Goal: Task Accomplishment & Management: Use online tool/utility

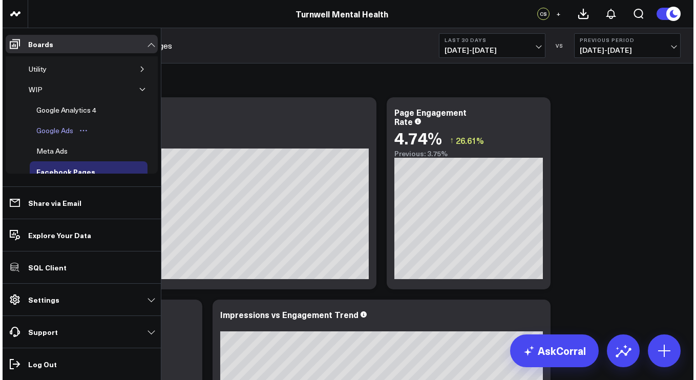
scroll to position [68, 0]
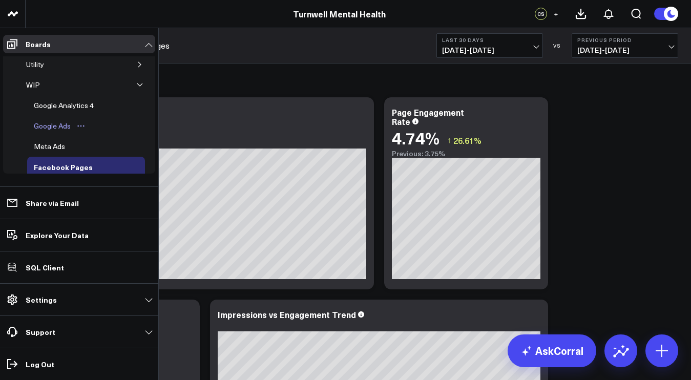
click at [57, 131] on div "Google Ads" at bounding box center [52, 126] width 42 height 12
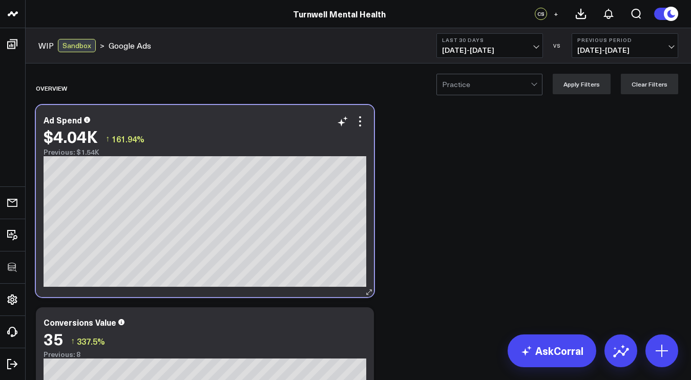
click at [366, 121] on div "Ad Spend $4.04K ↑ 161.94% Previous: $1.54K [#fff fontSize:14px lineHeight:16px]…" at bounding box center [205, 201] width 338 height 192
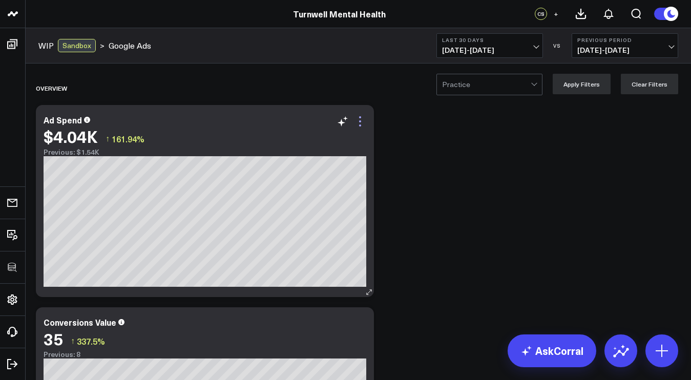
click at [360, 120] on icon at bounding box center [360, 121] width 2 height 2
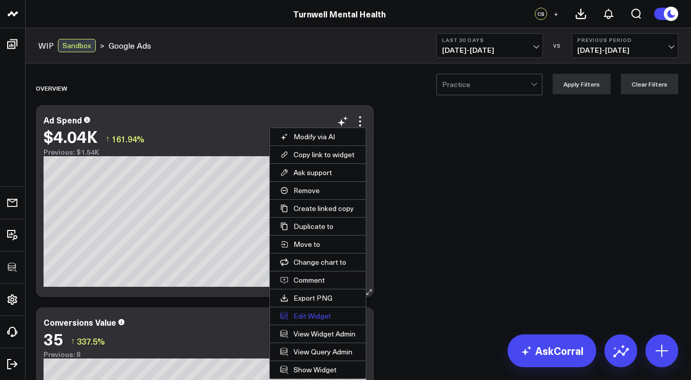
click at [312, 314] on button "Edit Widget" at bounding box center [318, 315] width 96 height 17
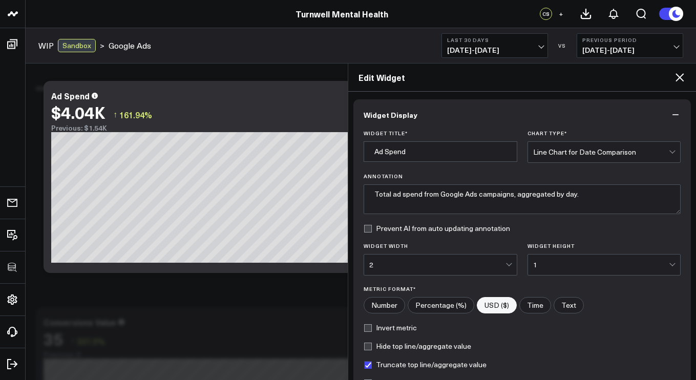
scroll to position [133, 0]
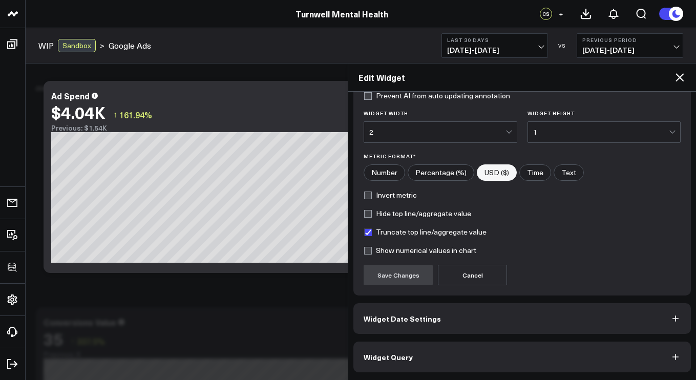
click at [427, 370] on button "Widget Query" at bounding box center [521, 357] width 337 height 31
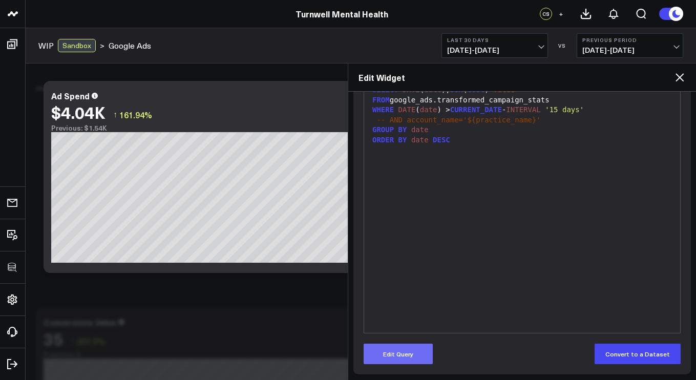
scroll to position [159, 0]
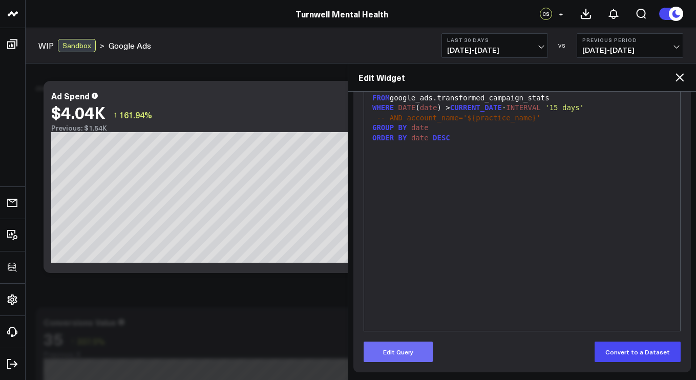
click at [393, 352] on button "Edit Query" at bounding box center [398, 352] width 69 height 20
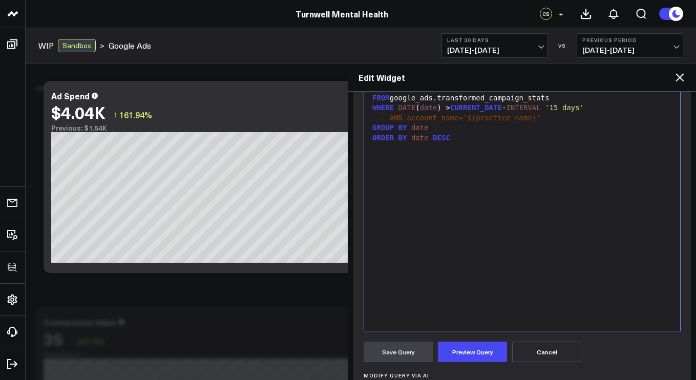
click at [432, 237] on div "SELECT DATE ( date ), SUM ( cost ) "value" FROM google_ads.transformed_campaign…" at bounding box center [522, 203] width 306 height 245
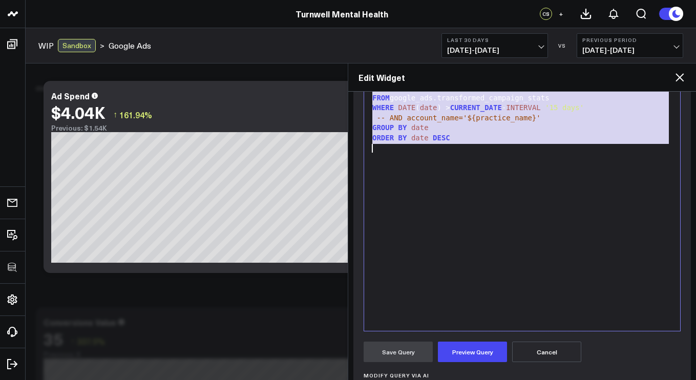
copy div "SELECT DATE ( date ), SUM ( cost ) "value" FROM google_ads.transformed_campaign…"
click at [444, 162] on div "SELECT DATE ( date ), SUM ( cost ) "value" FROM google_ads.transformed_campaign…" at bounding box center [522, 203] width 306 height 245
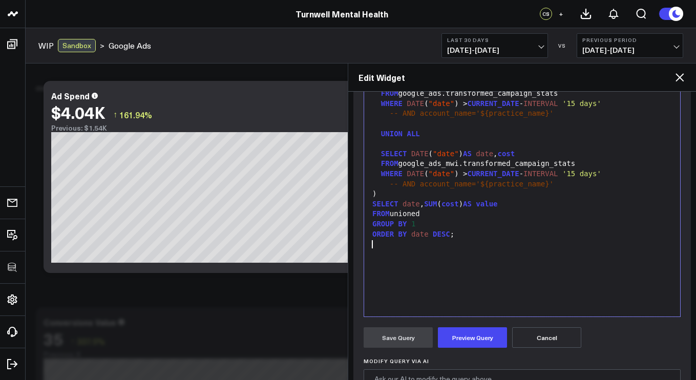
scroll to position [175, 0]
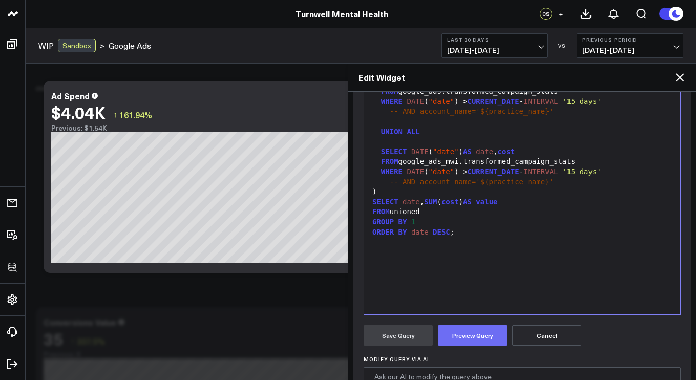
click at [451, 332] on button "Preview Query" at bounding box center [472, 335] width 69 height 20
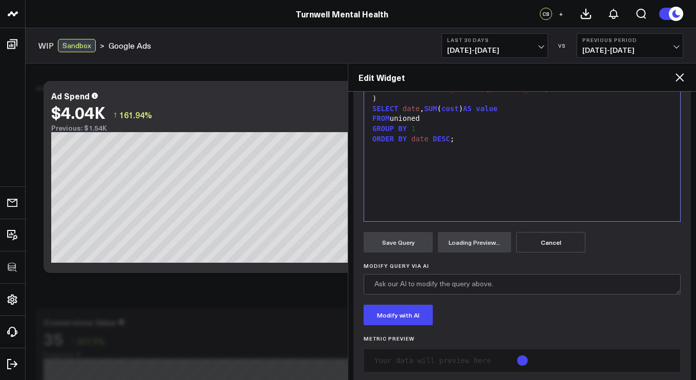
scroll to position [286, 0]
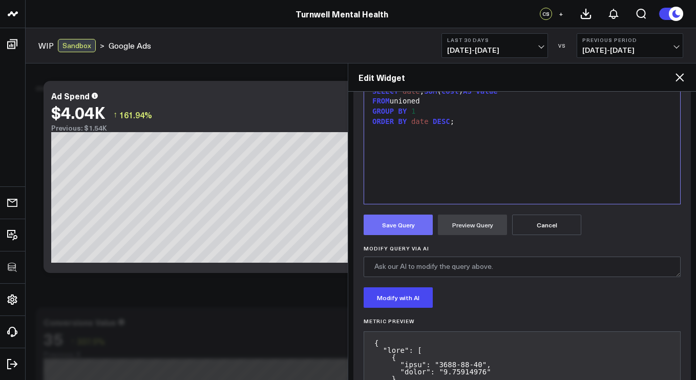
click at [389, 229] on button "Save Query" at bounding box center [398, 225] width 69 height 20
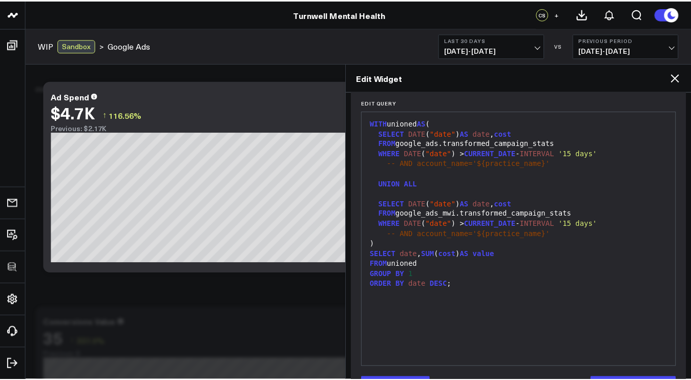
scroll to position [159, 0]
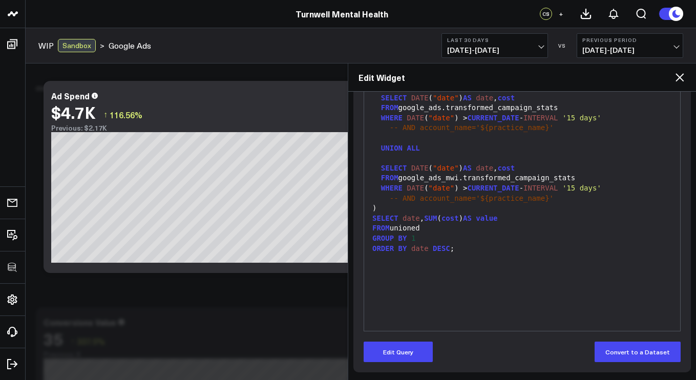
click at [686, 76] on div "Edit Widget" at bounding box center [522, 77] width 348 height 28
click at [684, 76] on icon at bounding box center [679, 77] width 12 height 12
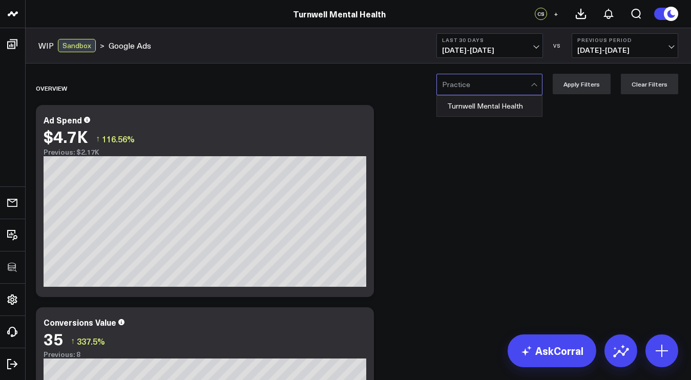
click at [505, 78] on div at bounding box center [486, 84] width 89 height 20
click at [488, 99] on div "Overview" at bounding box center [299, 88] width 527 height 24
click at [488, 93] on div at bounding box center [486, 84] width 89 height 20
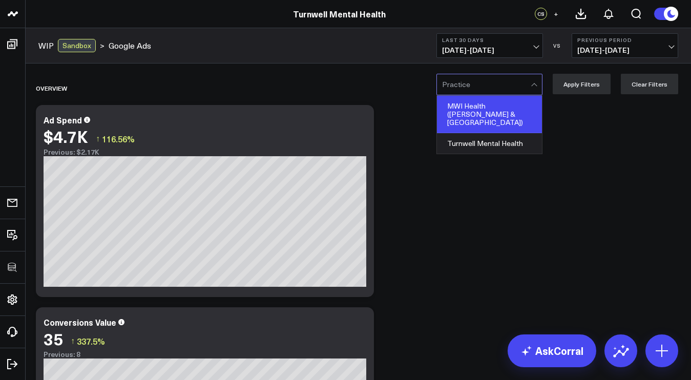
click at [478, 131] on div "MWI Health (Dr. Clay Pavlis & West Des Moines)" at bounding box center [489, 114] width 105 height 37
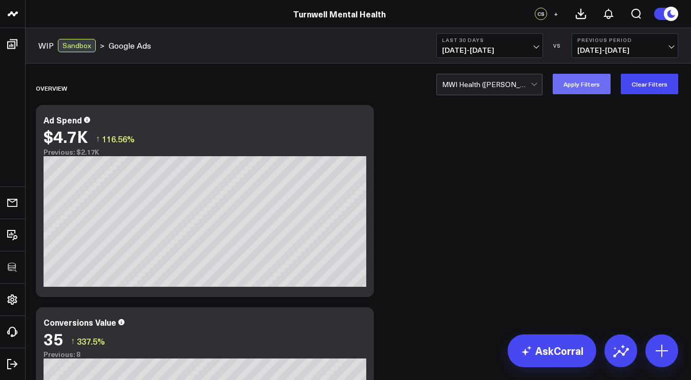
click at [568, 90] on button "Apply Filters" at bounding box center [581, 84] width 58 height 20
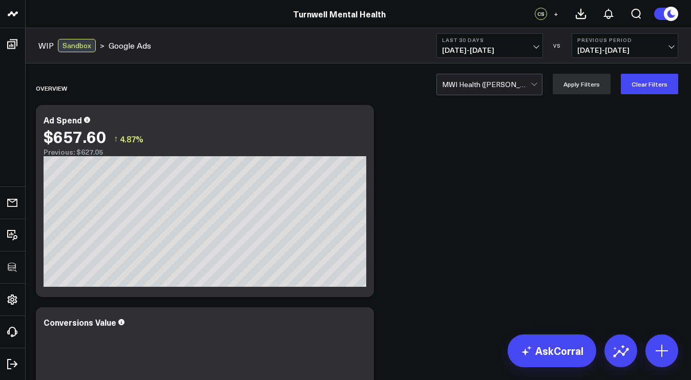
click at [468, 92] on div at bounding box center [486, 84] width 89 height 20
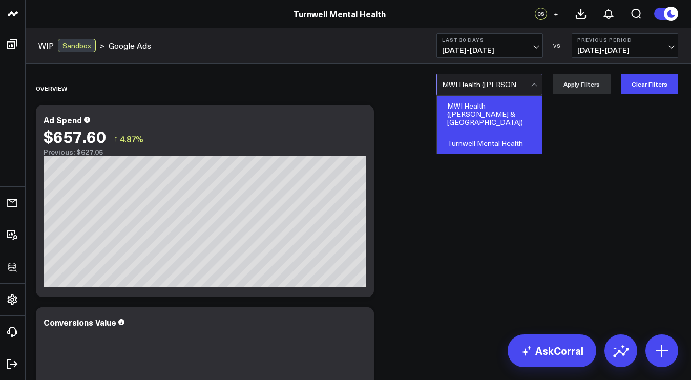
click at [466, 143] on div "Turnwell Mental Health" at bounding box center [489, 143] width 105 height 20
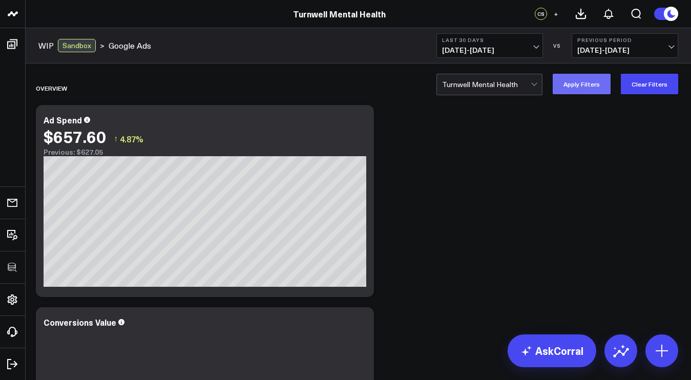
click at [568, 91] on button "Apply Filters" at bounding box center [581, 84] width 58 height 20
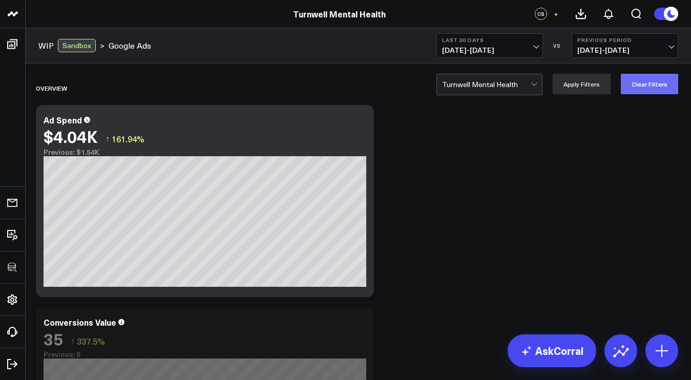
click at [634, 90] on button "Clear Filters" at bounding box center [649, 84] width 57 height 20
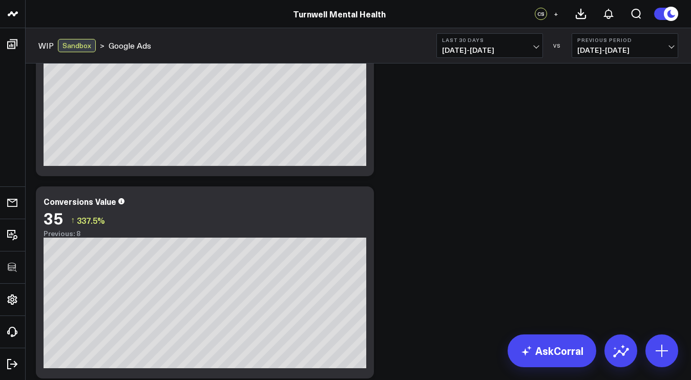
scroll to position [129, 0]
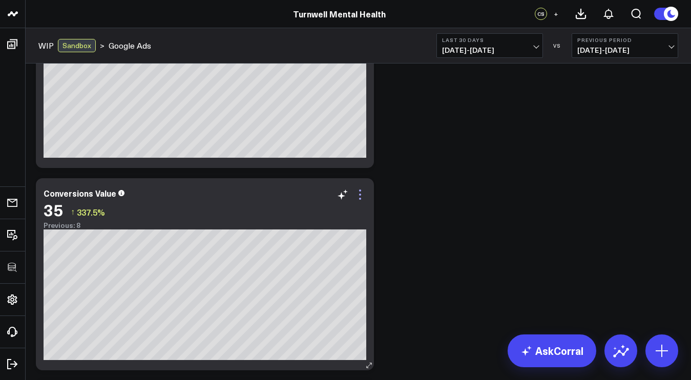
click at [356, 196] on icon at bounding box center [360, 194] width 12 height 12
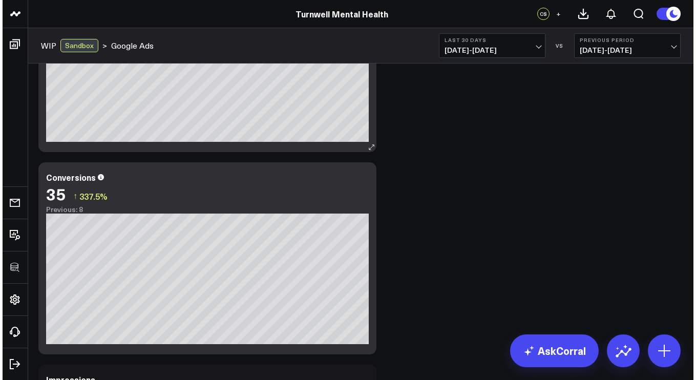
scroll to position [359, 0]
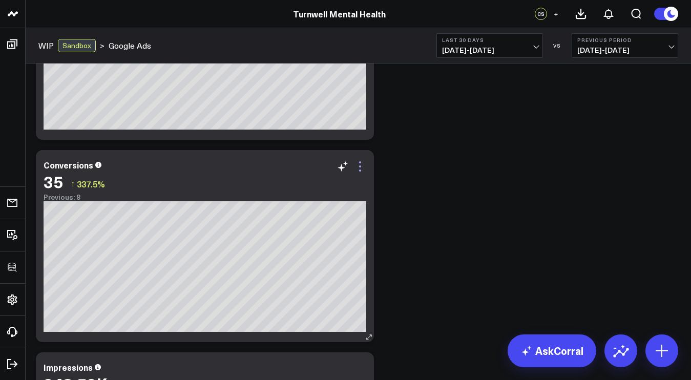
click at [362, 171] on icon at bounding box center [360, 166] width 12 height 12
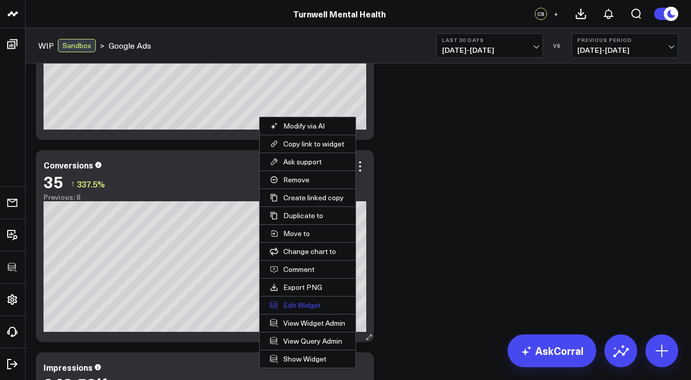
click at [306, 304] on button "Edit Widget" at bounding box center [308, 304] width 96 height 17
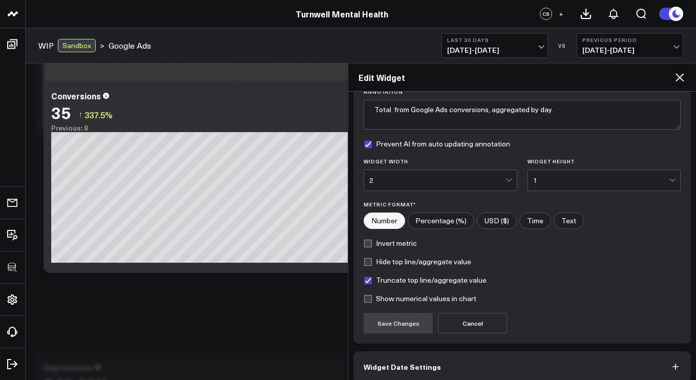
scroll to position [133, 0]
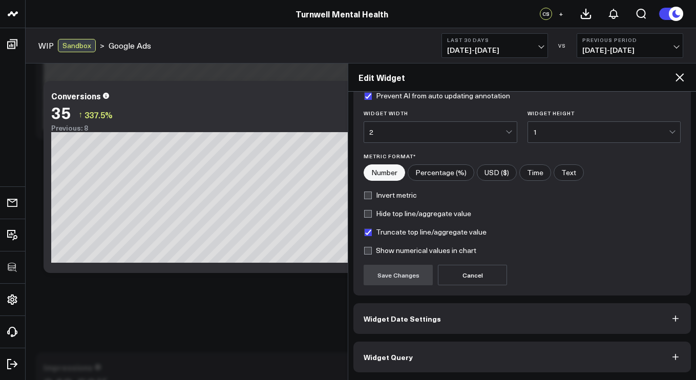
click at [466, 356] on button "Widget Query" at bounding box center [521, 357] width 337 height 31
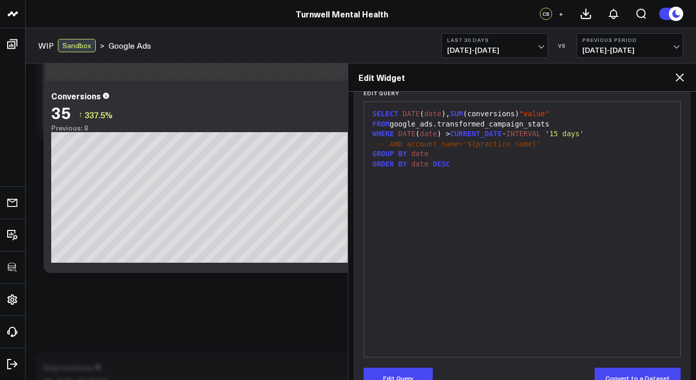
scroll to position [0, 0]
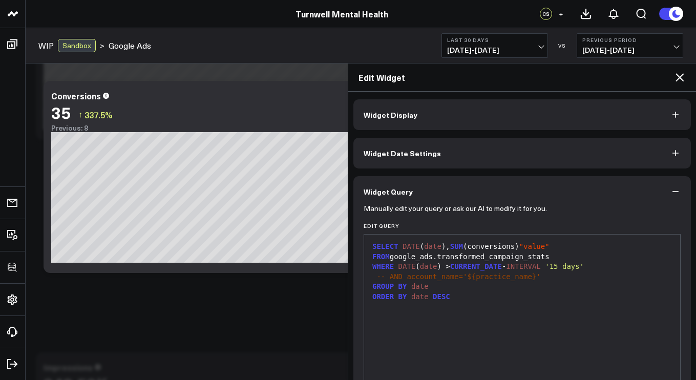
click at [455, 324] on div "SELECT DATE ( date ), SUM (conversions) "value" FROM google_ads.transformed_cam…" at bounding box center [522, 362] width 306 height 245
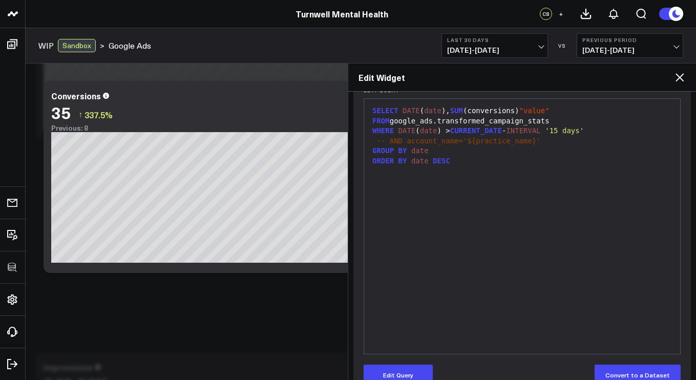
scroll to position [159, 0]
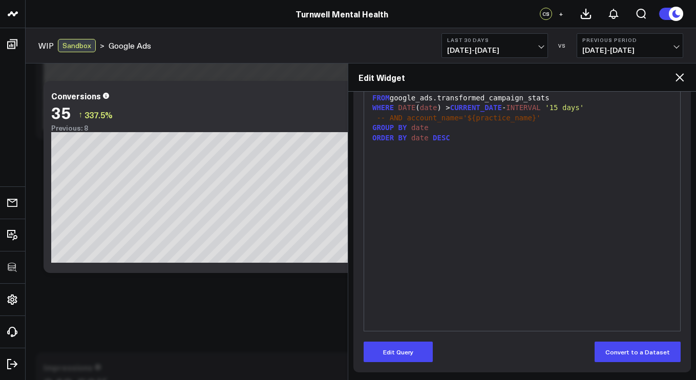
click at [390, 335] on form "Manually edit your query or ask our AI to modify it for you. Edit Query 9 1 2 3…" at bounding box center [522, 205] width 317 height 314
click at [388, 351] on button "Edit Query" at bounding box center [398, 352] width 69 height 20
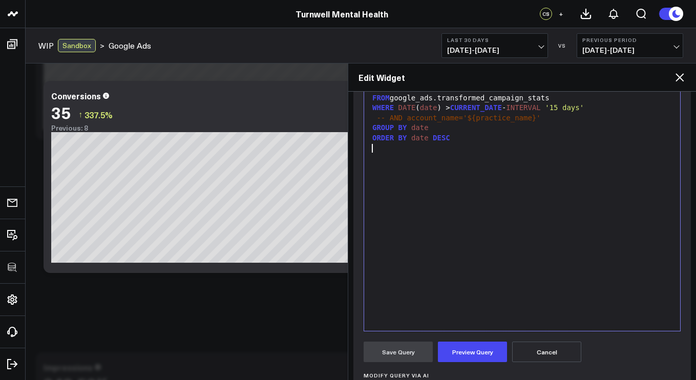
click at [439, 270] on div "SELECT DATE ( date ), SUM (conversions) "value" FROM google_ads.transformed_cam…" at bounding box center [522, 203] width 306 height 245
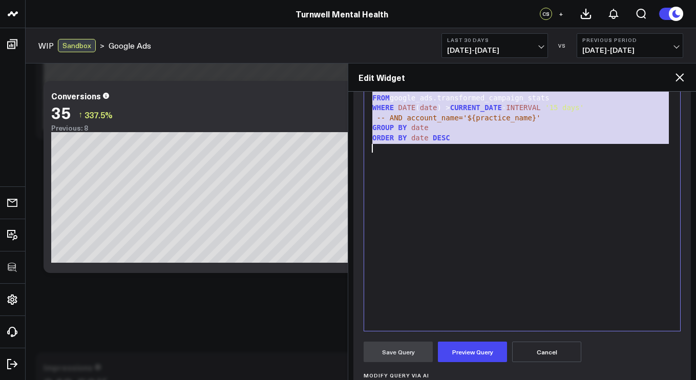
copy div "SELECT DATE ( date ), SUM (conversions) "value" FROM google_ads.transformed_cam…"
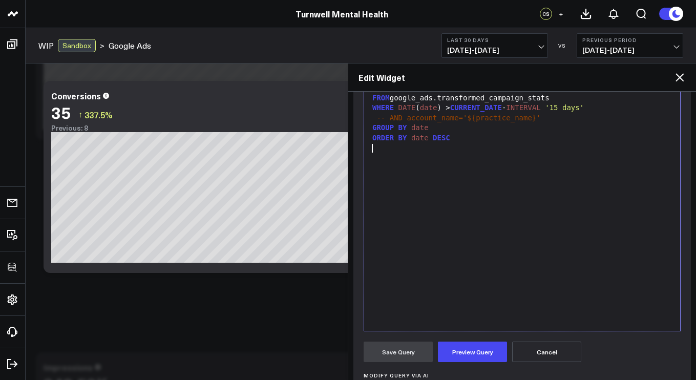
click at [589, 215] on div "SELECT DATE ( date ), SUM (conversions) "value" FROM google_ads.transformed_cam…" at bounding box center [522, 203] width 306 height 245
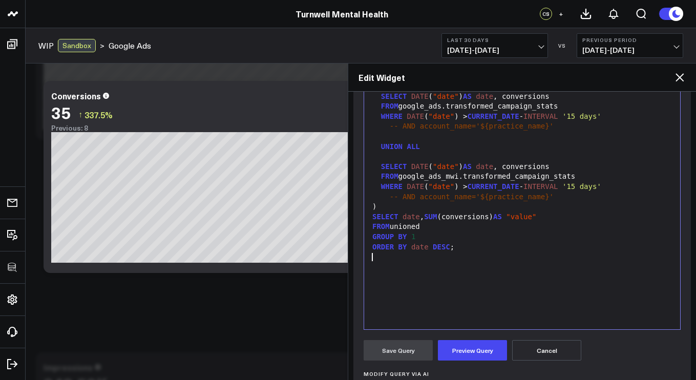
scroll to position [163, 0]
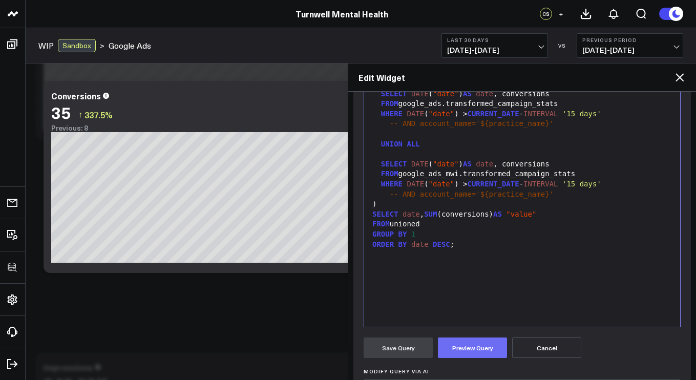
click at [461, 342] on button "Preview Query" at bounding box center [472, 347] width 69 height 20
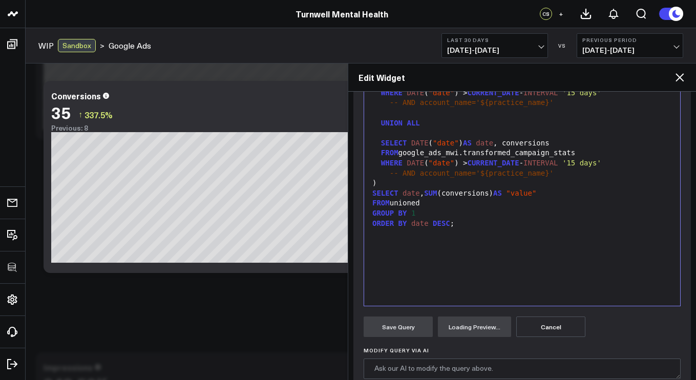
scroll to position [207, 0]
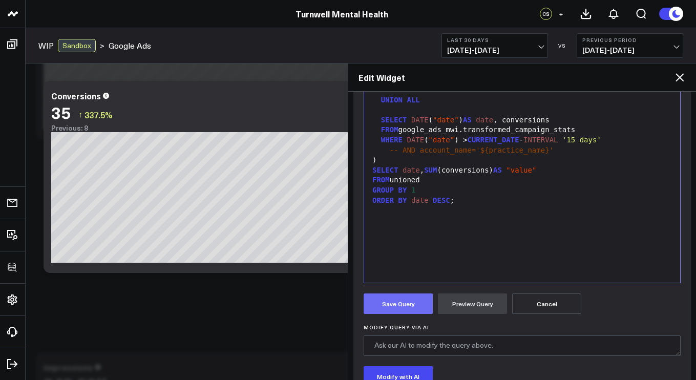
click at [403, 306] on button "Save Query" at bounding box center [398, 303] width 69 height 20
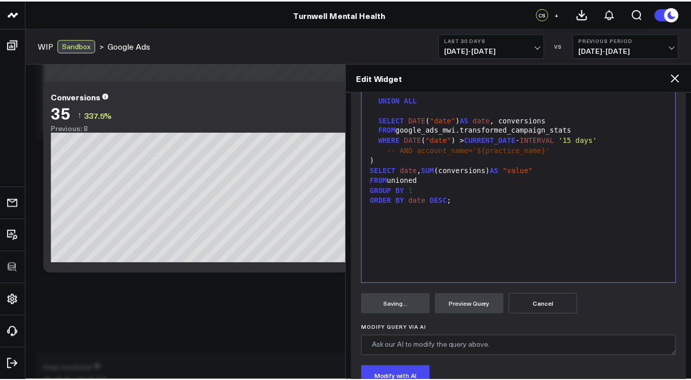
scroll to position [159, 0]
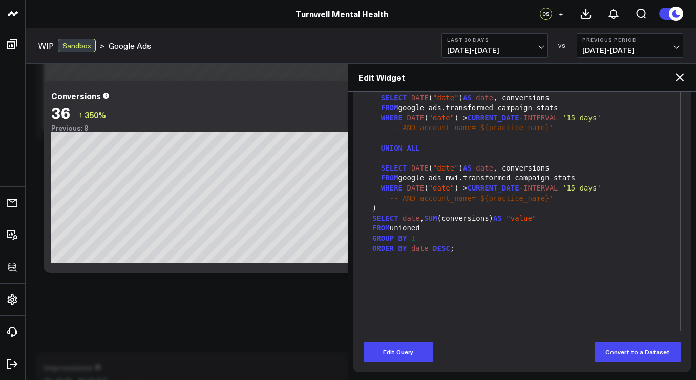
click at [688, 75] on div "Edit Widget" at bounding box center [522, 77] width 348 height 28
click at [678, 77] on icon at bounding box center [679, 77] width 12 height 12
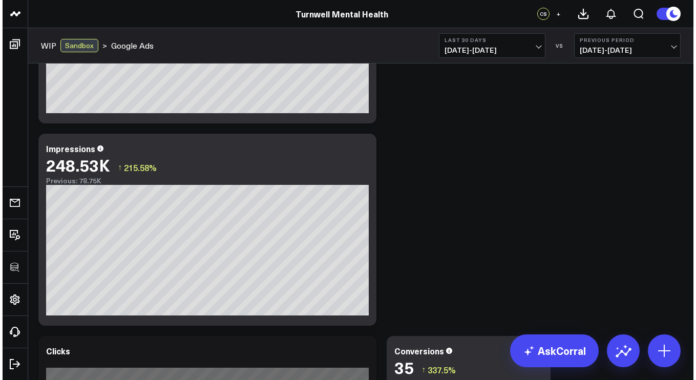
scroll to position [593, 0]
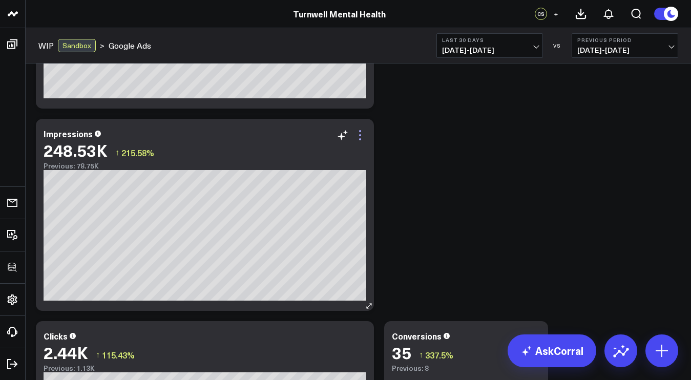
click at [364, 132] on icon at bounding box center [360, 135] width 12 height 12
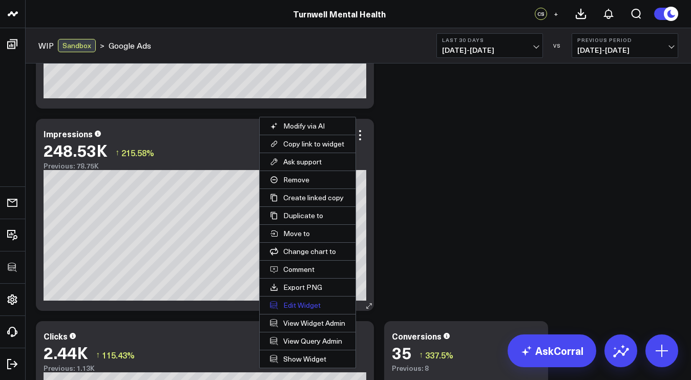
click at [308, 304] on button "Edit Widget" at bounding box center [308, 304] width 96 height 17
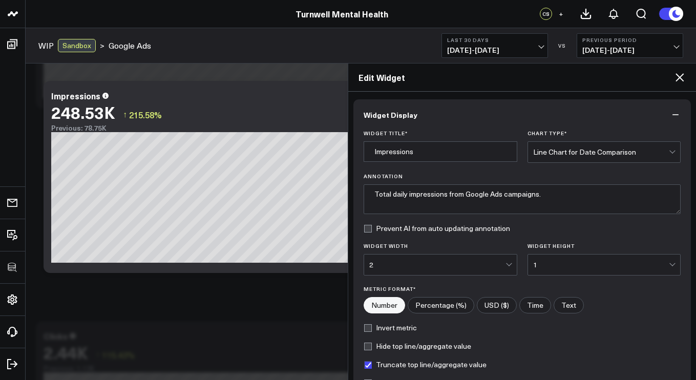
scroll to position [133, 0]
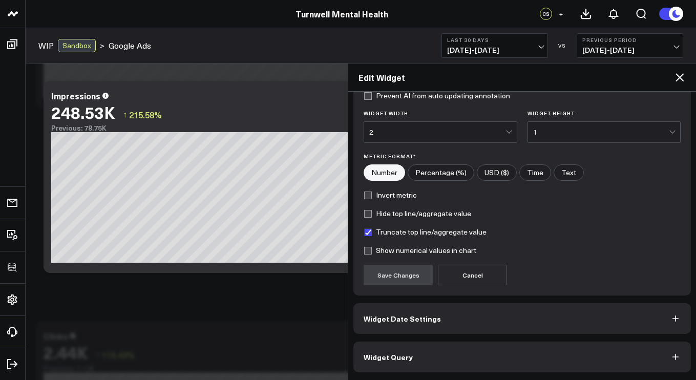
click at [429, 370] on button "Widget Query" at bounding box center [521, 357] width 337 height 31
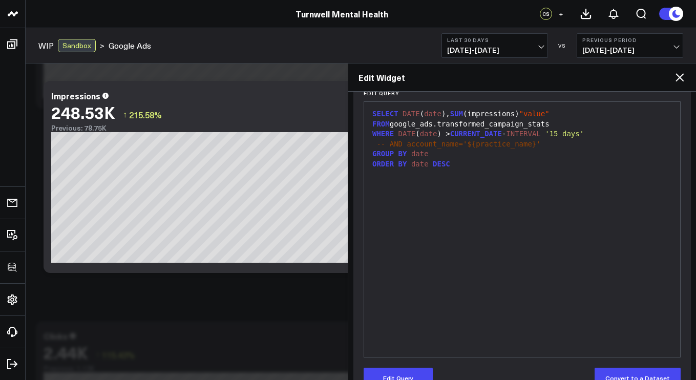
scroll to position [159, 0]
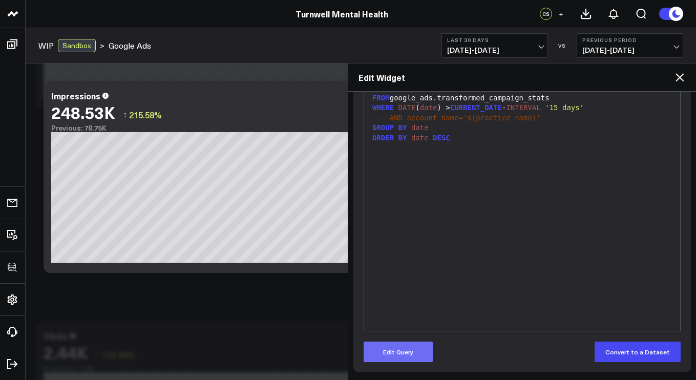
click at [396, 355] on button "Edit Query" at bounding box center [398, 352] width 69 height 20
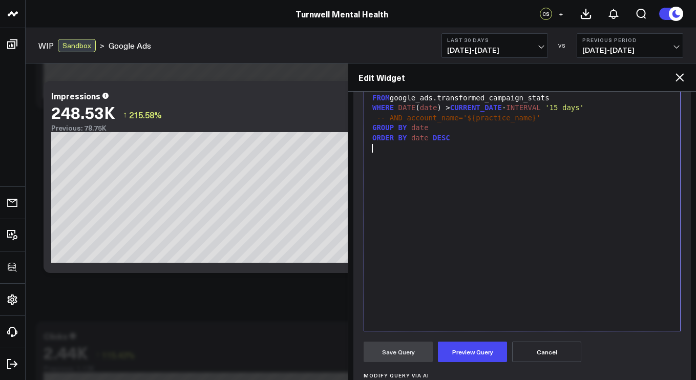
click at [436, 260] on div "SELECT DATE ( date ), SUM (impressions) "value" FROM google_ads.transformed_cam…" at bounding box center [522, 203] width 306 height 245
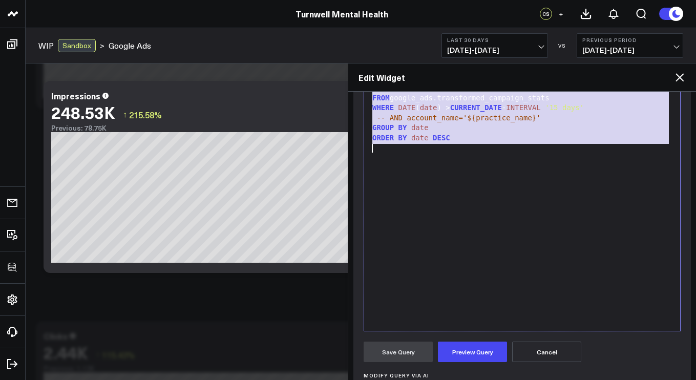
copy div "SELECT DATE ( date ), SUM (impressions) "value" FROM google_ads.transformed_cam…"
click at [593, 179] on div "SELECT DATE ( date ), SUM (impressions) "value" FROM google_ads.transformed_cam…" at bounding box center [522, 203] width 306 height 245
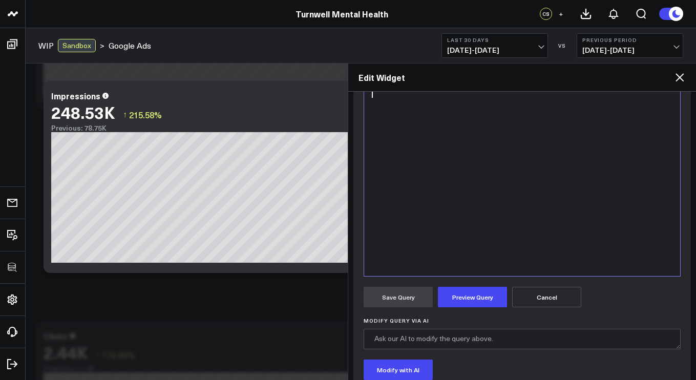
scroll to position [214, 0]
click at [622, 138] on div "SELECT DATE ( date ), SUM (impressions) "value" FROM google_ads.transformed_cam…" at bounding box center [522, 148] width 306 height 245
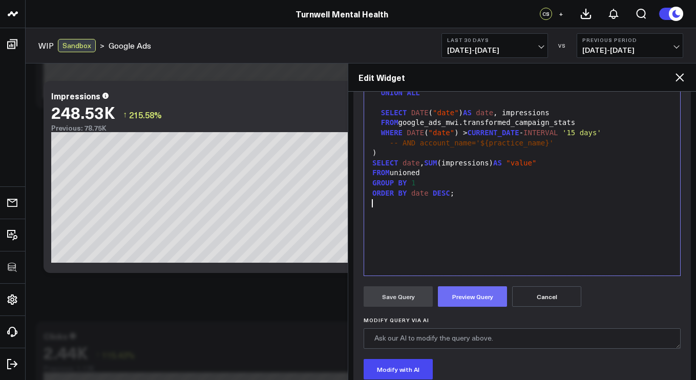
click at [487, 297] on button "Preview Query" at bounding box center [472, 296] width 69 height 20
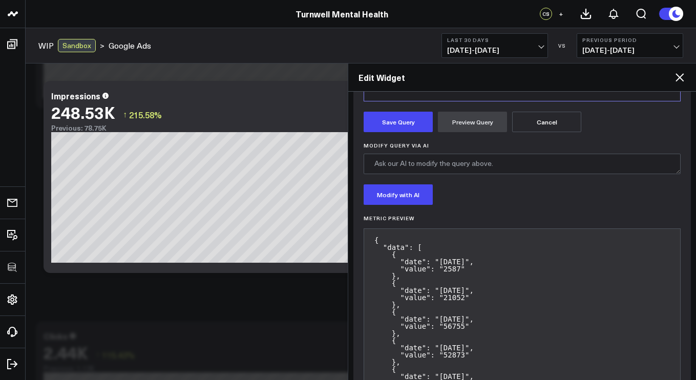
scroll to position [294, 0]
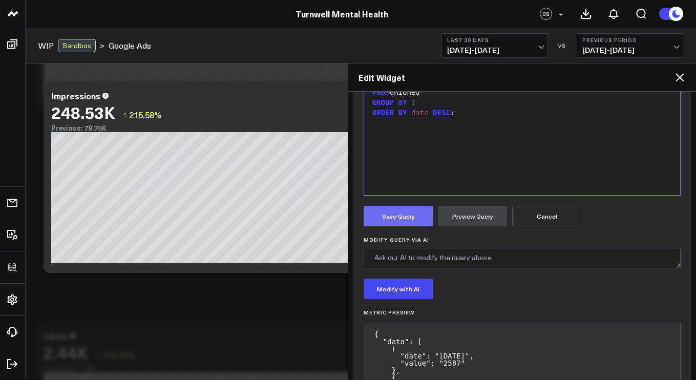
click at [400, 222] on button "Save Query" at bounding box center [398, 216] width 69 height 20
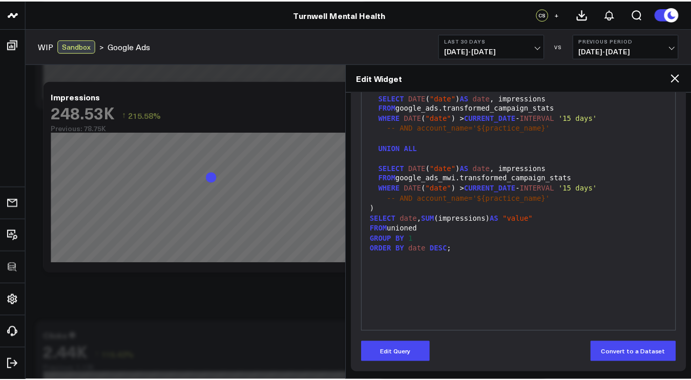
scroll to position [159, 0]
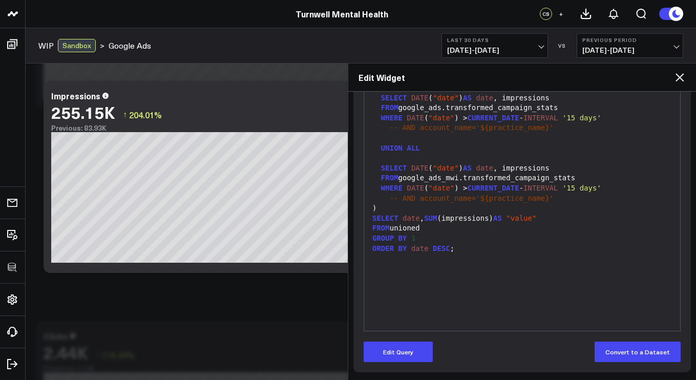
click at [684, 76] on icon at bounding box center [679, 77] width 12 height 12
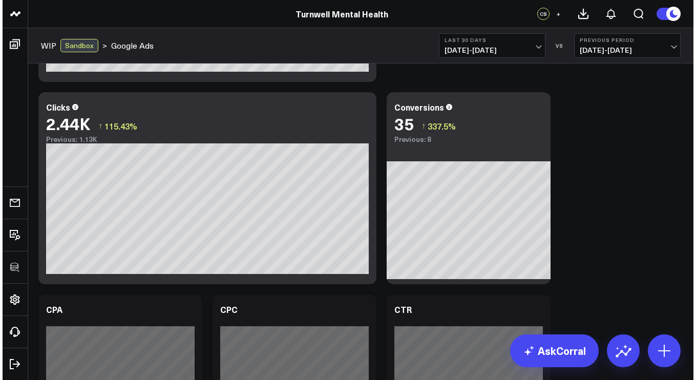
scroll to position [826, 0]
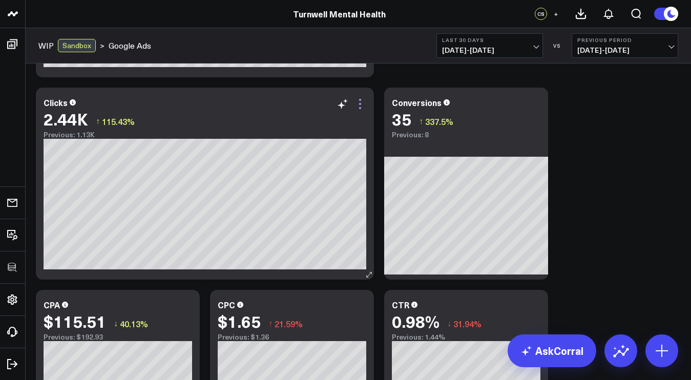
click at [359, 106] on icon at bounding box center [360, 104] width 12 height 12
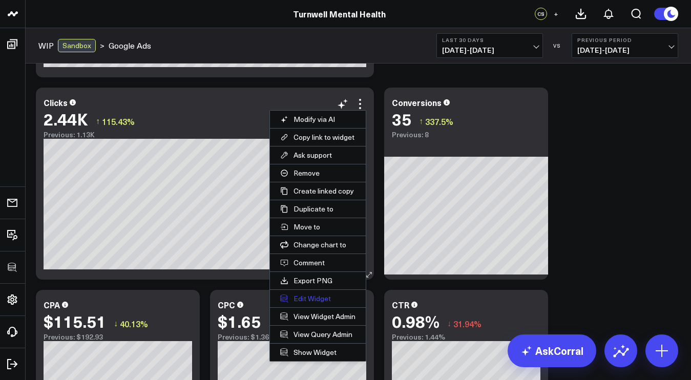
click at [305, 296] on button "Edit Widget" at bounding box center [318, 298] width 96 height 17
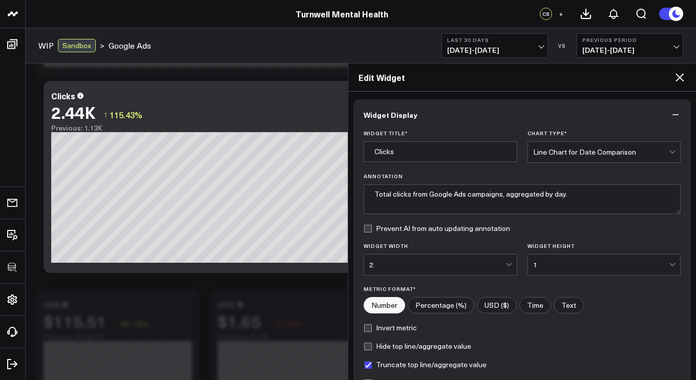
scroll to position [133, 0]
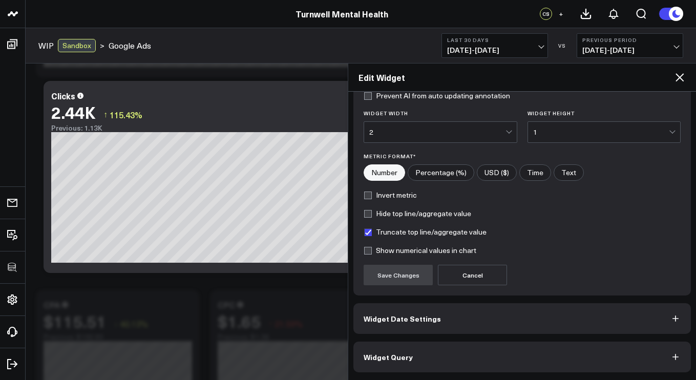
click at [459, 369] on button "Widget Query" at bounding box center [521, 357] width 337 height 31
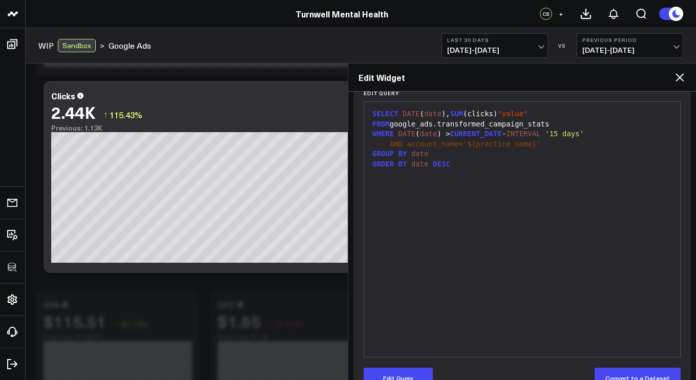
scroll to position [159, 0]
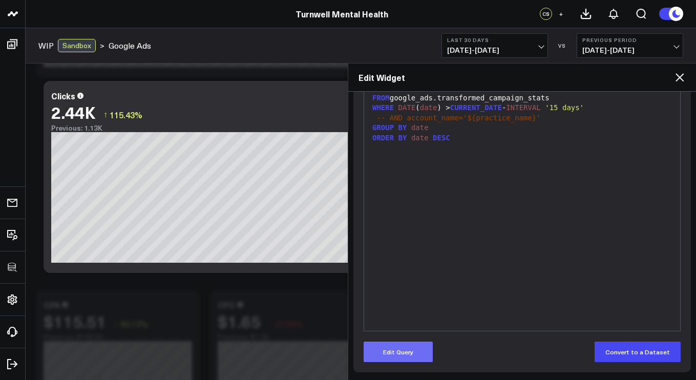
click at [399, 361] on button "Edit Query" at bounding box center [398, 352] width 69 height 20
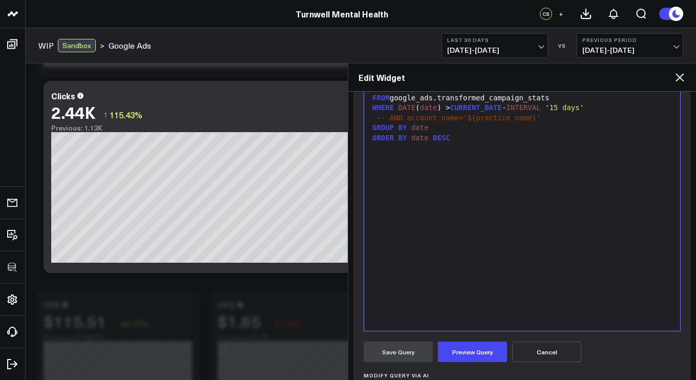
click at [421, 282] on div "SELECT DATE ( date ), SUM (clicks) "value" FROM google_ads.transformed_campaign…" at bounding box center [522, 203] width 306 height 245
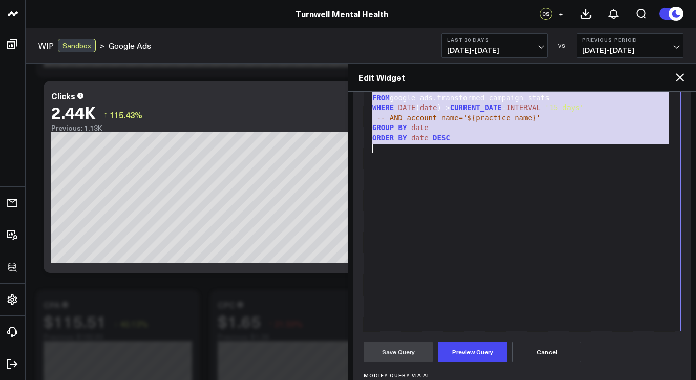
copy div "SELECT DATE ( date ), SUM (clicks) "value" FROM google_ads.transformed_campaign…"
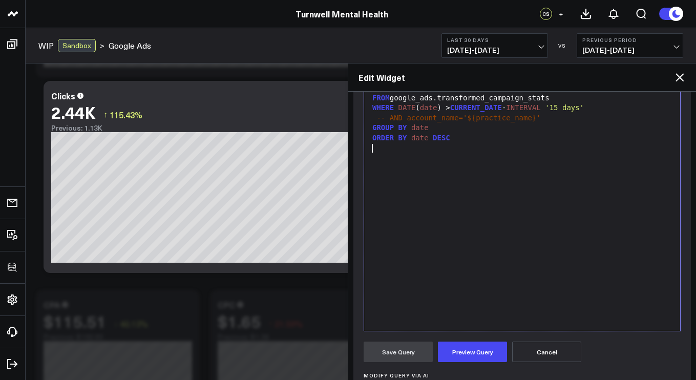
click at [591, 173] on div "SELECT DATE ( date ), SUM (clicks) "value" FROM google_ads.transformed_campaign…" at bounding box center [522, 203] width 306 height 245
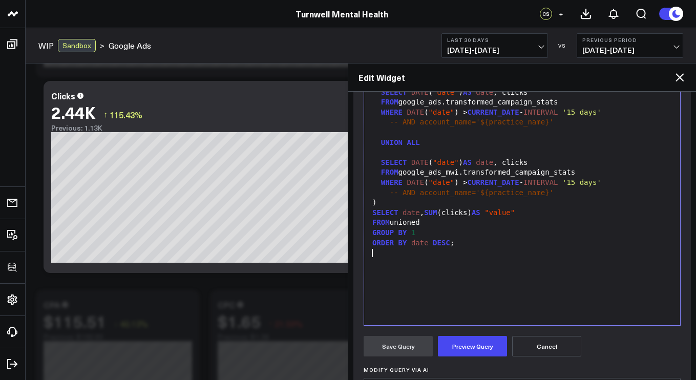
scroll to position [180, 0]
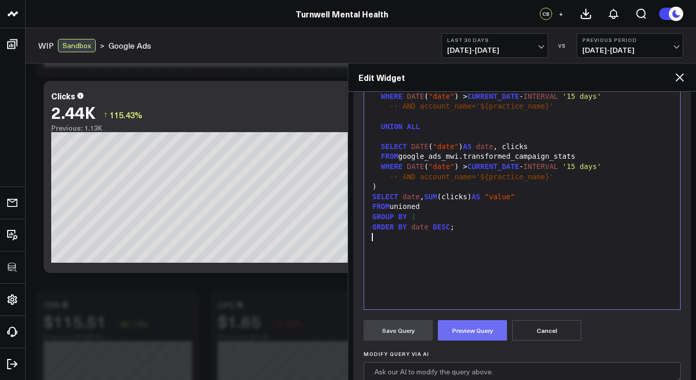
click at [479, 323] on button "Preview Query" at bounding box center [472, 330] width 69 height 20
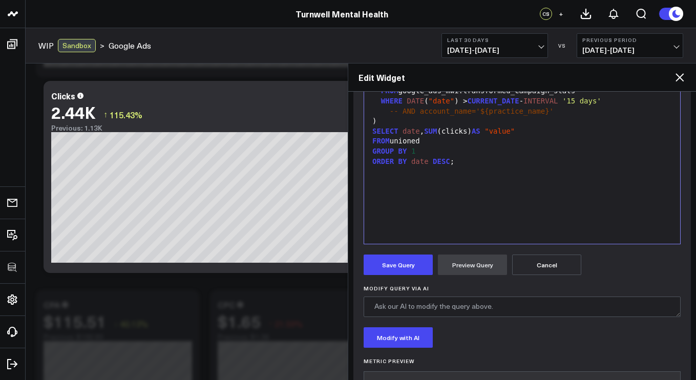
scroll to position [313, 0]
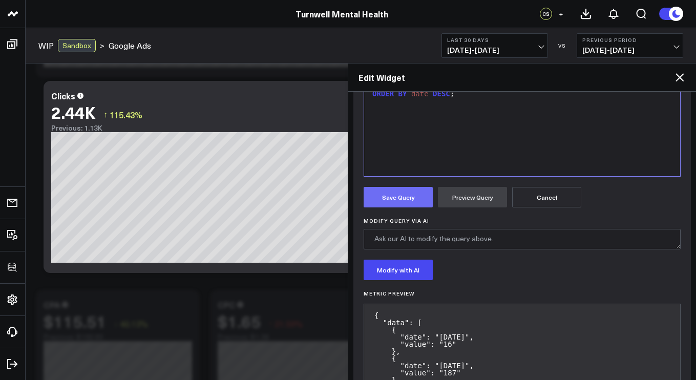
click at [410, 193] on button "Save Query" at bounding box center [398, 197] width 69 height 20
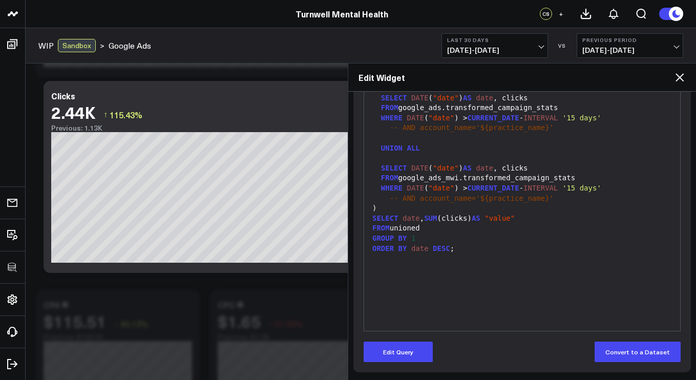
scroll to position [159, 0]
click at [679, 74] on icon at bounding box center [679, 77] width 12 height 12
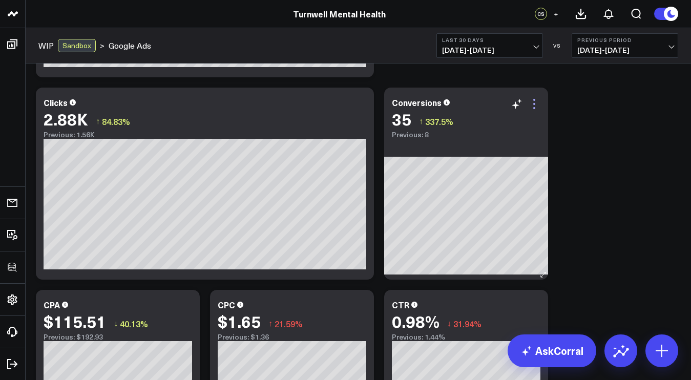
click at [535, 105] on icon at bounding box center [534, 104] width 12 height 12
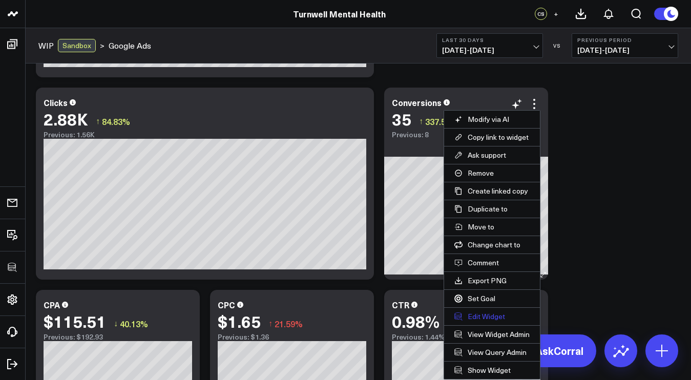
click at [482, 317] on button "Edit Widget" at bounding box center [492, 316] width 96 height 17
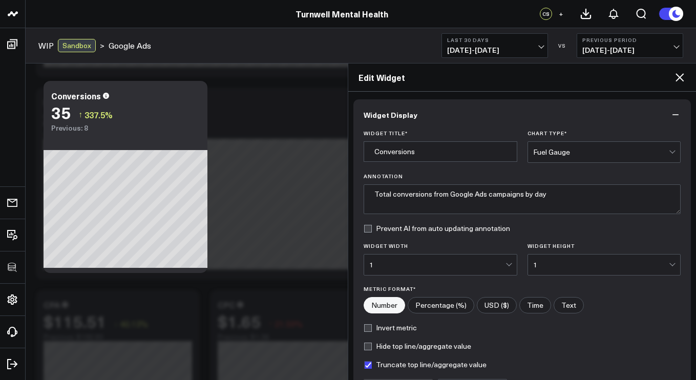
scroll to position [114, 0]
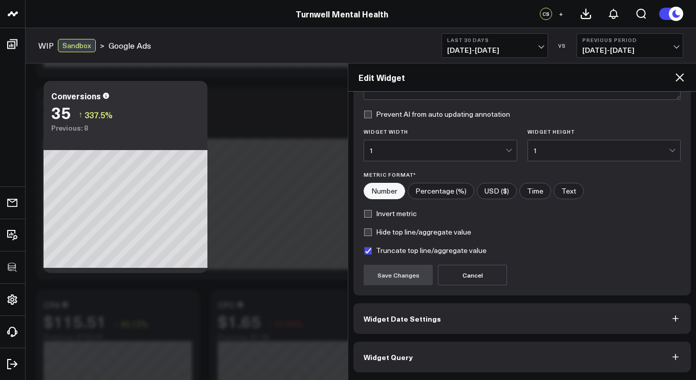
click at [480, 358] on button "Widget Query" at bounding box center [521, 357] width 337 height 31
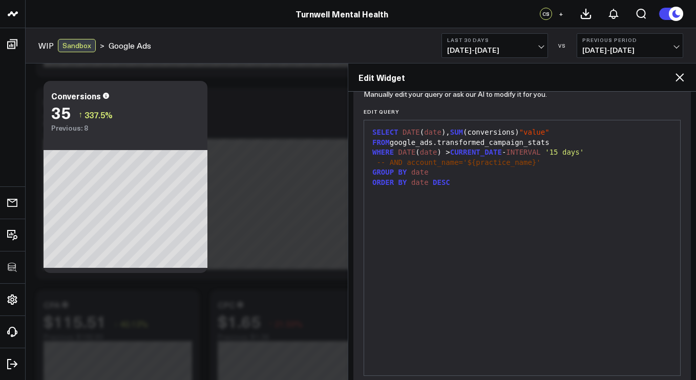
scroll to position [159, 0]
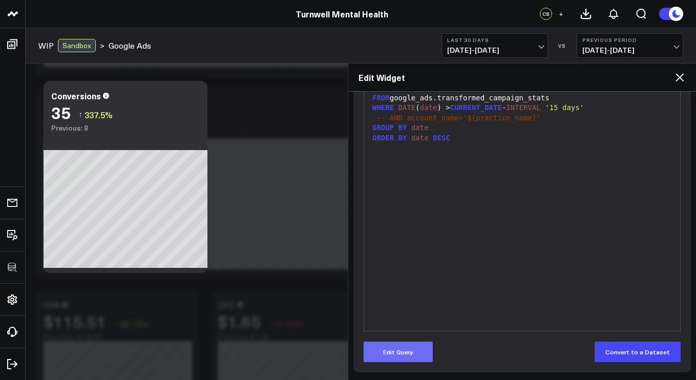
click at [389, 350] on button "Edit Query" at bounding box center [398, 352] width 69 height 20
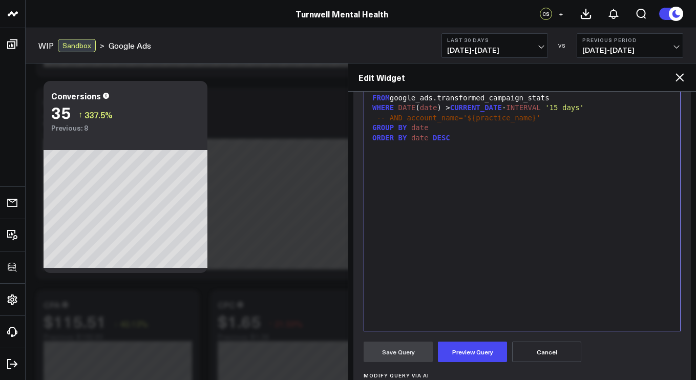
click at [421, 283] on div "SELECT DATE ( date ), SUM (conversions) "value" FROM google_ads.transformed_cam…" at bounding box center [522, 203] width 306 height 245
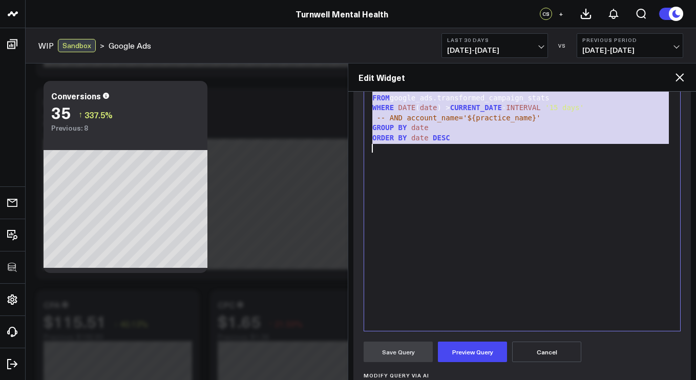
copy div "SELECT DATE ( date ), SUM (conversions) "value" FROM google_ads.transformed_cam…"
click at [629, 205] on div "SELECT DATE ( date ), SUM (conversions) "value" FROM google_ads.transformed_cam…" at bounding box center [522, 203] width 306 height 245
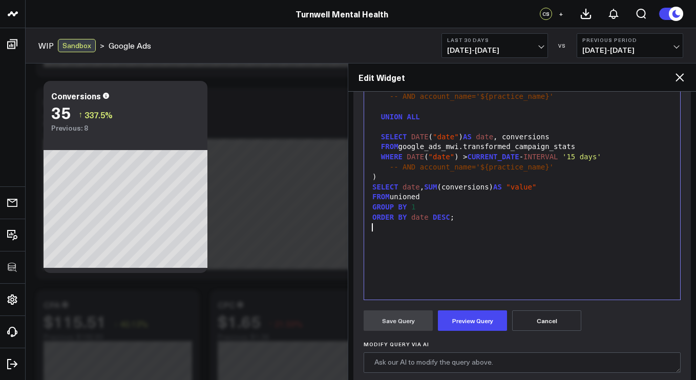
scroll to position [200, 0]
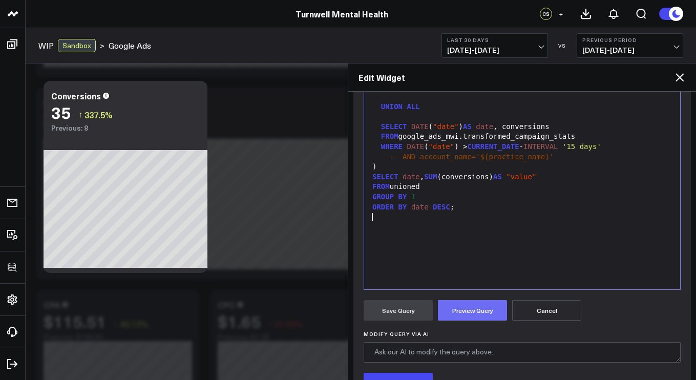
click at [481, 305] on button "Preview Query" at bounding box center [472, 310] width 69 height 20
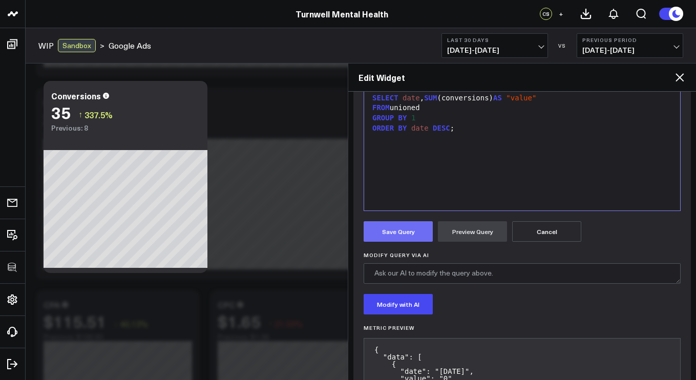
scroll to position [275, 0]
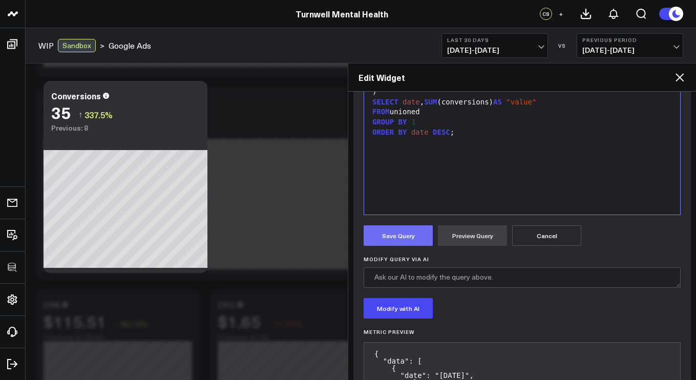
click at [402, 238] on button "Save Query" at bounding box center [398, 235] width 69 height 20
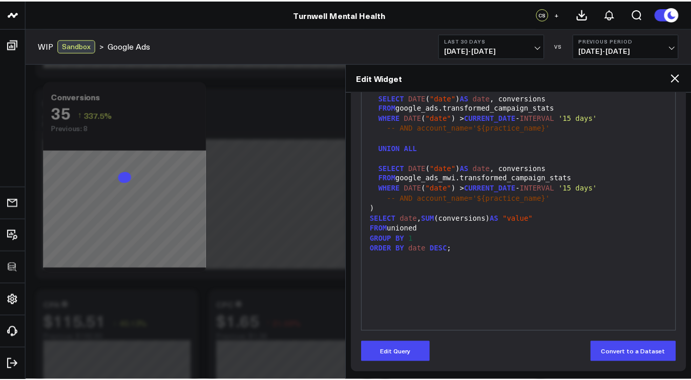
scroll to position [159, 0]
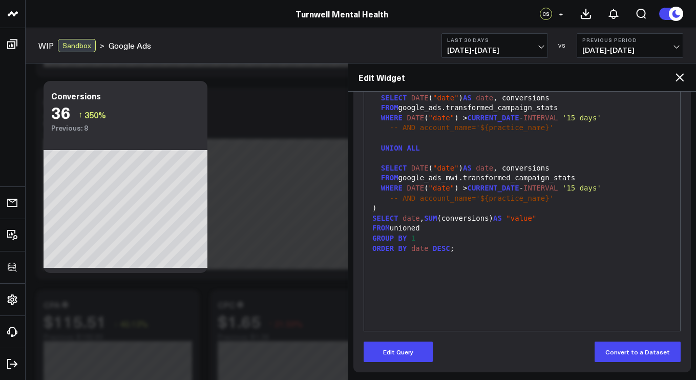
click at [683, 78] on icon at bounding box center [679, 77] width 12 height 12
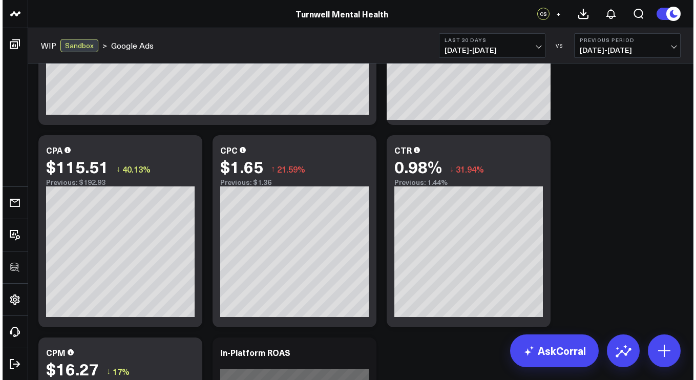
scroll to position [1011, 0]
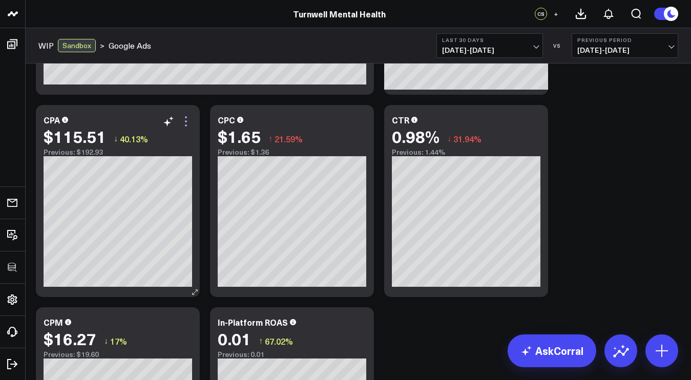
click at [183, 122] on icon at bounding box center [186, 121] width 12 height 12
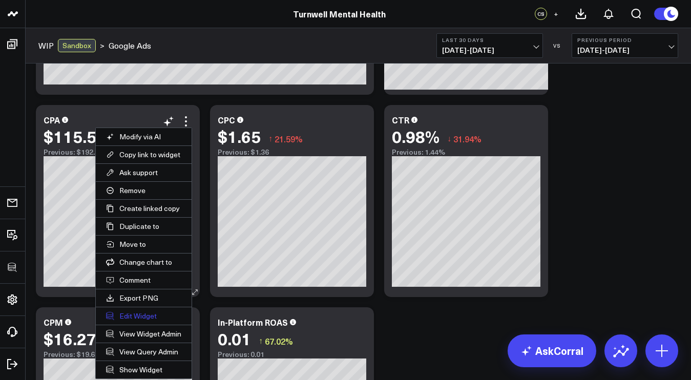
click at [149, 318] on button "Edit Widget" at bounding box center [144, 315] width 96 height 17
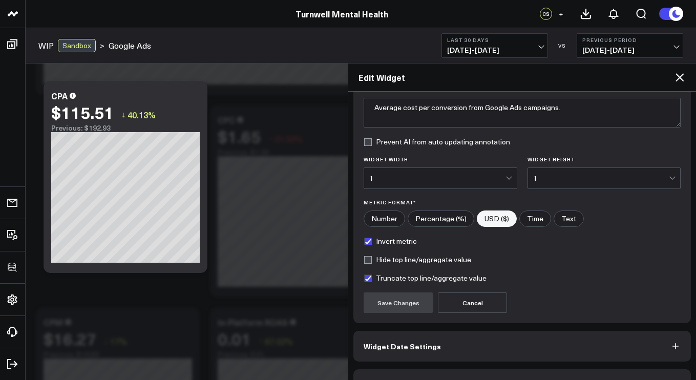
scroll to position [114, 0]
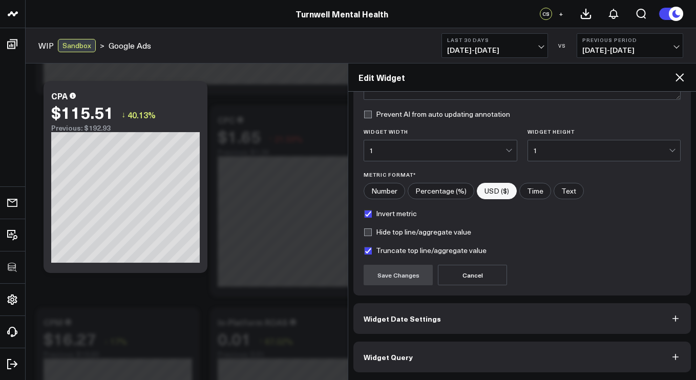
click at [428, 373] on div "Widget Display Widget Title * CPA Chart Type * Comparison Bar Annotation Averag…" at bounding box center [522, 236] width 348 height 288
click at [428, 363] on button "Widget Query" at bounding box center [521, 357] width 337 height 31
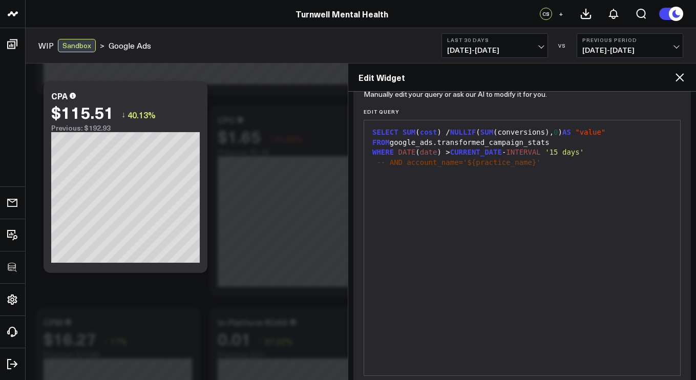
click at [437, 297] on div "SELECT SUM ( cost ) / NULLIF ( SUM (conversions), 0 ) AS "value" FROM google_ad…" at bounding box center [522, 247] width 306 height 245
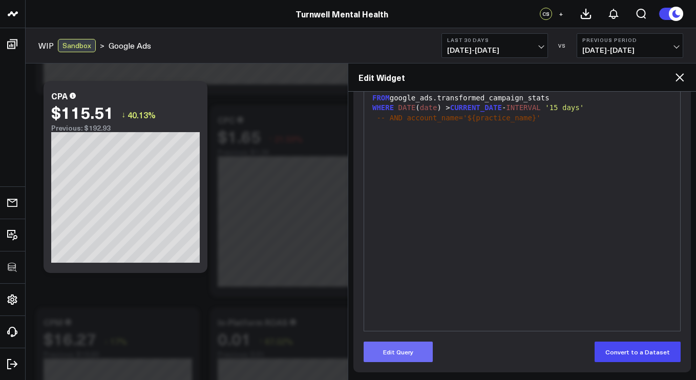
click at [400, 353] on button "Edit Query" at bounding box center [398, 352] width 69 height 20
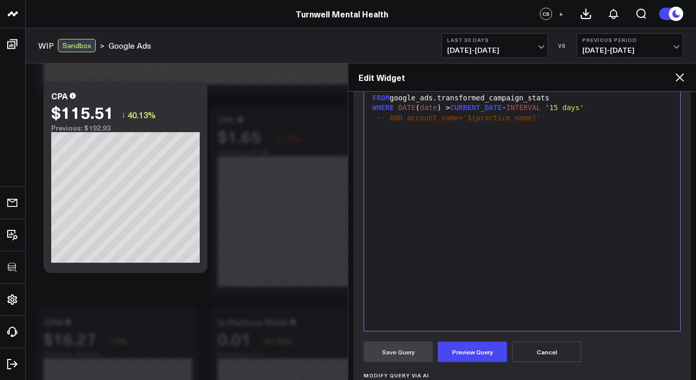
click at [426, 277] on div "SELECT SUM ( cost ) / NULLIF ( SUM (conversions), 0 ) AS "value" FROM google_ad…" at bounding box center [522, 203] width 306 height 245
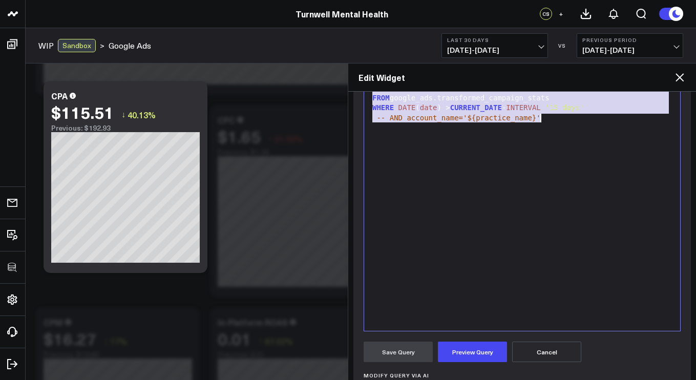
copy div "SELECT SUM ( cost ) / NULLIF ( SUM (conversions), 0 ) AS "value" FROM google_ad…"
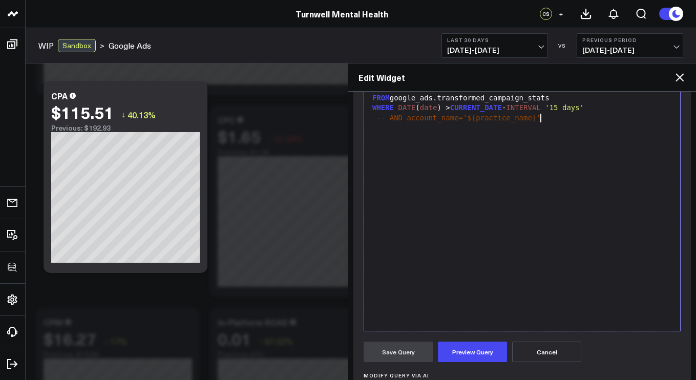
click at [620, 152] on div "SELECT SUM ( cost ) / NULLIF ( SUM (conversions), 0 ) AS "value" FROM google_ad…" at bounding box center [522, 203] width 306 height 245
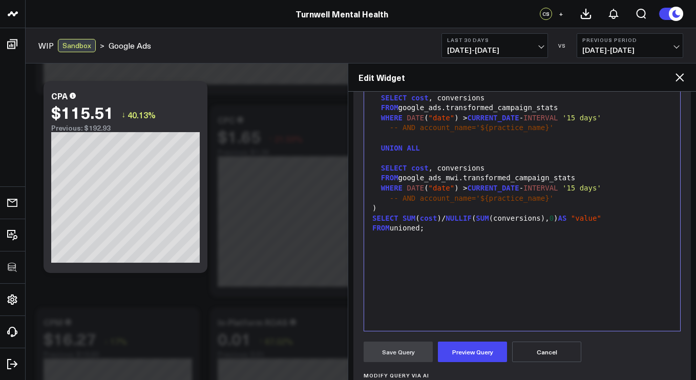
click at [472, 366] on form "Manually edit your query or ask our AI to modify it for you. Edit Query 99 1 2 …" at bounding box center [522, 268] width 317 height 441
click at [472, 355] on button "Preview Query" at bounding box center [472, 352] width 69 height 20
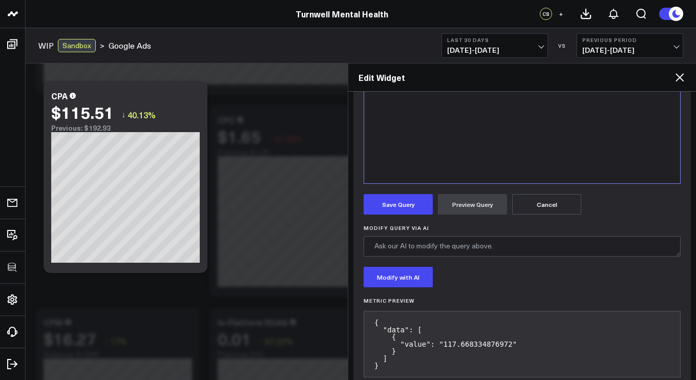
scroll to position [314, 0]
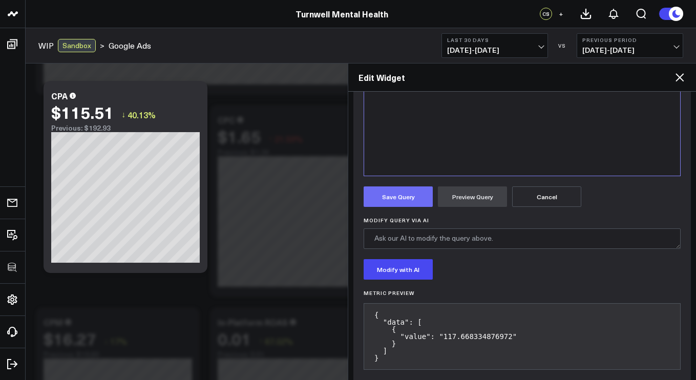
click at [412, 200] on button "Save Query" at bounding box center [398, 196] width 69 height 20
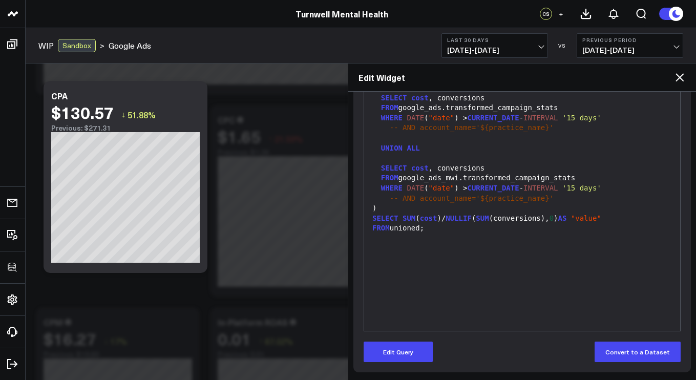
click at [679, 74] on icon at bounding box center [679, 77] width 12 height 12
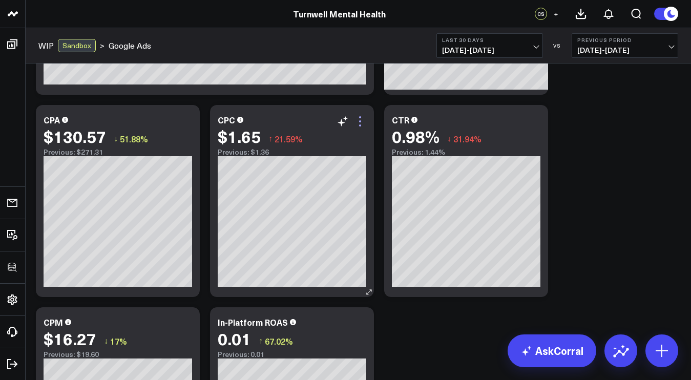
click at [364, 122] on icon at bounding box center [360, 121] width 12 height 12
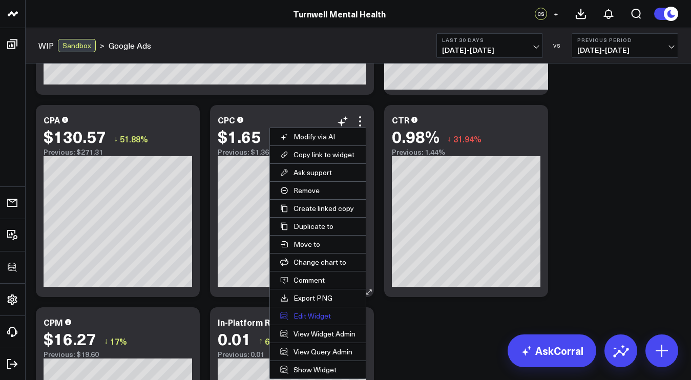
click at [310, 322] on button "Edit Widget" at bounding box center [318, 315] width 96 height 17
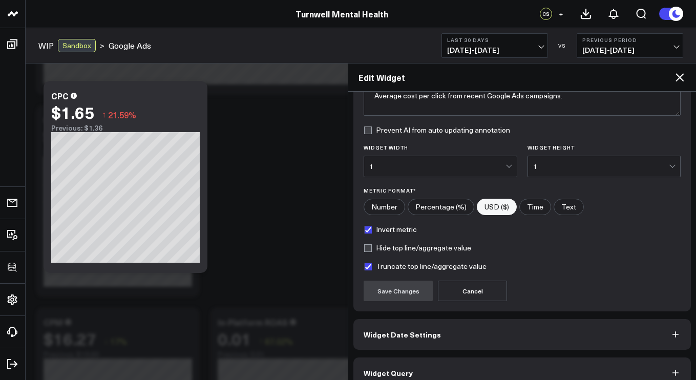
scroll to position [114, 0]
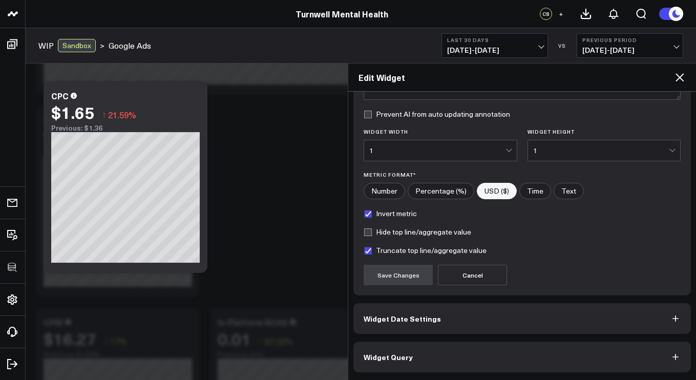
click at [414, 360] on button "Widget Query" at bounding box center [521, 357] width 337 height 31
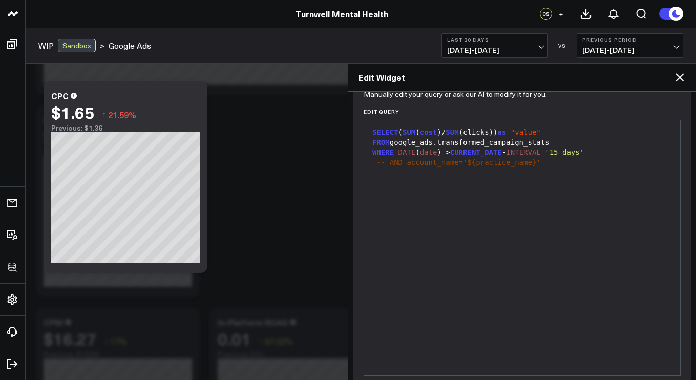
scroll to position [159, 0]
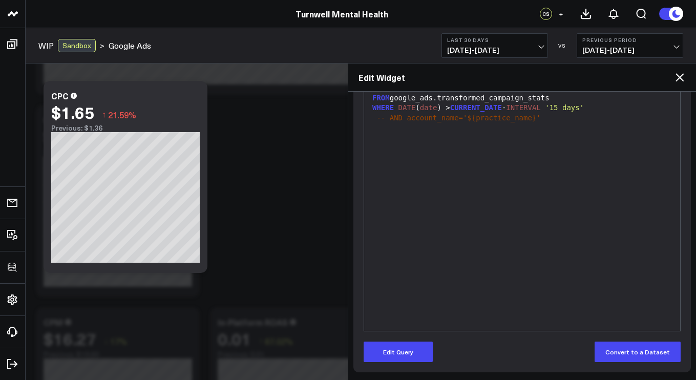
click at [390, 340] on form "Manually edit your query or ask our AI to modify it for you. Edit Query 9 1 2 3…" at bounding box center [522, 205] width 317 height 314
click at [390, 346] on button "Edit Query" at bounding box center [398, 352] width 69 height 20
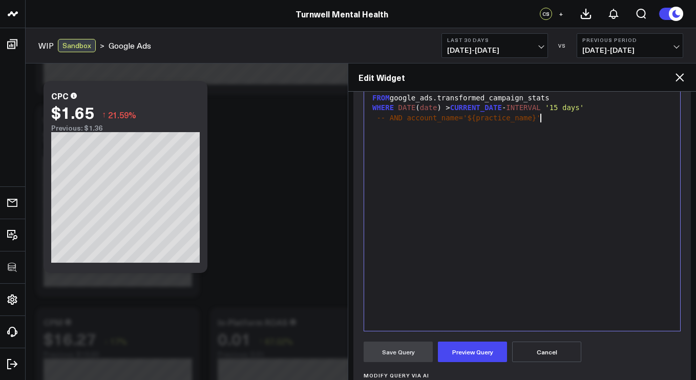
click at [422, 266] on div "SELECT ( SUM ( cost )/ SUM (clicks)) as "value" FROM google_ads.transformed_cam…" at bounding box center [522, 203] width 306 height 245
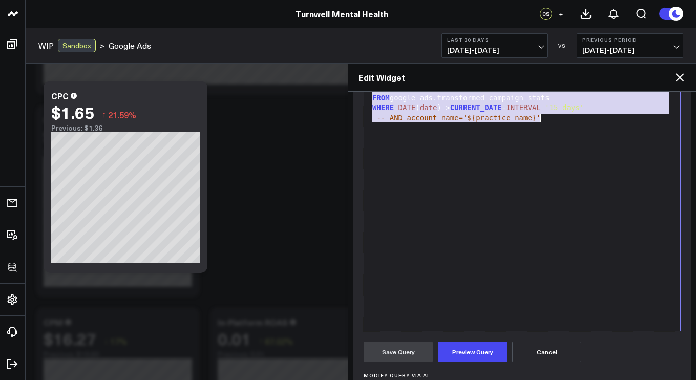
copy div "SELECT ( SUM ( cost )/ SUM (clicks)) as "value" FROM google_ads.transformed_cam…"
click at [619, 159] on div "SELECT ( SUM ( cost )/ SUM (clicks)) as "value" FROM google_ads.transformed_cam…" at bounding box center [522, 203] width 306 height 245
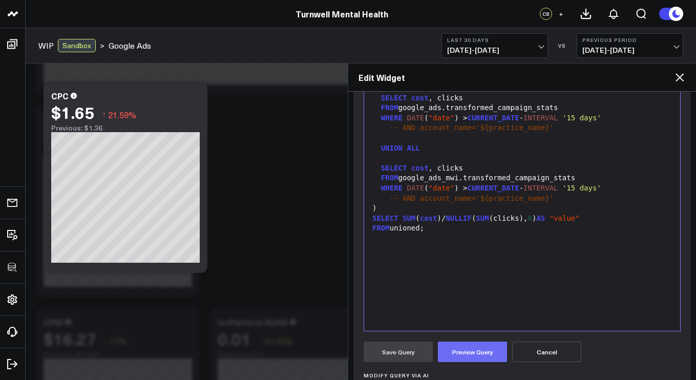
click at [462, 362] on button "Preview Query" at bounding box center [472, 352] width 69 height 20
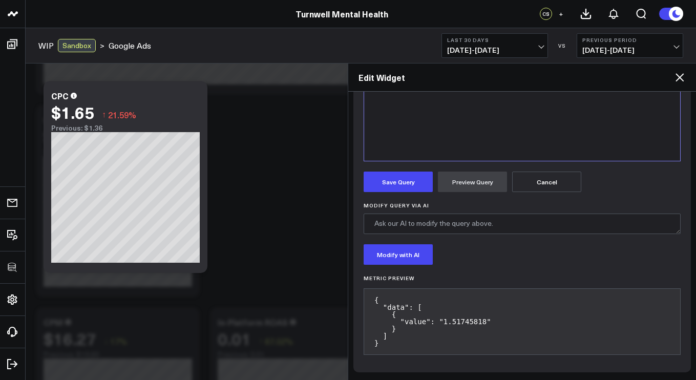
scroll to position [301, 0]
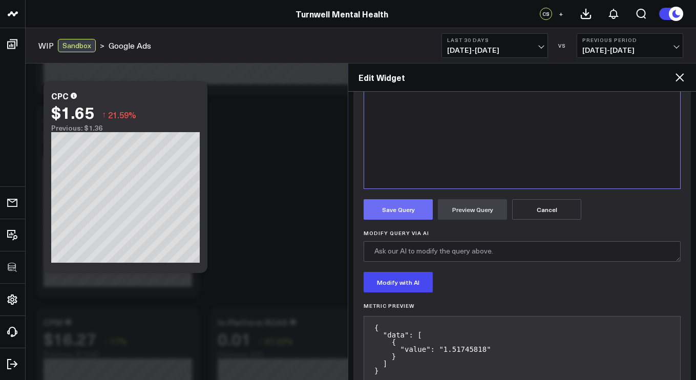
click at [390, 200] on button "Save Query" at bounding box center [398, 209] width 69 height 20
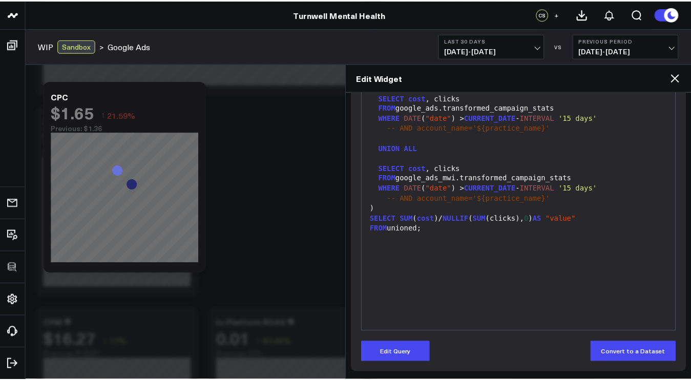
scroll to position [159, 0]
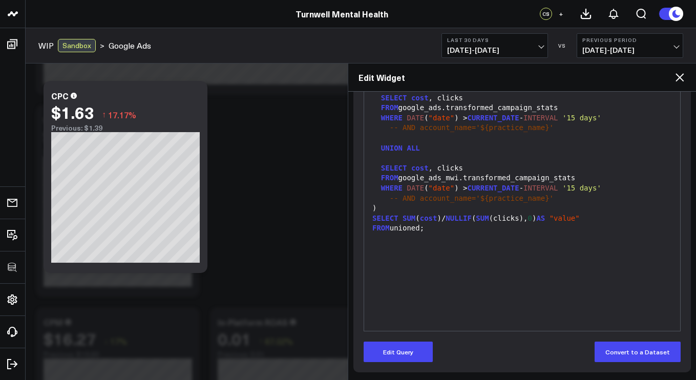
click at [682, 75] on icon at bounding box center [679, 77] width 8 height 8
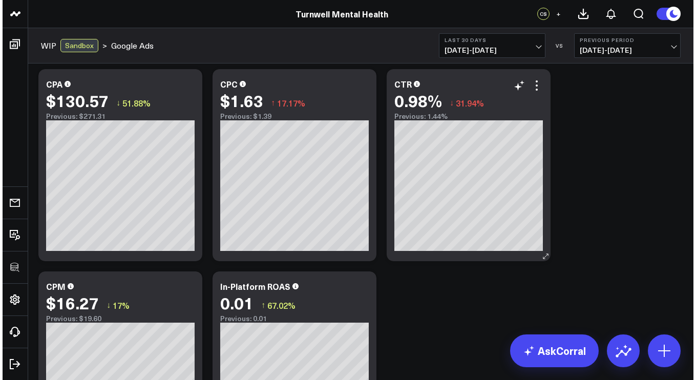
scroll to position [1026, 0]
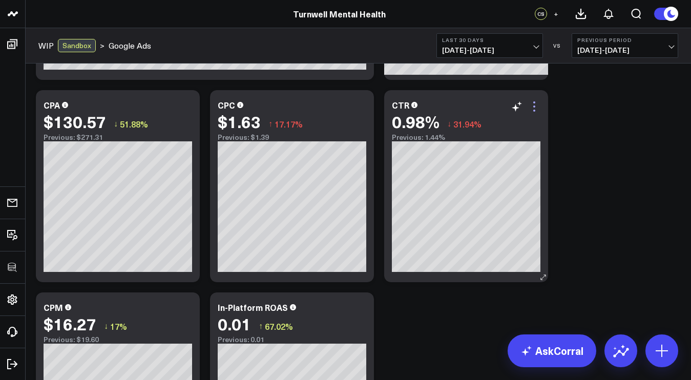
click at [537, 104] on icon at bounding box center [534, 106] width 12 height 12
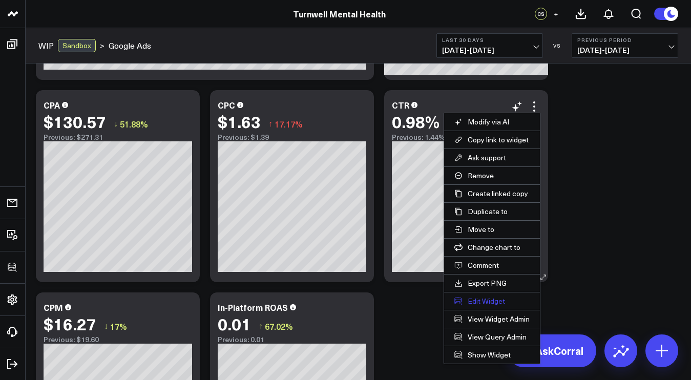
click at [486, 305] on button "Edit Widget" at bounding box center [492, 300] width 96 height 17
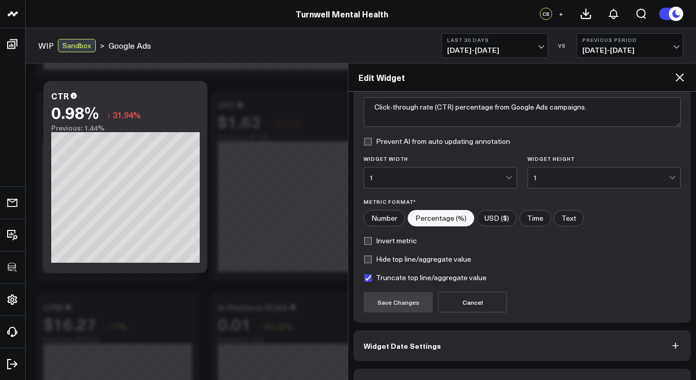
scroll to position [114, 0]
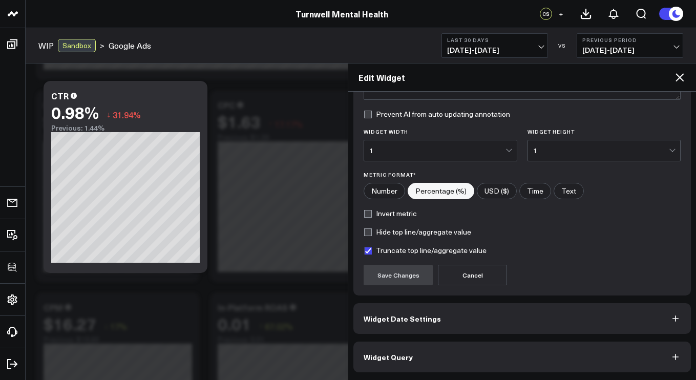
click at [399, 360] on span "Widget Query" at bounding box center [388, 357] width 49 height 8
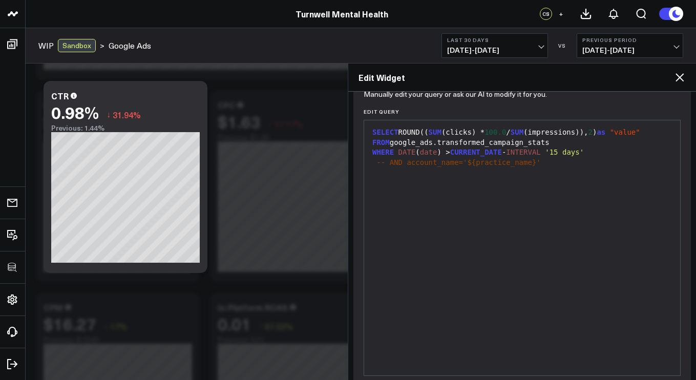
scroll to position [159, 0]
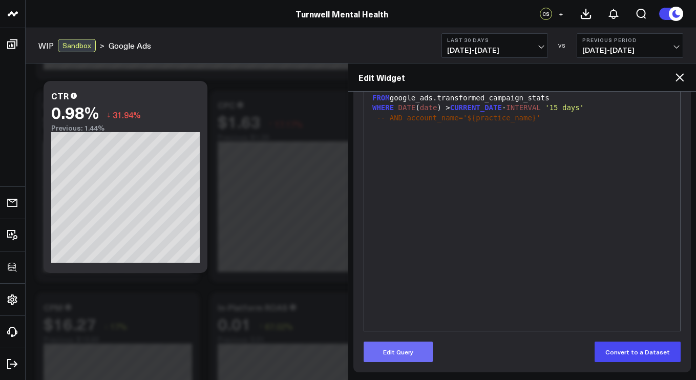
click at [390, 350] on button "Edit Query" at bounding box center [398, 352] width 69 height 20
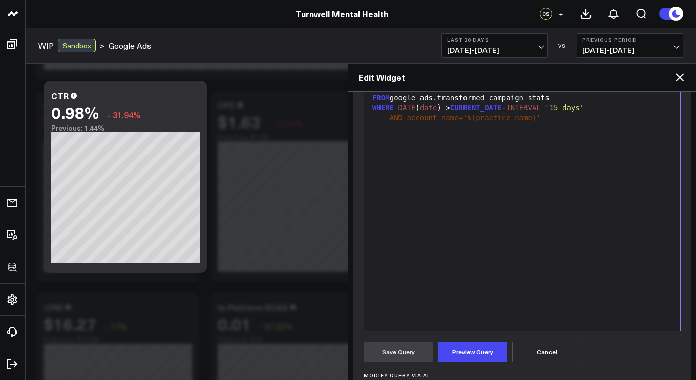
click at [413, 264] on div "SELECT ROUND(( SUM (clicks) * 100.0 / SUM (impressions)), 2 ) as "value" FROM g…" at bounding box center [522, 203] width 306 height 245
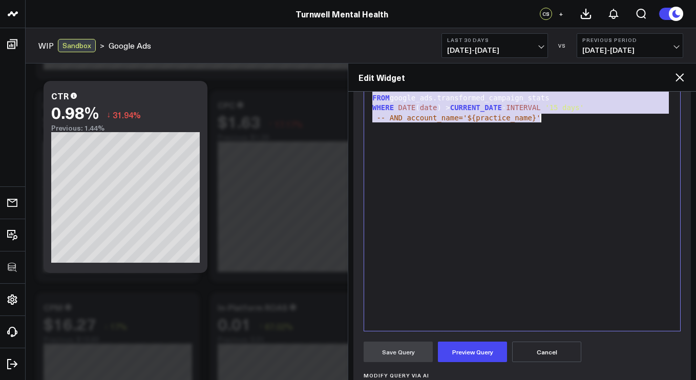
copy div "SELECT ROUND(( SUM (clicks) * 100.0 / SUM (impressions)), 2 ) as "value" FROM g…"
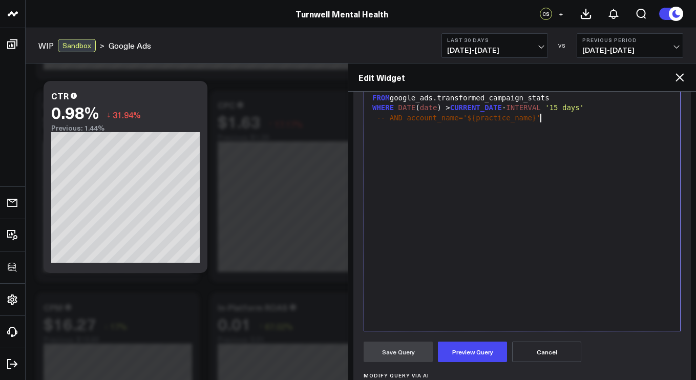
click at [629, 174] on div "SELECT ROUND(( SUM (clicks) * 100.0 / SUM (impressions)), 2 ) as "value" FROM g…" at bounding box center [522, 203] width 306 height 245
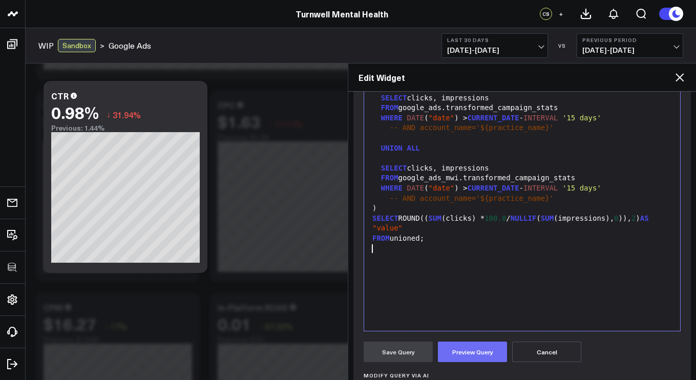
click at [495, 345] on button "Preview Query" at bounding box center [472, 352] width 69 height 20
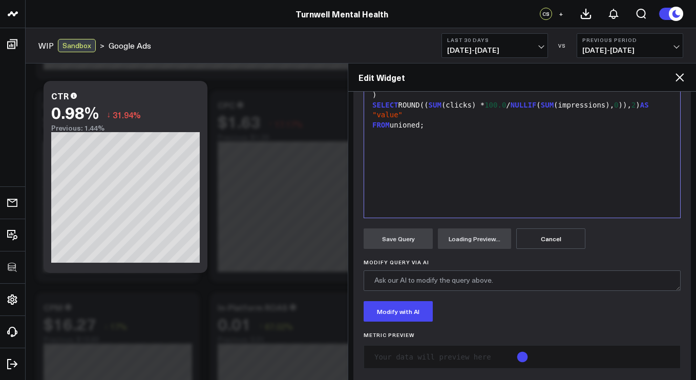
scroll to position [286, 0]
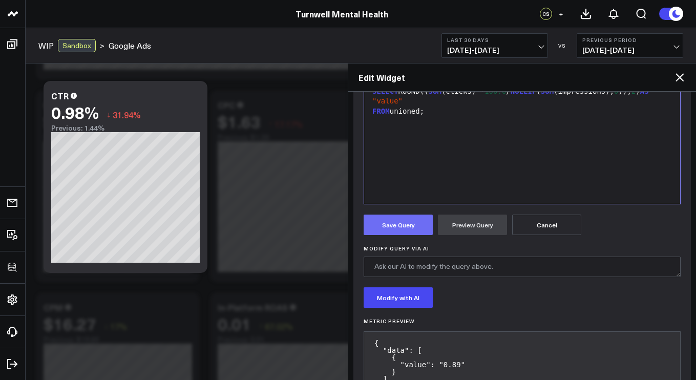
click at [401, 234] on button "Save Query" at bounding box center [398, 225] width 69 height 20
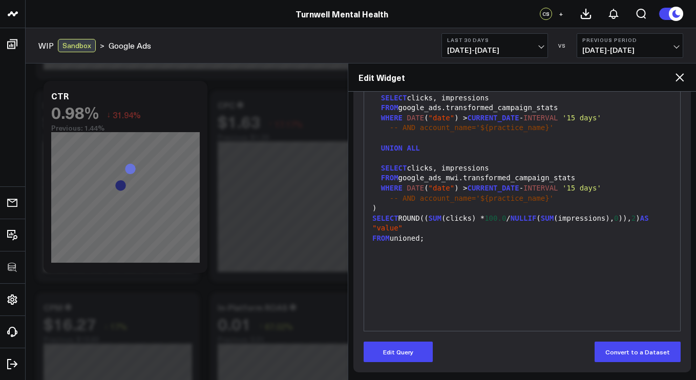
scroll to position [159, 0]
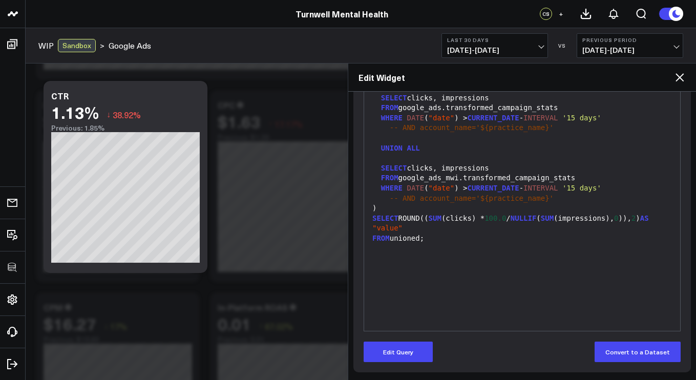
click at [683, 76] on icon at bounding box center [679, 77] width 12 height 12
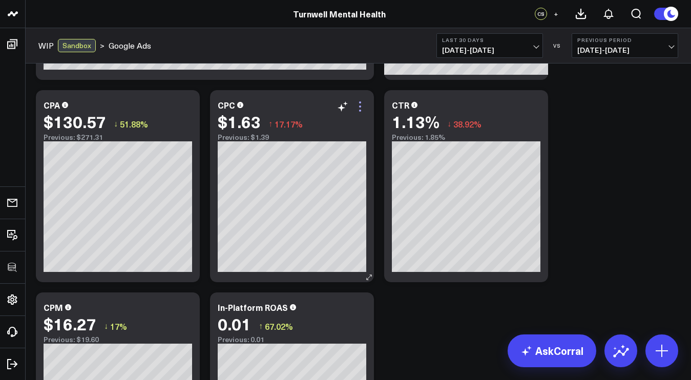
click at [358, 102] on icon at bounding box center [360, 106] width 12 height 12
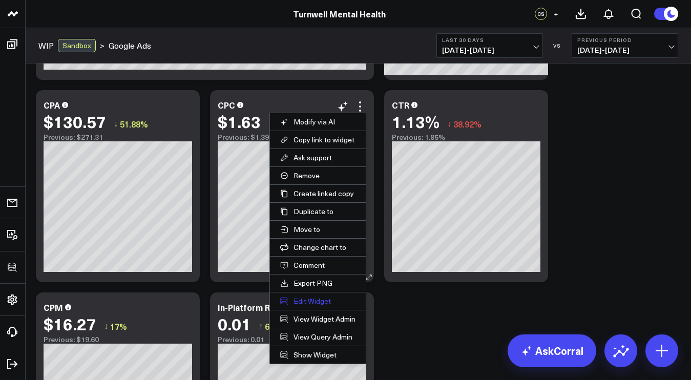
click at [312, 300] on button "Edit Widget" at bounding box center [318, 300] width 96 height 17
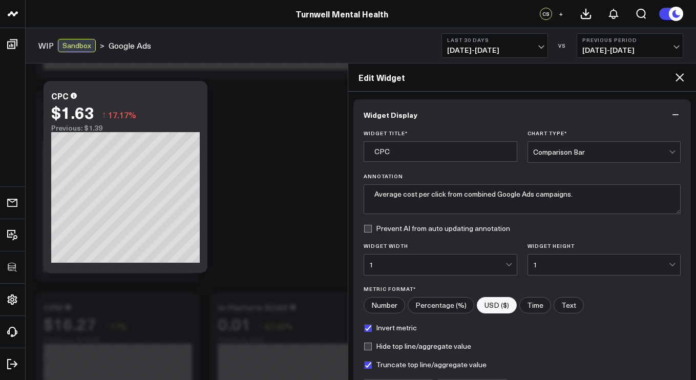
scroll to position [114, 0]
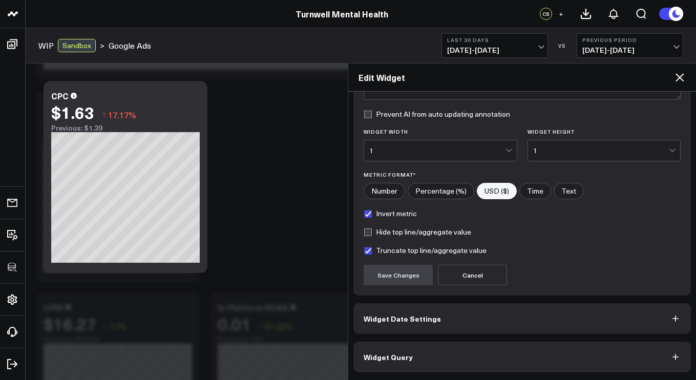
click at [397, 357] on span "Widget Query" at bounding box center [388, 357] width 49 height 8
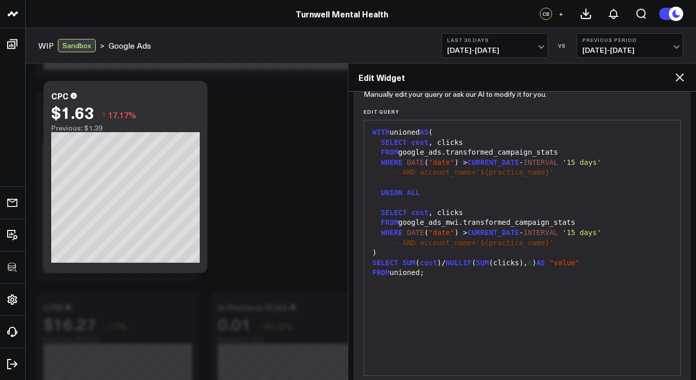
scroll to position [159, 0]
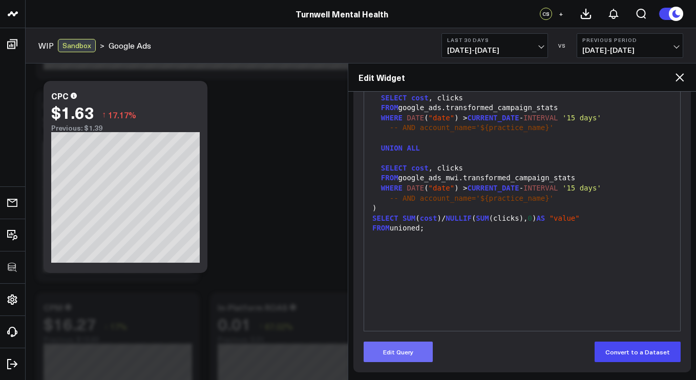
click at [385, 348] on button "Edit Query" at bounding box center [398, 352] width 69 height 20
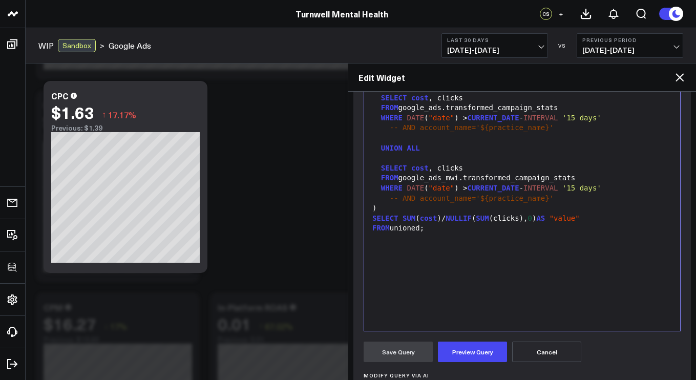
click at [402, 266] on div "WITH unioned AS ( SELECT cost , clicks FROM google_ads.transformed_campaign_sta…" at bounding box center [522, 203] width 306 height 245
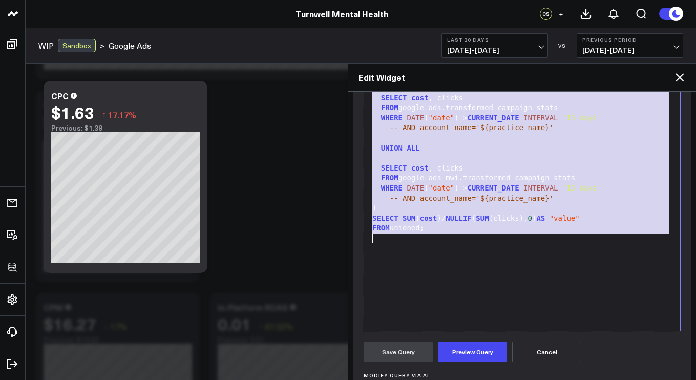
copy div "WITH unioned AS ( SELECT cost , clicks FROM google_ads.transformed_campaign_sta…"
click at [632, 180] on div "FROM google_ads_mwi.transformed_campaign_stats" at bounding box center [522, 178] width 306 height 10
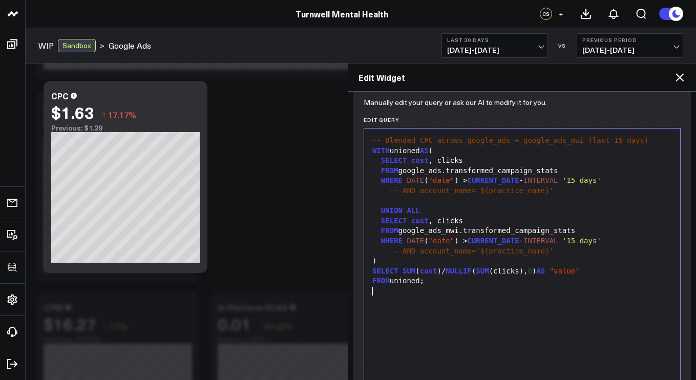
scroll to position [84, 0]
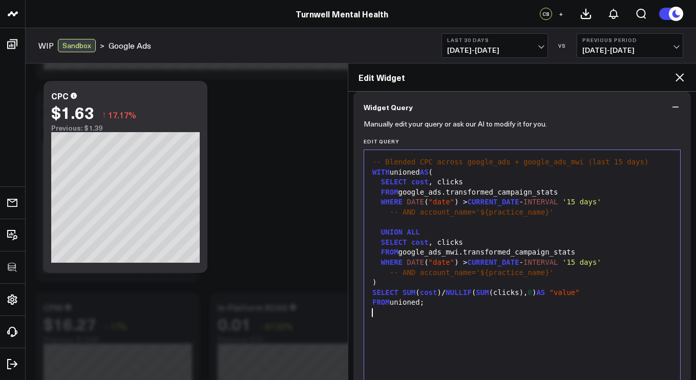
click at [610, 163] on span "-- Blended CPC across google_ads + google_ads_mwi (last 15 days)" at bounding box center [510, 162] width 276 height 8
click at [610, 163] on div "-- Blended CPC across google_ads + google_ads_mwi (last 15 days)" at bounding box center [522, 162] width 306 height 10
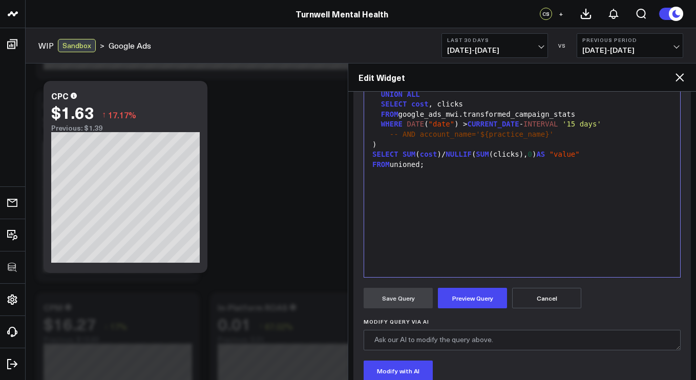
scroll to position [235, 0]
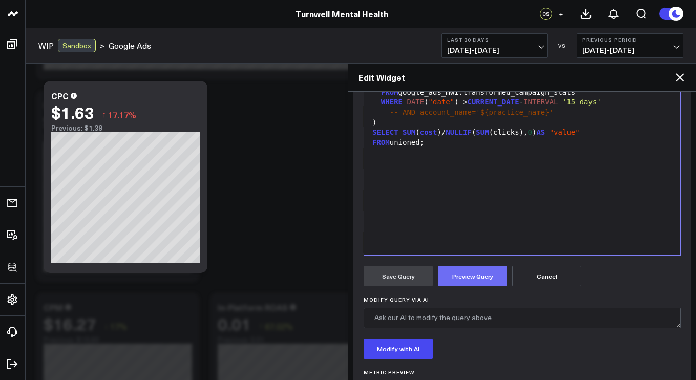
click at [484, 280] on button "Preview Query" at bounding box center [472, 276] width 69 height 20
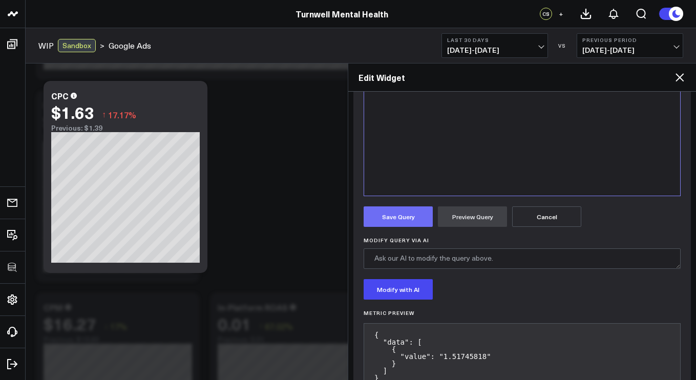
scroll to position [292, 0]
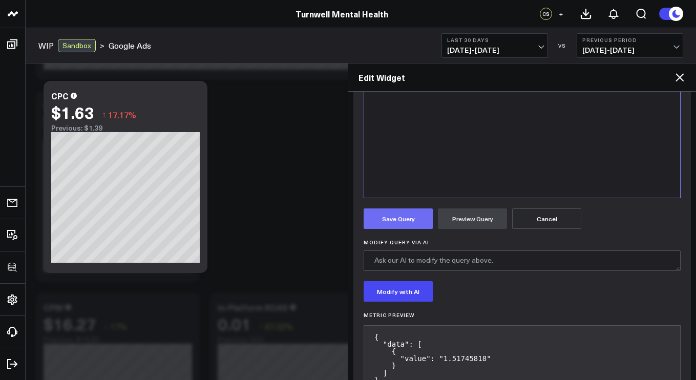
click at [401, 210] on button "Save Query" at bounding box center [398, 218] width 69 height 20
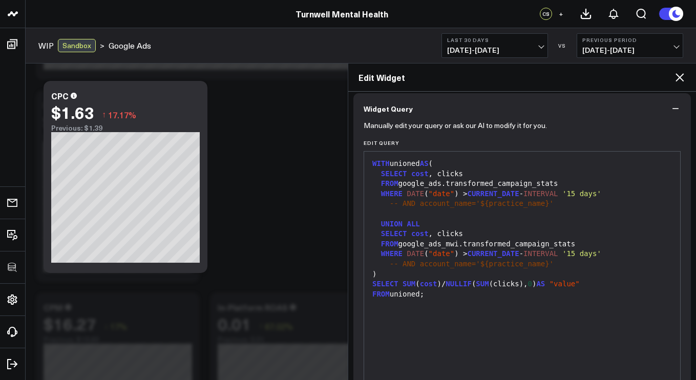
scroll to position [69, 0]
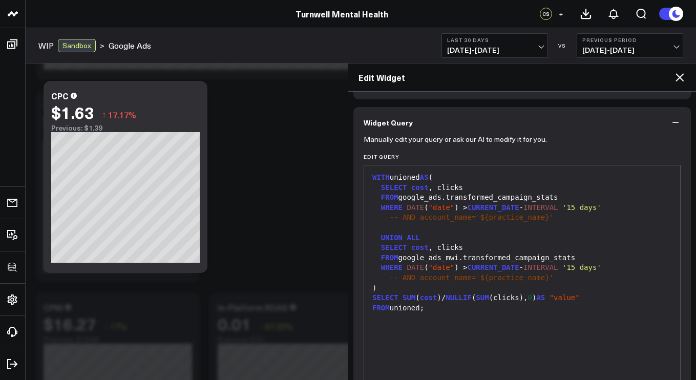
click at [683, 76] on icon at bounding box center [679, 77] width 12 height 12
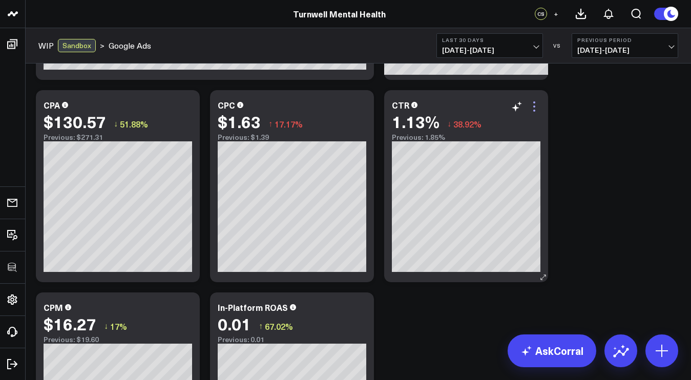
click at [532, 111] on icon at bounding box center [534, 106] width 12 height 12
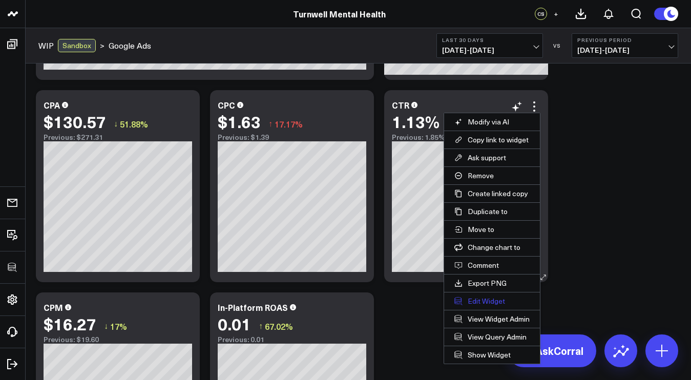
click at [468, 304] on button "Edit Widget" at bounding box center [492, 300] width 96 height 17
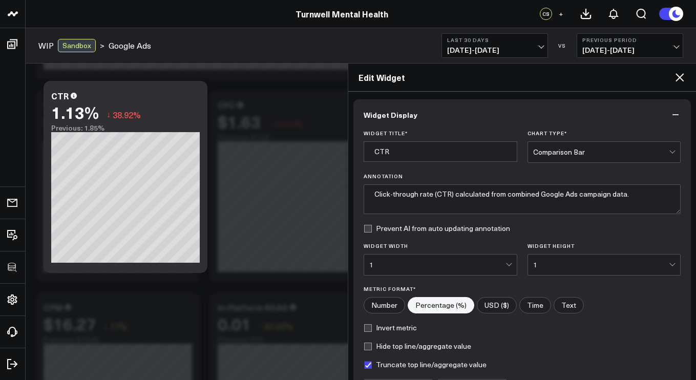
scroll to position [114, 0]
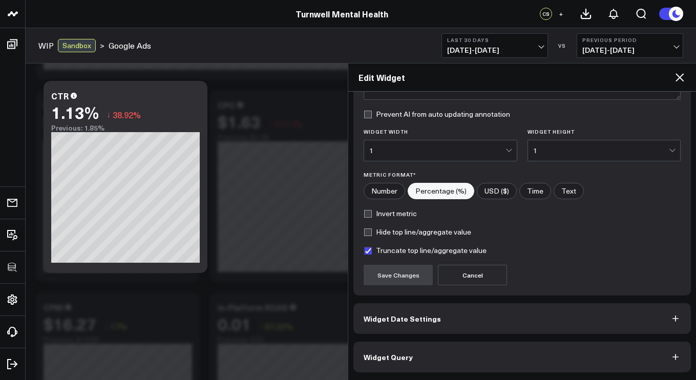
click at [435, 353] on button "Widget Query" at bounding box center [521, 357] width 337 height 31
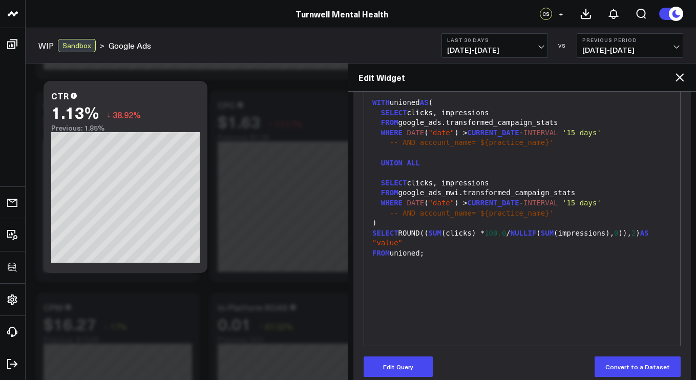
scroll to position [159, 0]
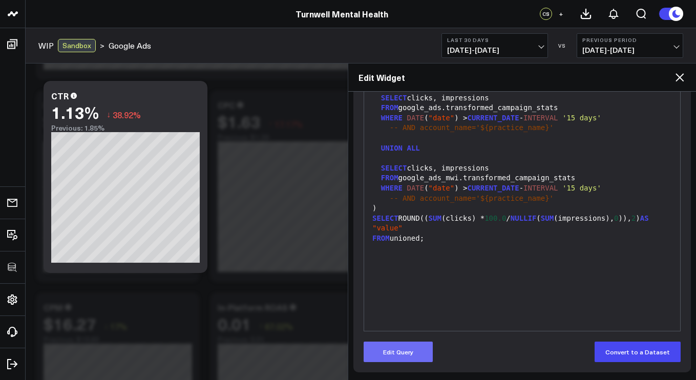
click at [394, 350] on button "Edit Query" at bounding box center [398, 352] width 69 height 20
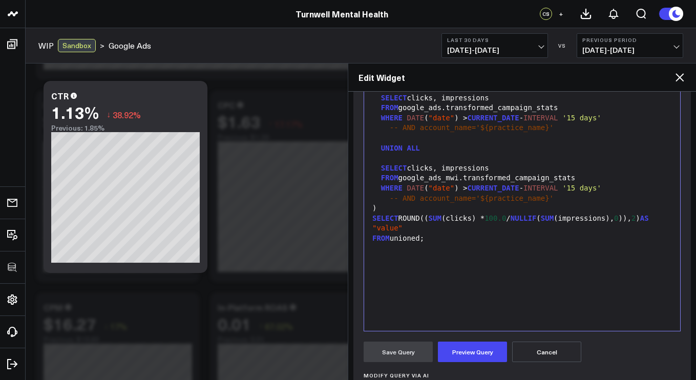
click at [432, 292] on div "WITH unioned AS ( SELECT clicks, impressions FROM google_ads.transformed_campai…" at bounding box center [522, 203] width 306 height 245
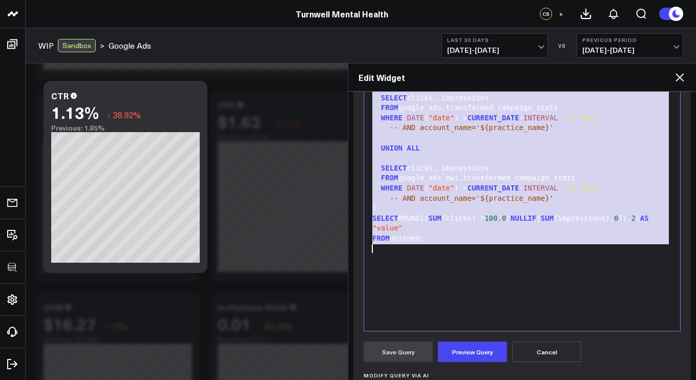
copy div "WITH unioned AS ( SELECT clicks, impressions FROM google_ads.transformed_campai…"
click at [665, 187] on div "WHERE DATE ( "date" ) > CURRENT_DATE - INTERVAL '15 days'" at bounding box center [522, 188] width 306 height 10
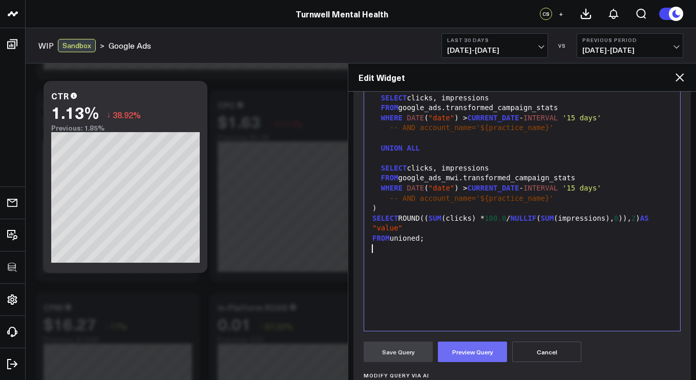
click at [482, 347] on button "Preview Query" at bounding box center [472, 352] width 69 height 20
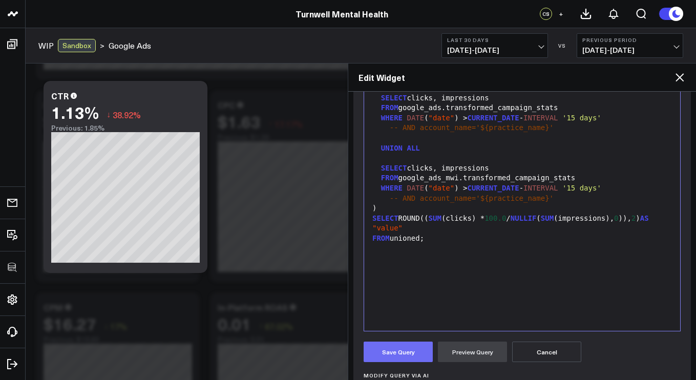
click at [411, 348] on button "Save Query" at bounding box center [398, 352] width 69 height 20
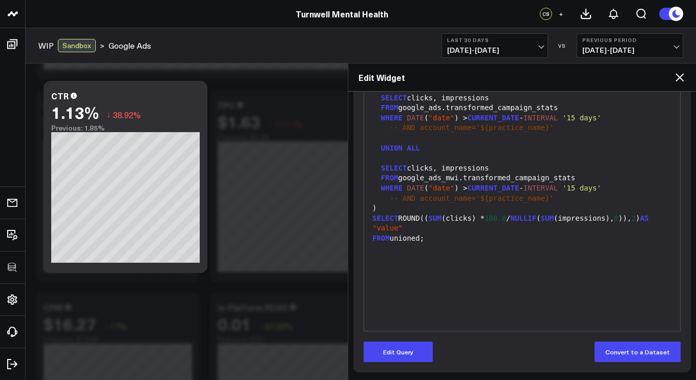
click at [578, 178] on div "FROM google_ads_mwi.transformed_campaign_stats" at bounding box center [522, 178] width 306 height 10
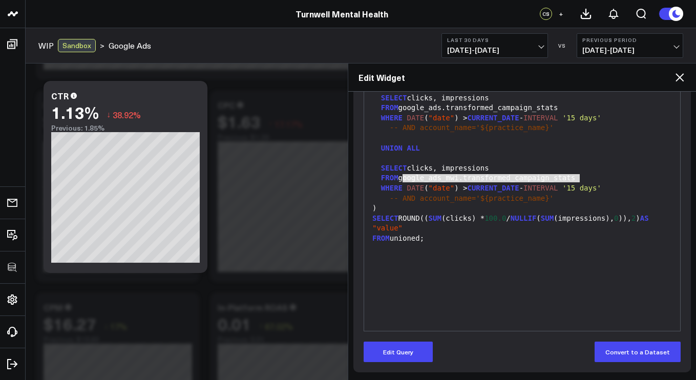
drag, startPoint x: 579, startPoint y: 178, endPoint x: 402, endPoint y: 181, distance: 176.2
click at [402, 181] on div "FROM google_ads_mwi.transformed_campaign_stats" at bounding box center [522, 178] width 306 height 10
copy div "google_ads_mwi.transformed_campaign_stats"
click at [683, 78] on icon at bounding box center [679, 77] width 12 height 12
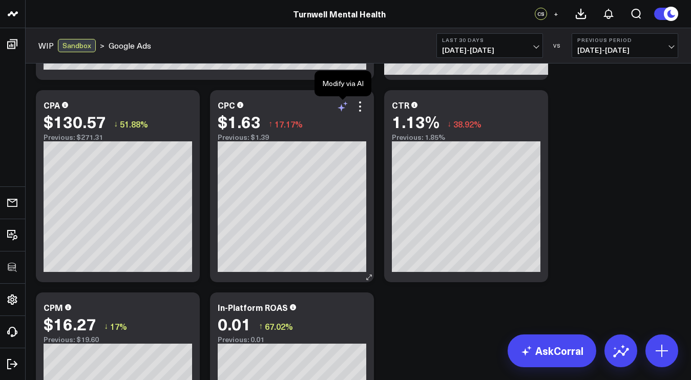
click at [342, 108] on icon at bounding box center [341, 108] width 8 height 8
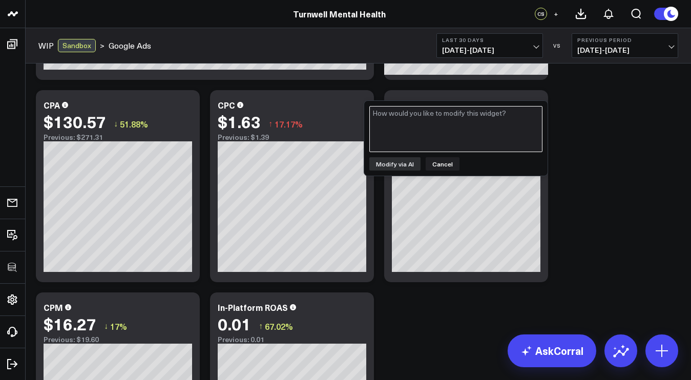
click at [395, 126] on textarea at bounding box center [455, 129] width 173 height 46
paste textarea "google_ads_mwi.transformed_campaign_stats"
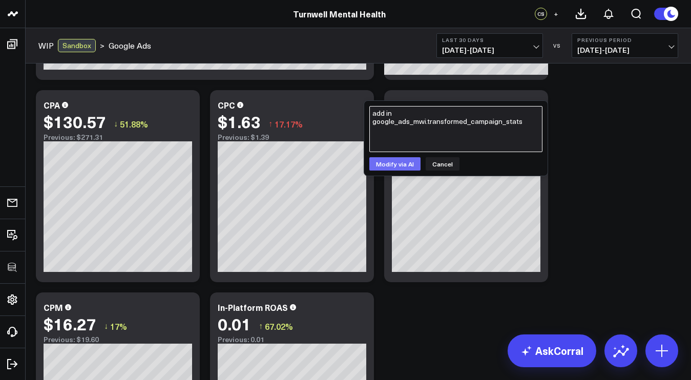
type textarea "add in google_ads_mwi.transformed_campaign_stats"
click at [396, 165] on button "Modify via AI" at bounding box center [394, 163] width 51 height 13
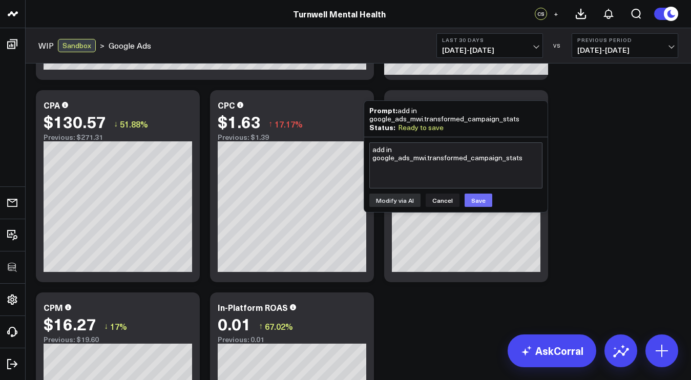
click at [467, 202] on button "Save" at bounding box center [478, 200] width 28 height 13
click at [359, 102] on icon at bounding box center [360, 102] width 2 height 2
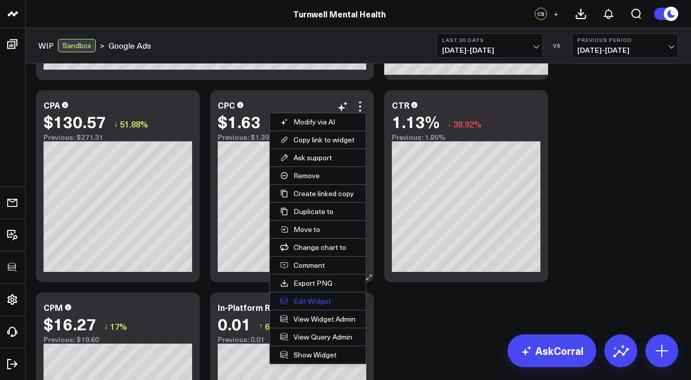
click at [297, 299] on button "Edit Widget" at bounding box center [318, 300] width 96 height 17
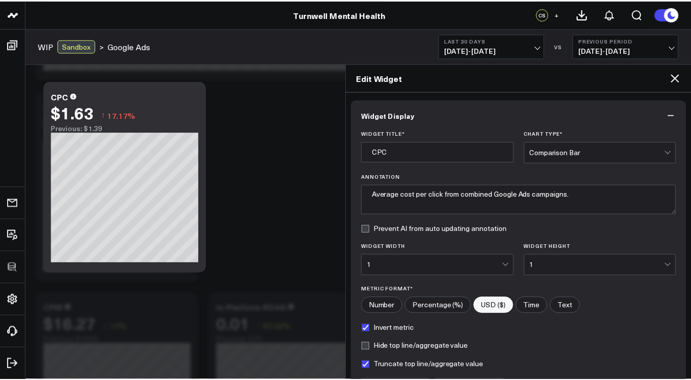
scroll to position [114, 0]
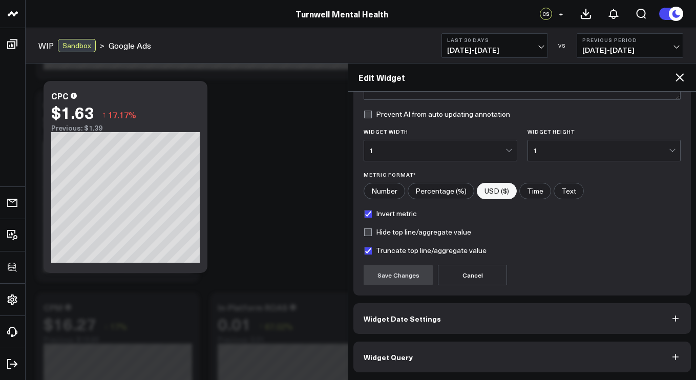
click at [435, 367] on button "Widget Query" at bounding box center [521, 357] width 337 height 31
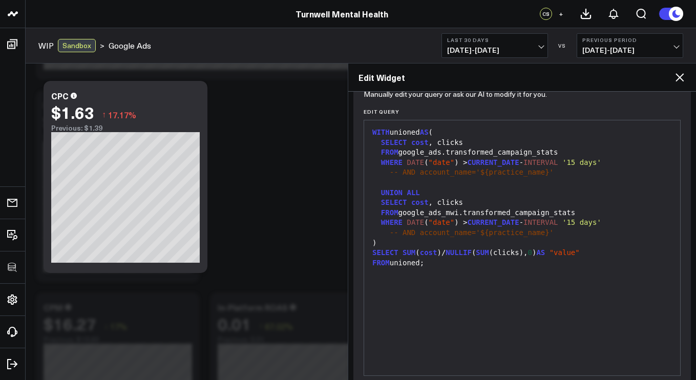
click at [683, 72] on icon at bounding box center [679, 77] width 12 height 12
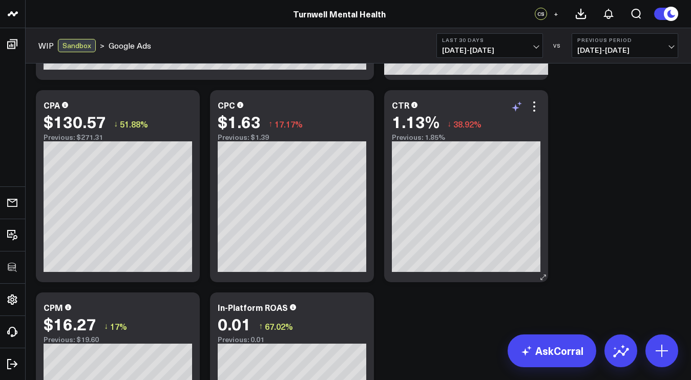
click at [519, 109] on icon at bounding box center [517, 106] width 12 height 12
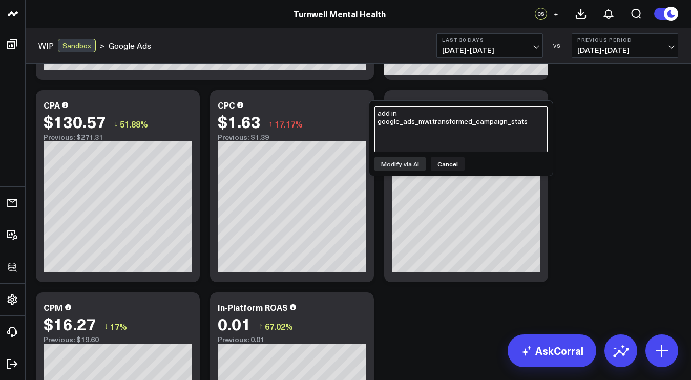
click at [513, 126] on textarea "add in google_ads_mwi.transformed_campaign_stats" at bounding box center [460, 129] width 173 height 46
paste textarea "google_ads_mwi.transformed_campaign_stats"
type textarea "add in google_ads_mwi.transformed_campaign_stats"
click at [415, 163] on button "Modify via AI" at bounding box center [399, 163] width 51 height 13
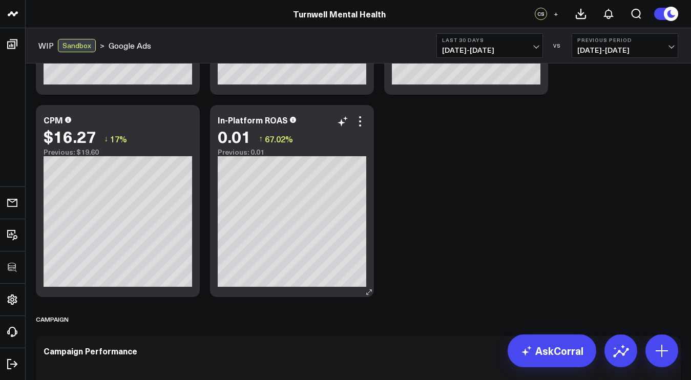
scroll to position [1210, 0]
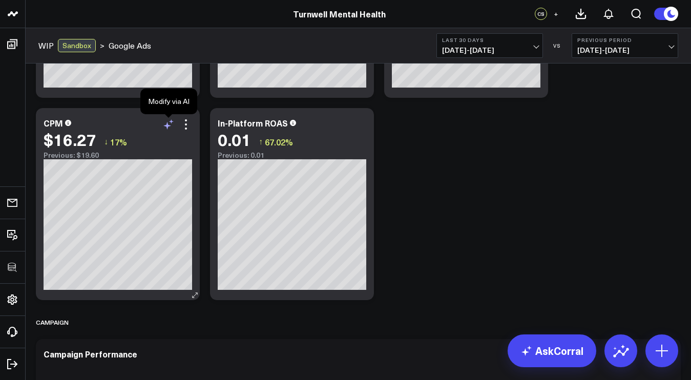
click at [170, 122] on icon at bounding box center [168, 124] width 12 height 12
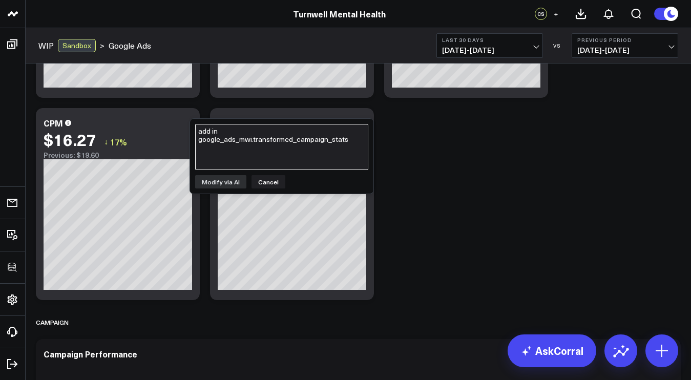
click at [218, 141] on textarea "add in google_ads_mwi.transformed_campaign_stats" at bounding box center [281, 147] width 173 height 46
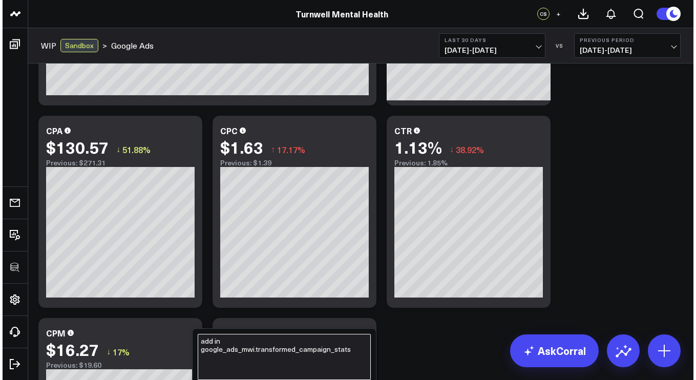
scroll to position [995, 0]
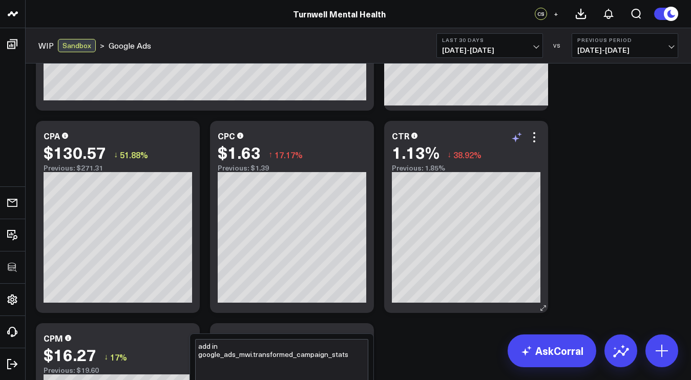
click at [516, 140] on icon at bounding box center [517, 137] width 12 height 12
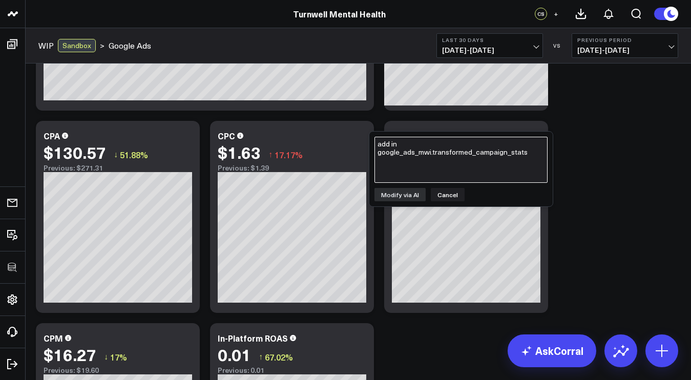
click at [503, 158] on textarea "add in google_ads_mwi.transformed_campaign_stats" at bounding box center [460, 160] width 173 height 46
paste textarea "google_ads_mwi.transformed_campaign_stats"
type textarea "add in google_ads_mwi.transformed_campaign_stats"
click at [415, 197] on button "Modify via AI" at bounding box center [399, 194] width 51 height 13
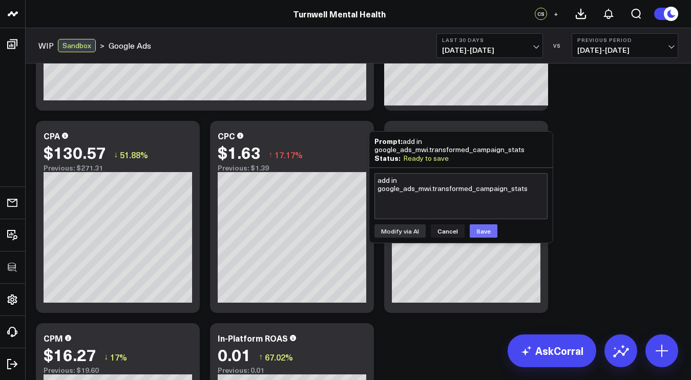
click at [473, 224] on button "Save" at bounding box center [484, 230] width 28 height 13
click at [556, 123] on div "Overview Modify via AI Copy link to widget Ask support Remove Create linked cop…" at bounding box center [358, 29] width 655 height 1906
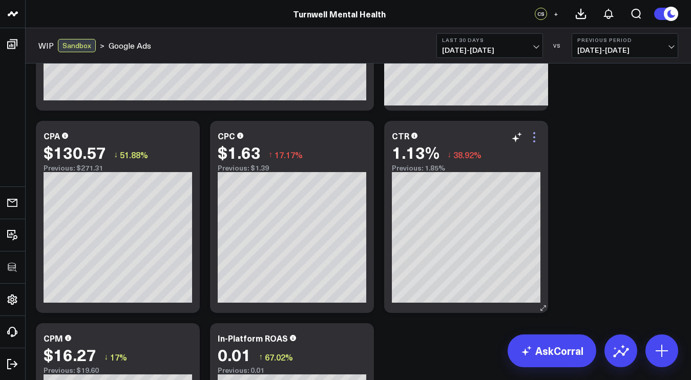
click at [534, 136] on icon at bounding box center [534, 137] width 12 height 12
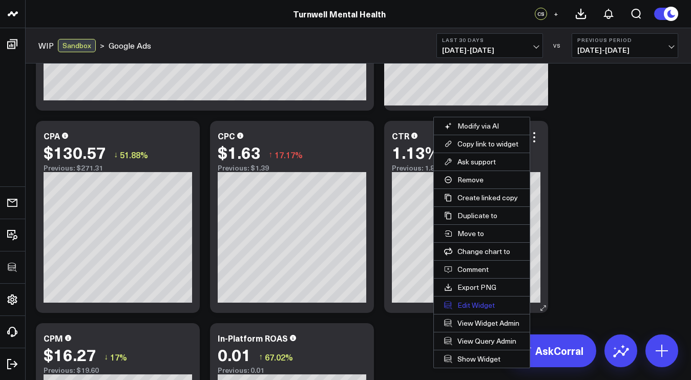
click at [464, 307] on button "Edit Widget" at bounding box center [482, 304] width 96 height 17
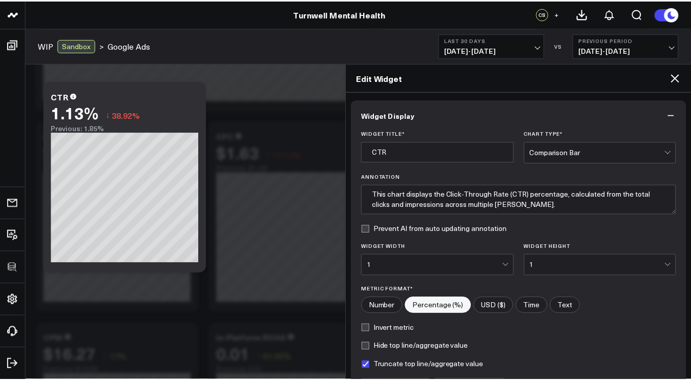
scroll to position [114, 0]
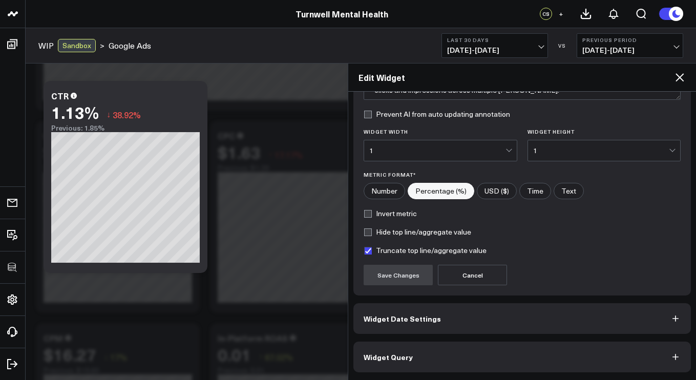
click at [450, 363] on button "Widget Query" at bounding box center [521, 357] width 337 height 31
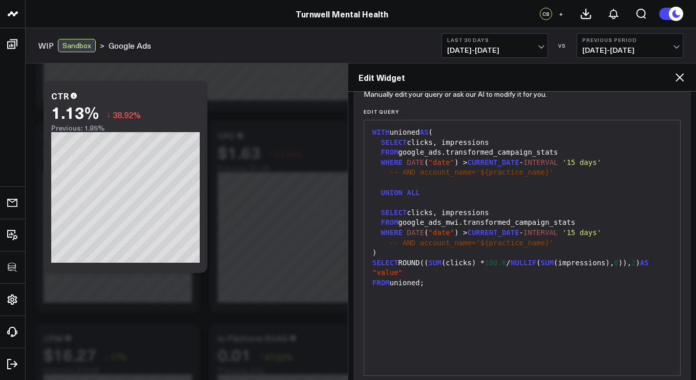
click at [682, 84] on div "Edit Widget" at bounding box center [522, 77] width 348 height 28
click at [683, 77] on icon at bounding box center [679, 77] width 12 height 12
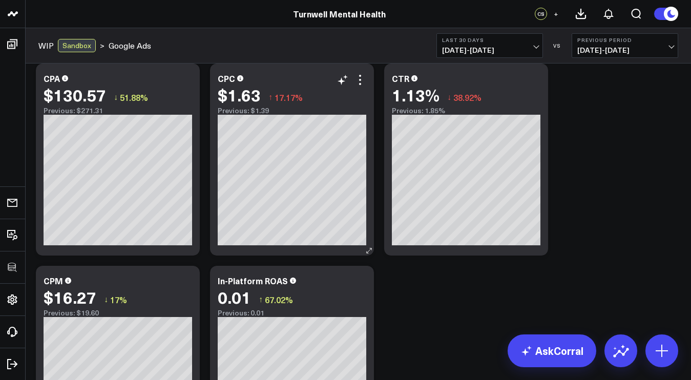
scroll to position [1119, 0]
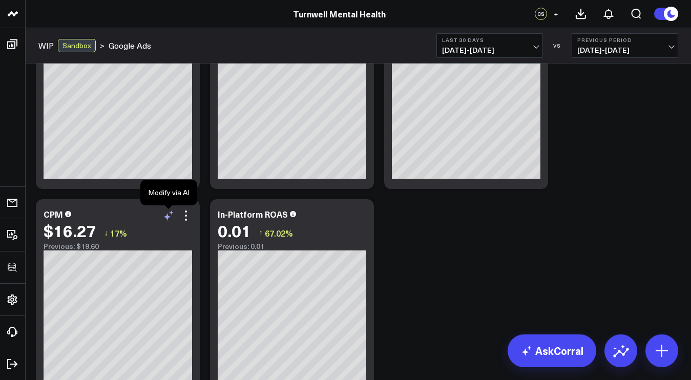
click at [167, 219] on icon at bounding box center [167, 217] width 8 height 8
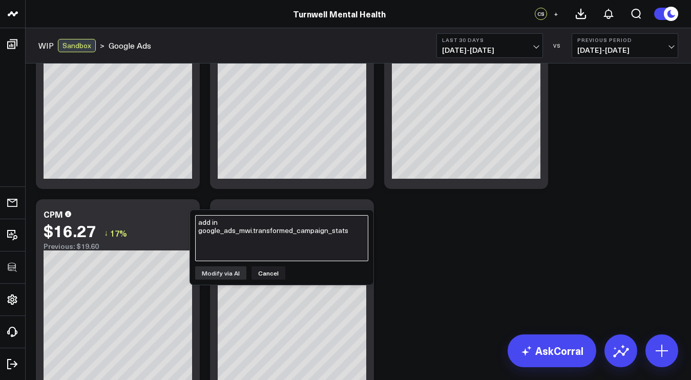
click at [251, 219] on textarea "add in google_ads_mwi.transformed_campaign_stats" at bounding box center [281, 238] width 173 height 46
paste textarea "google_ads_mwi.transformed_campaign_stats"
type textarea "add in google_ads_mwi.transformed_campaign_stats"
click at [219, 281] on div "add in google_ads_mwi.transformed_campaign_stats Modify via AI Cancel" at bounding box center [281, 247] width 183 height 75
click at [222, 274] on button "Modify via AI" at bounding box center [220, 272] width 51 height 13
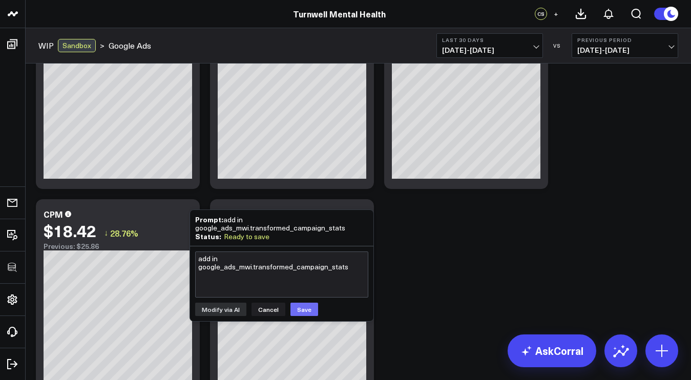
click at [300, 305] on button "Save" at bounding box center [304, 309] width 28 height 13
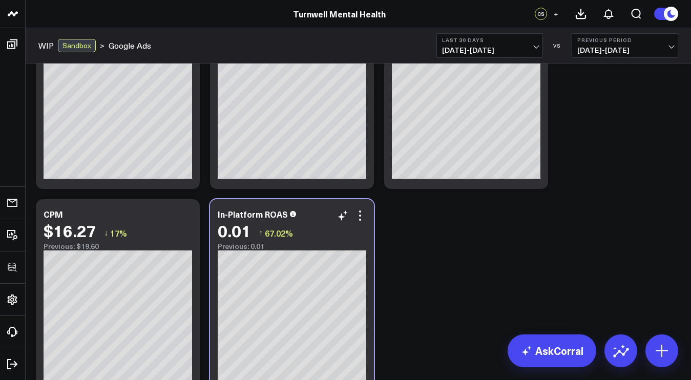
click at [336, 203] on div "In-Platform ROAS 0.01 ↑ 67.02% Previous: 0.01" at bounding box center [292, 295] width 164 height 192
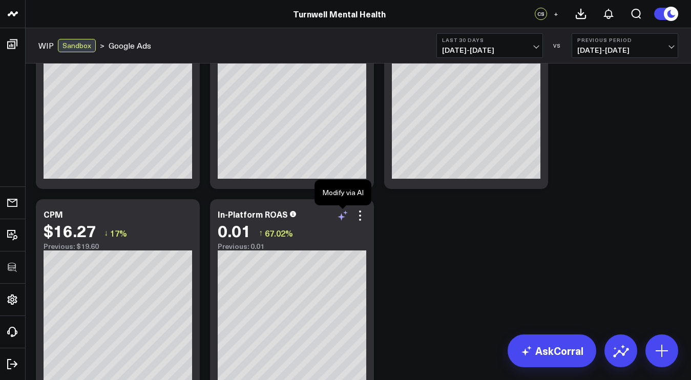
click at [339, 219] on icon at bounding box center [342, 215] width 12 height 12
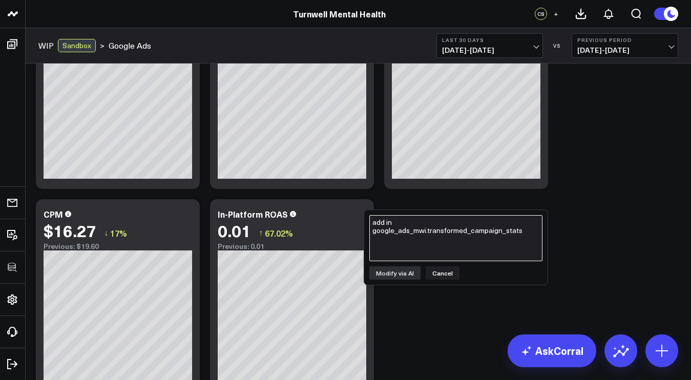
click at [461, 237] on textarea "add in google_ads_mwi.transformed_campaign_stats" at bounding box center [455, 238] width 173 height 46
paste textarea "google_ads_mwi.transformed_campaign_stats"
type textarea "add in google_ads_mwi.transformed_campaign_stats"
click at [409, 269] on button "Modify via AI" at bounding box center [394, 272] width 51 height 13
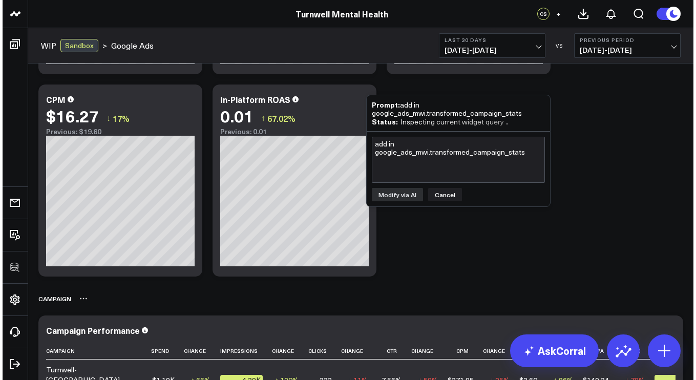
scroll to position [1232, 0]
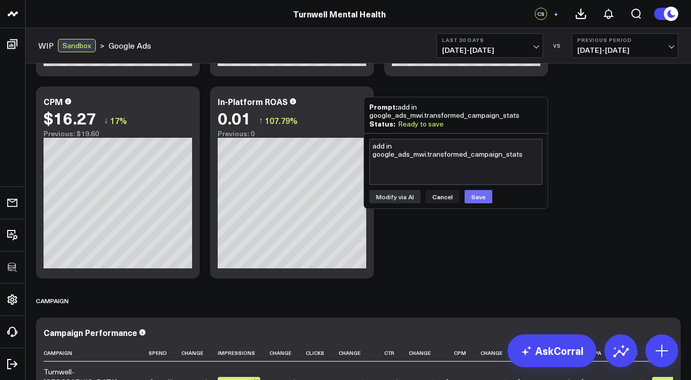
click at [479, 201] on button "Save" at bounding box center [478, 196] width 28 height 13
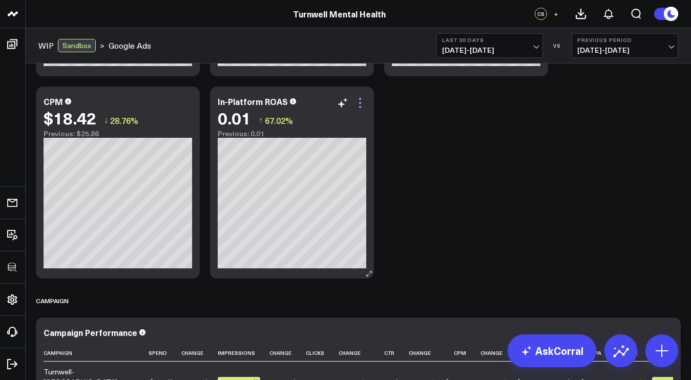
click at [355, 99] on icon at bounding box center [360, 103] width 12 height 12
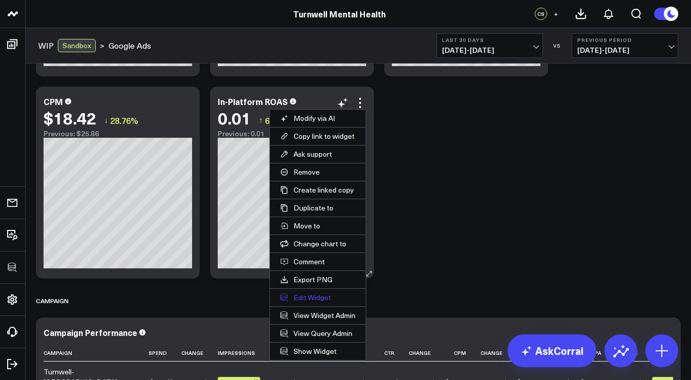
click at [297, 304] on button "Edit Widget" at bounding box center [318, 297] width 96 height 17
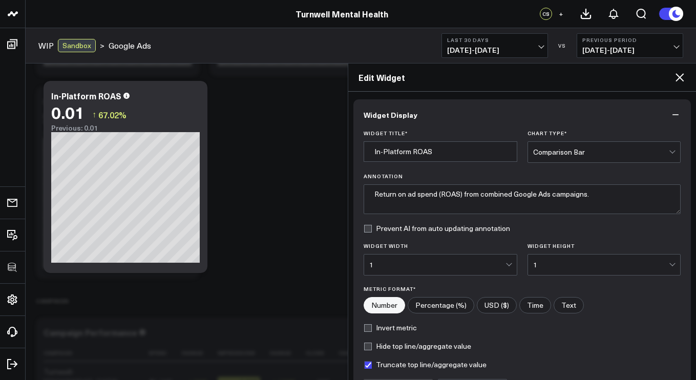
scroll to position [114, 0]
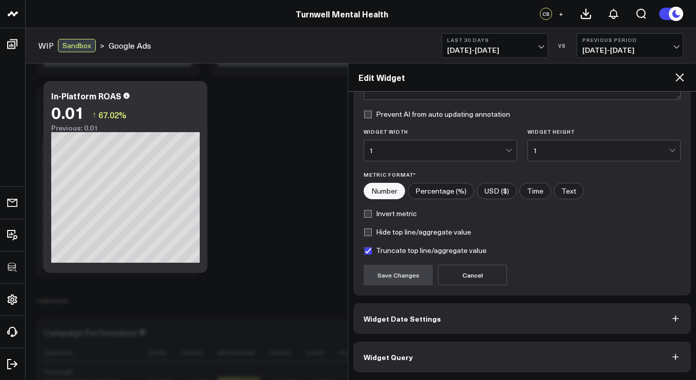
click at [421, 349] on button "Widget Query" at bounding box center [521, 357] width 337 height 31
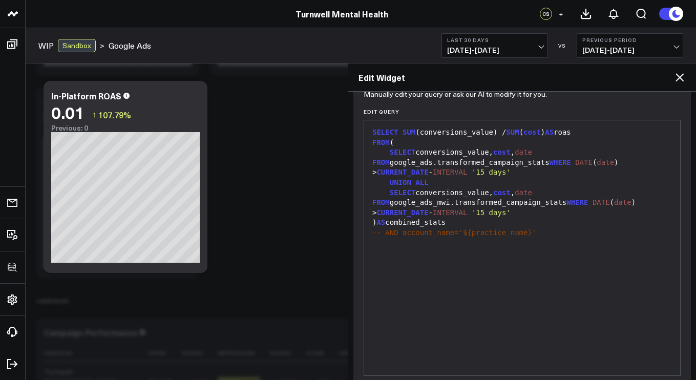
click at [599, 265] on div "SELECT SUM (conversions_value) / SUM ( cost ) AS roas FROM ( SELECT conversions…" at bounding box center [522, 247] width 306 height 245
click at [602, 228] on div "-- AND account_name='${practice_name}'" at bounding box center [522, 233] width 306 height 10
click at [681, 79] on icon at bounding box center [679, 77] width 12 height 12
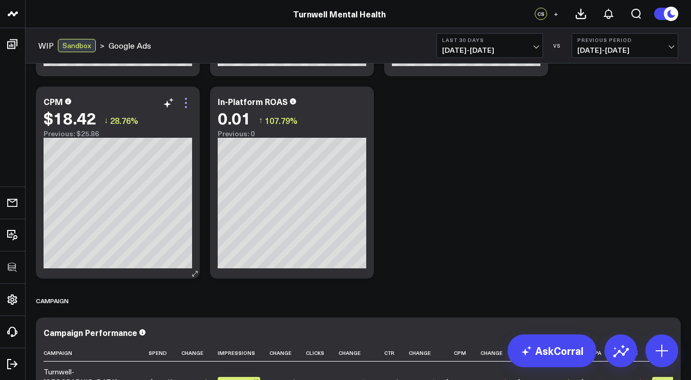
click at [184, 98] on icon at bounding box center [186, 103] width 12 height 12
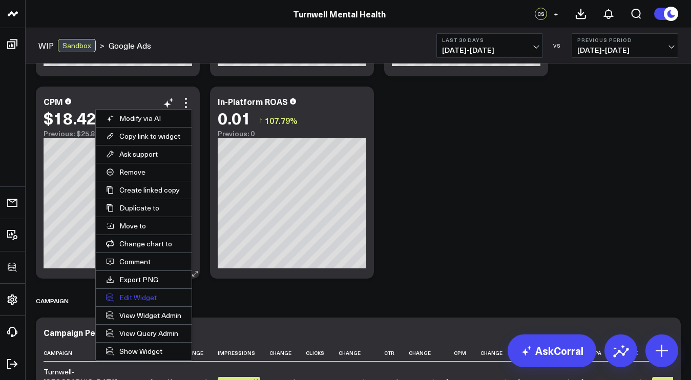
click at [124, 299] on button "Edit Widget" at bounding box center [144, 297] width 96 height 17
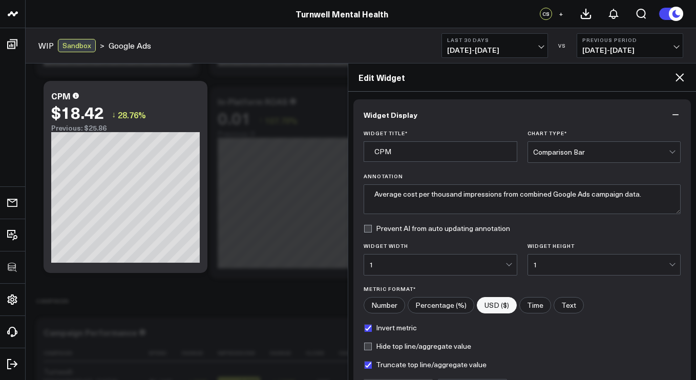
scroll to position [114, 0]
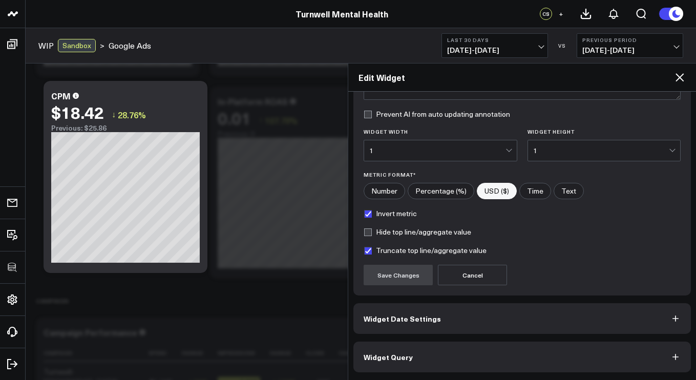
click at [414, 353] on button "Widget Query" at bounding box center [521, 357] width 337 height 31
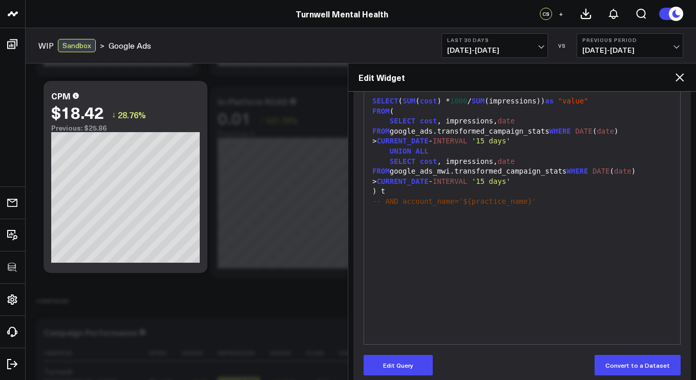
scroll to position [159, 0]
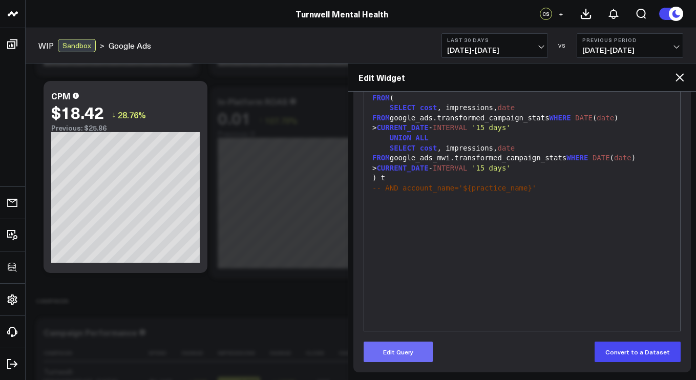
click at [396, 349] on button "Edit Query" at bounding box center [398, 352] width 69 height 20
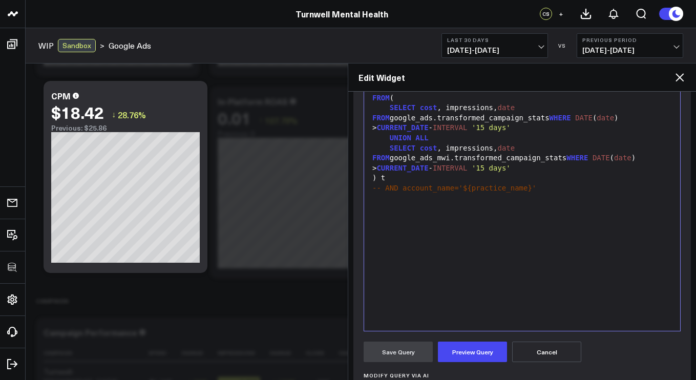
click at [454, 224] on div "SELECT ( SUM ( cost ) * 1000 / SUM (impressions)) as "value" FROM ( SELECT cost…" at bounding box center [522, 203] width 306 height 245
click at [606, 197] on div "SELECT ( SUM ( cost ) * 1000 / SUM (impressions)) as "value" FROM ( SELECT cost…" at bounding box center [522, 203] width 306 height 245
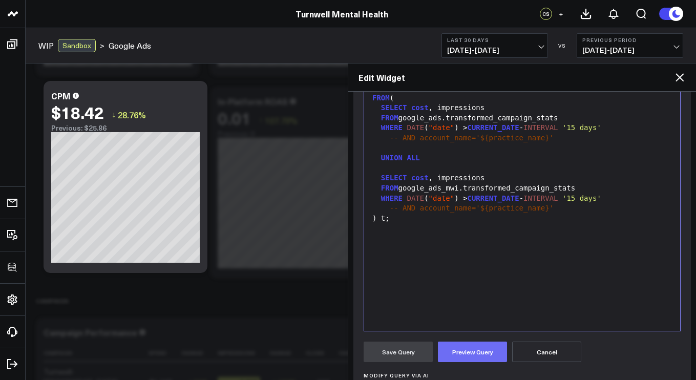
click at [492, 346] on button "Preview Query" at bounding box center [472, 352] width 69 height 20
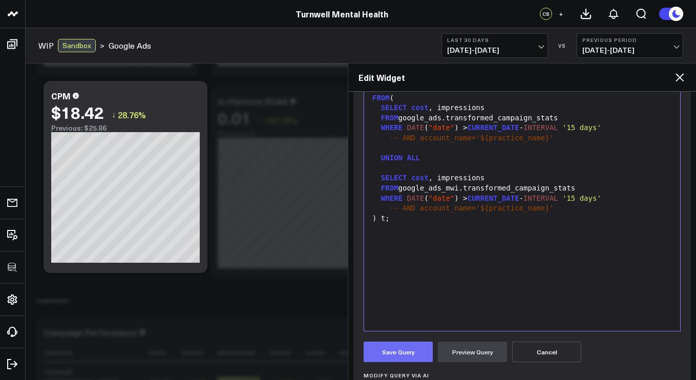
click at [406, 346] on button "Save Query" at bounding box center [398, 352] width 69 height 20
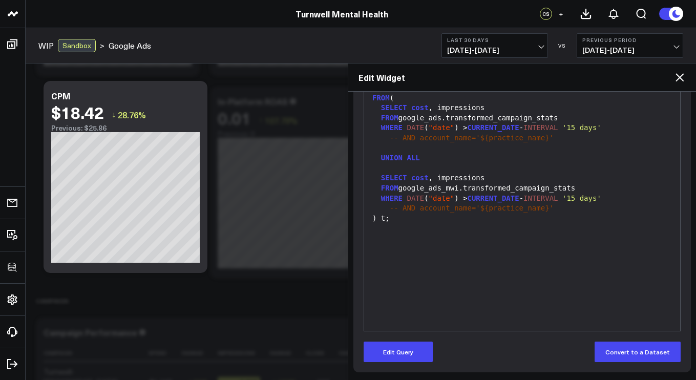
click at [681, 73] on icon at bounding box center [679, 77] width 12 height 12
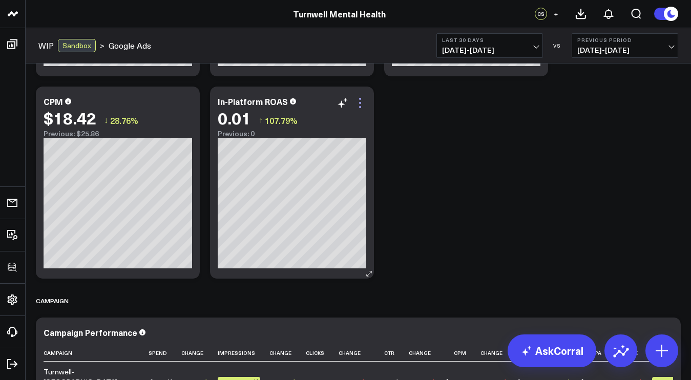
click at [360, 100] on icon at bounding box center [360, 103] width 12 height 12
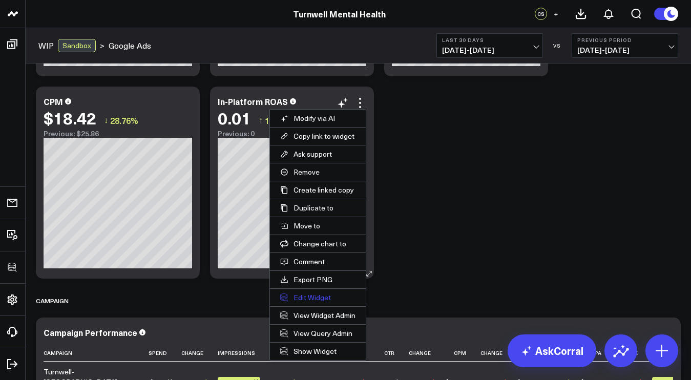
click at [310, 297] on button "Edit Widget" at bounding box center [318, 297] width 96 height 17
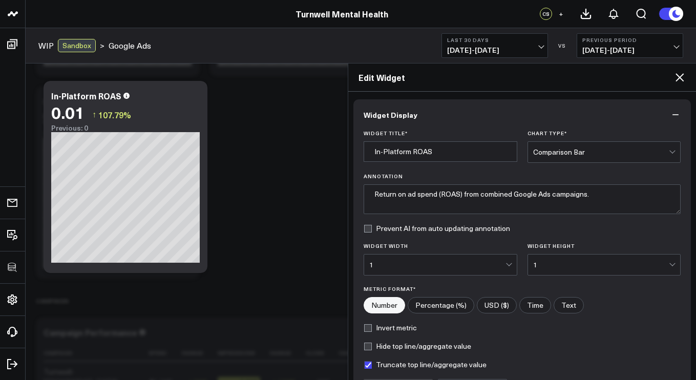
scroll to position [114, 0]
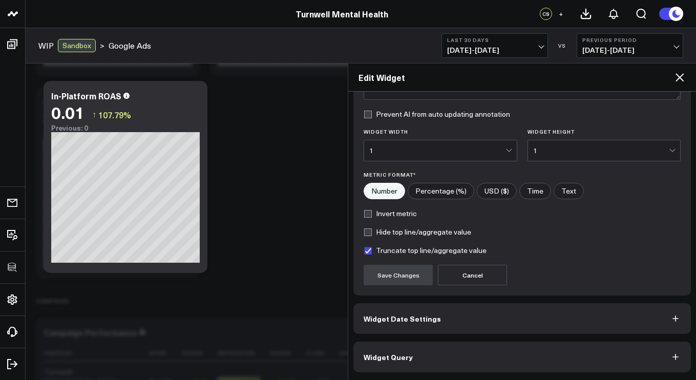
click at [413, 358] on button "Widget Query" at bounding box center [521, 357] width 337 height 31
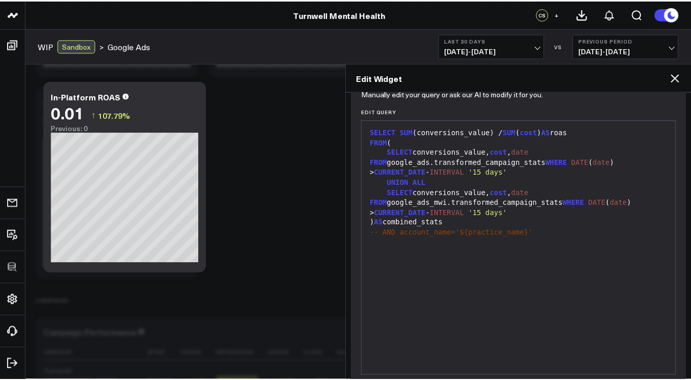
scroll to position [159, 0]
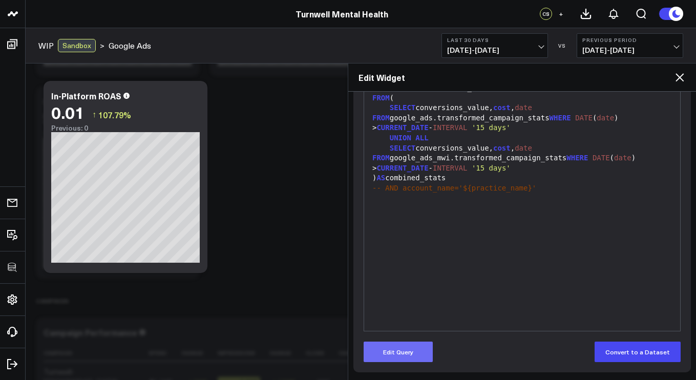
click at [380, 351] on button "Edit Query" at bounding box center [398, 352] width 69 height 20
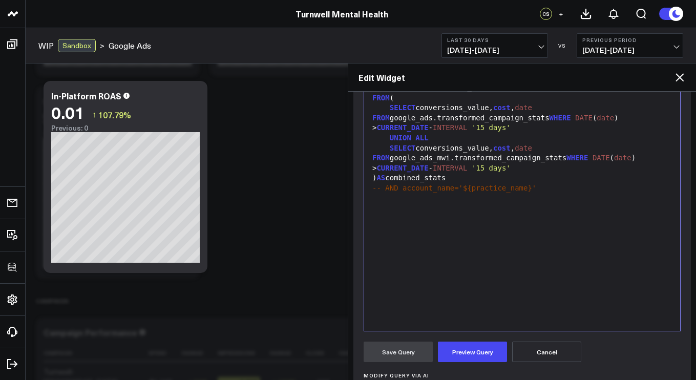
click at [398, 306] on div "SELECT SUM (conversions_value) / SUM ( cost ) AS roas FROM ( SELECT conversions…" at bounding box center [522, 203] width 306 height 245
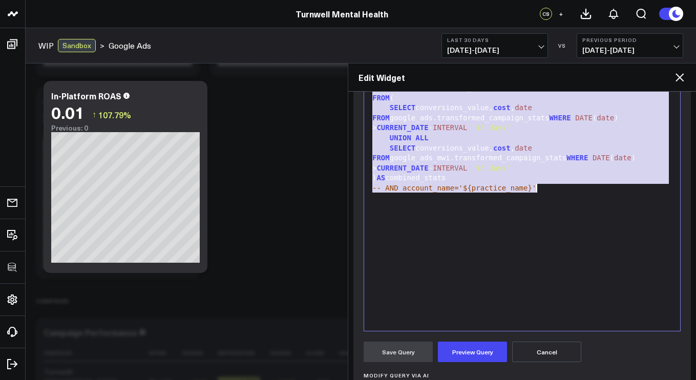
click at [641, 185] on div "-- AND account_name='${practice_name}'" at bounding box center [522, 188] width 306 height 10
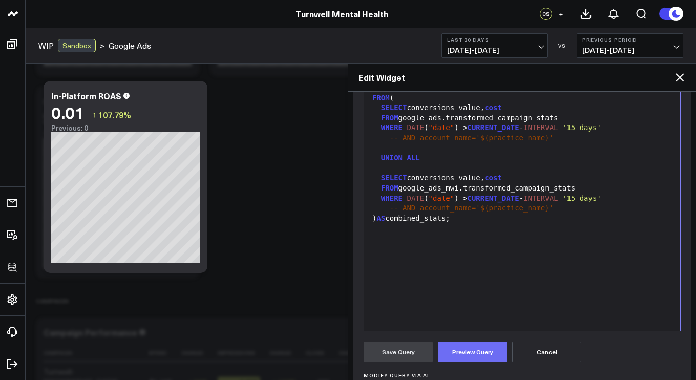
click at [496, 356] on button "Preview Query" at bounding box center [472, 352] width 69 height 20
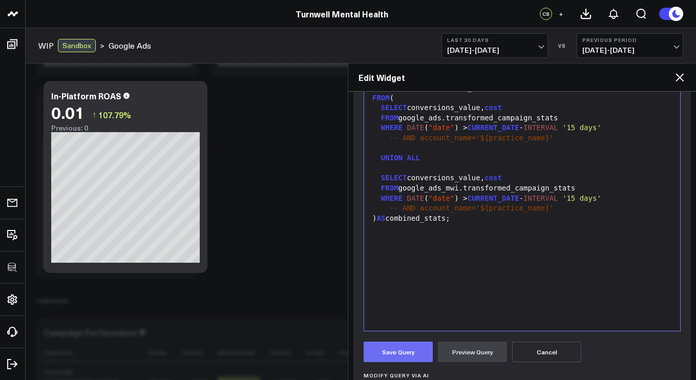
click at [385, 358] on button "Save Query" at bounding box center [398, 352] width 69 height 20
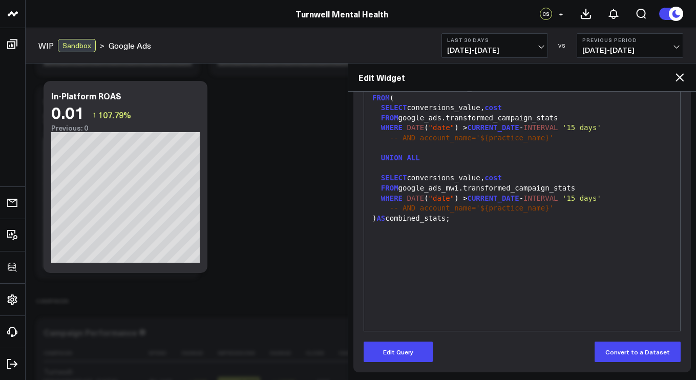
click at [675, 79] on icon at bounding box center [679, 77] width 12 height 12
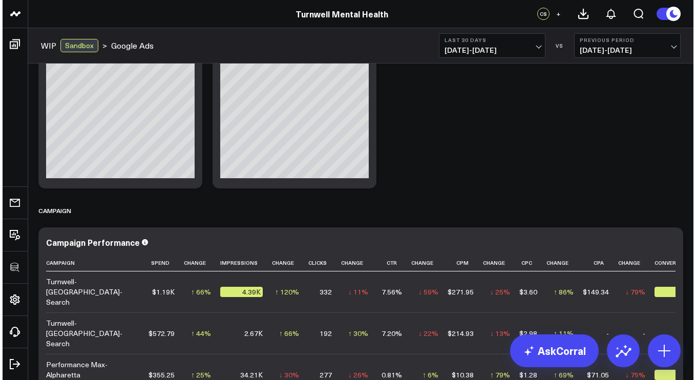
scroll to position [1348, 0]
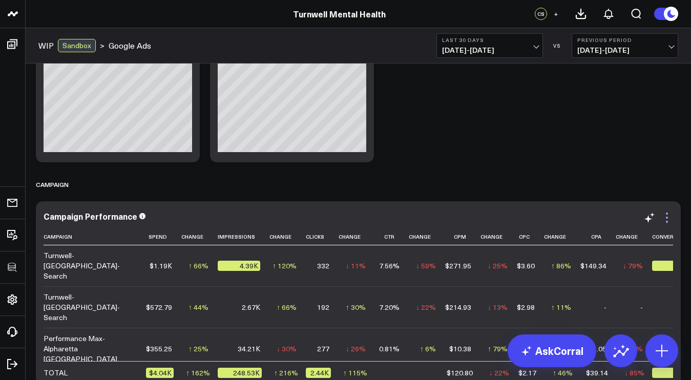
click at [667, 222] on icon at bounding box center [667, 222] width 2 height 2
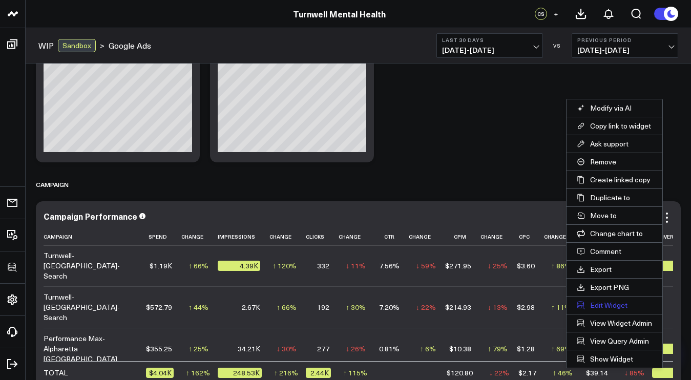
click at [596, 309] on button "Edit Widget" at bounding box center [614, 304] width 96 height 17
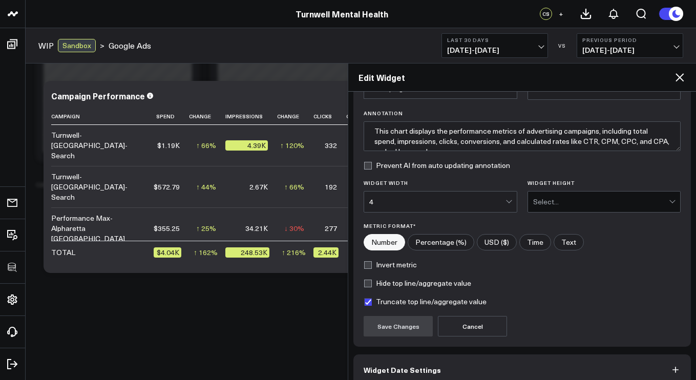
scroll to position [114, 0]
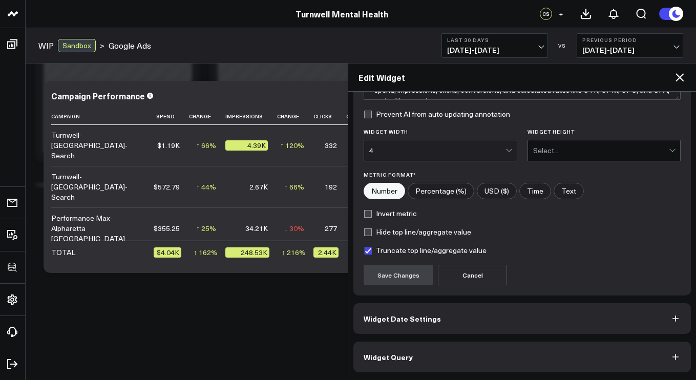
click at [411, 365] on button "Widget Query" at bounding box center [521, 357] width 337 height 31
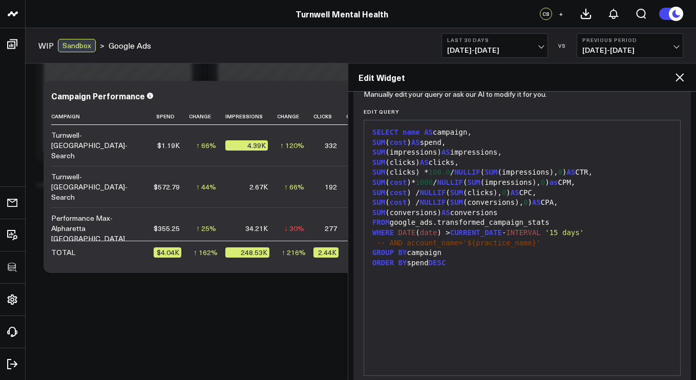
scroll to position [159, 0]
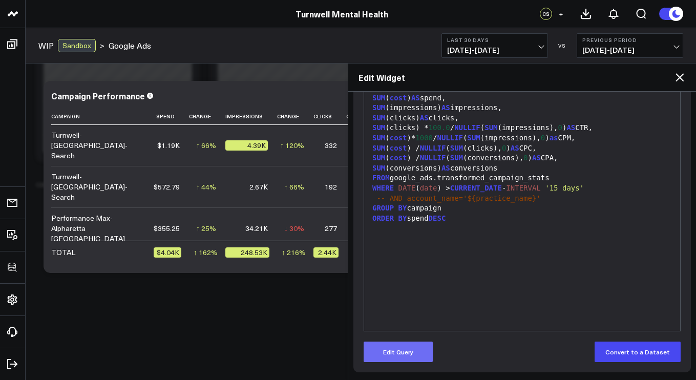
click at [396, 343] on button "Edit Query" at bounding box center [398, 352] width 69 height 20
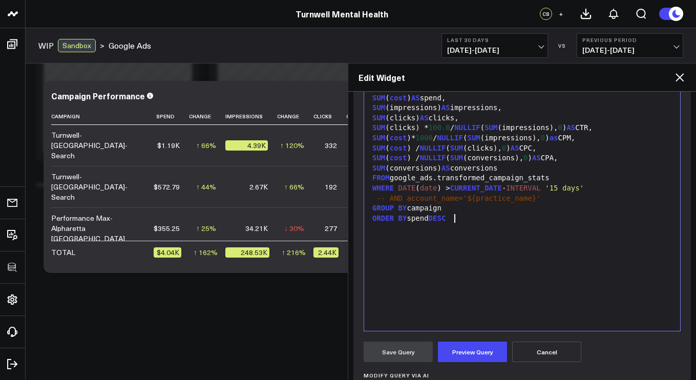
click at [420, 300] on div "SELECT name AS campaign, SUM ( cost ) AS spend, SUM (impressions) AS impression…" at bounding box center [522, 203] width 306 height 245
click at [627, 230] on div "SELECT name AS campaign, SUM ( cost ) AS spend, SUM (impressions) AS impression…" at bounding box center [522, 203] width 306 height 245
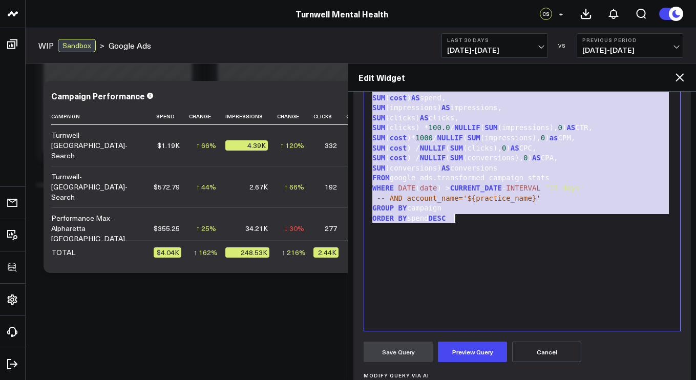
scroll to position [30, 0]
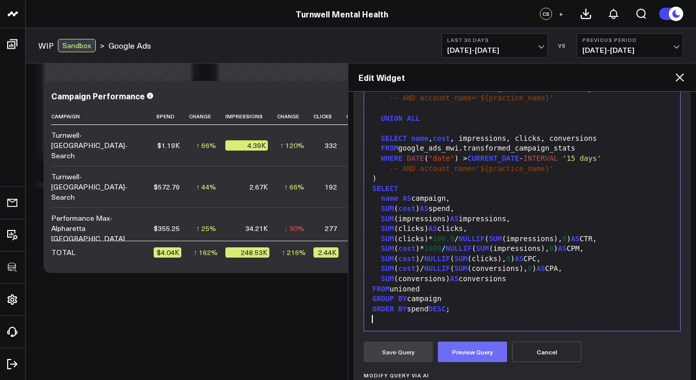
click at [485, 360] on button "Preview Query" at bounding box center [472, 352] width 69 height 20
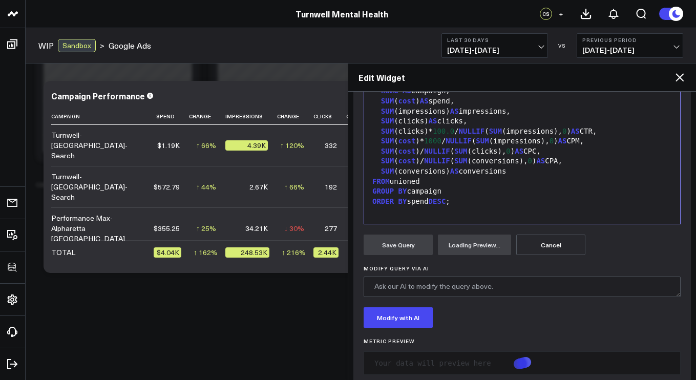
scroll to position [286, 0]
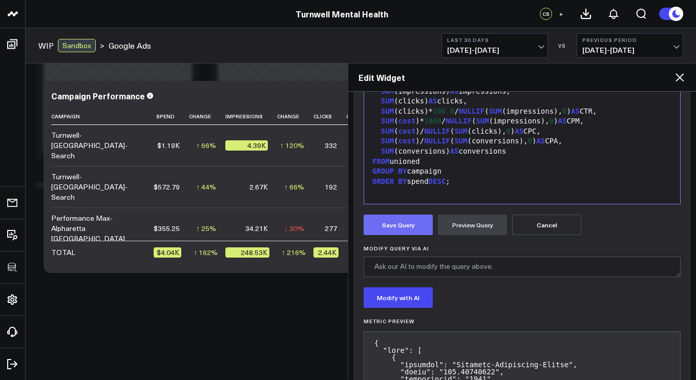
click at [410, 224] on button "Save Query" at bounding box center [398, 225] width 69 height 20
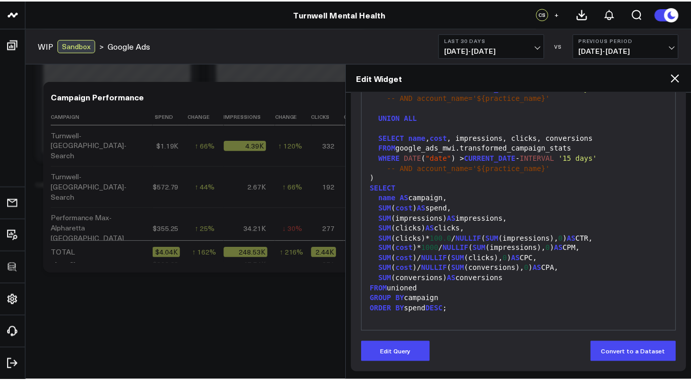
scroll to position [159, 0]
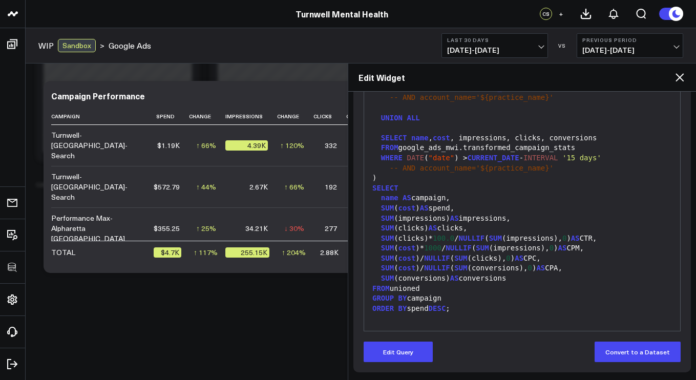
click at [675, 79] on icon at bounding box center [679, 77] width 12 height 12
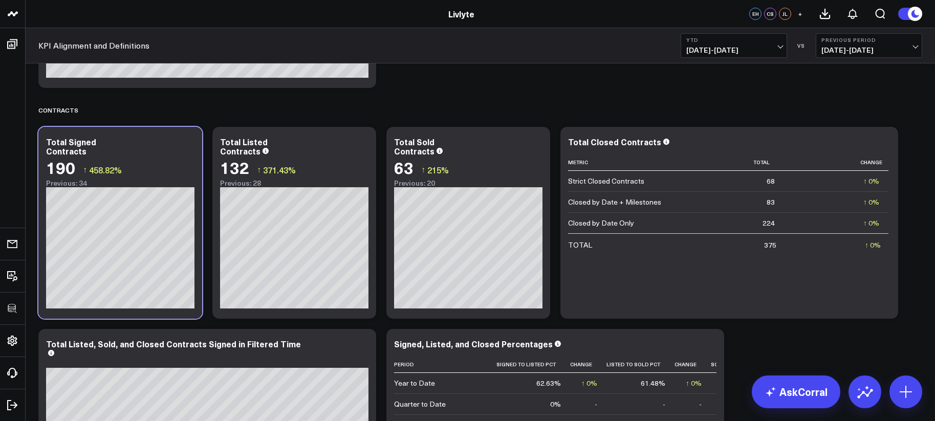
scroll to position [545, 0]
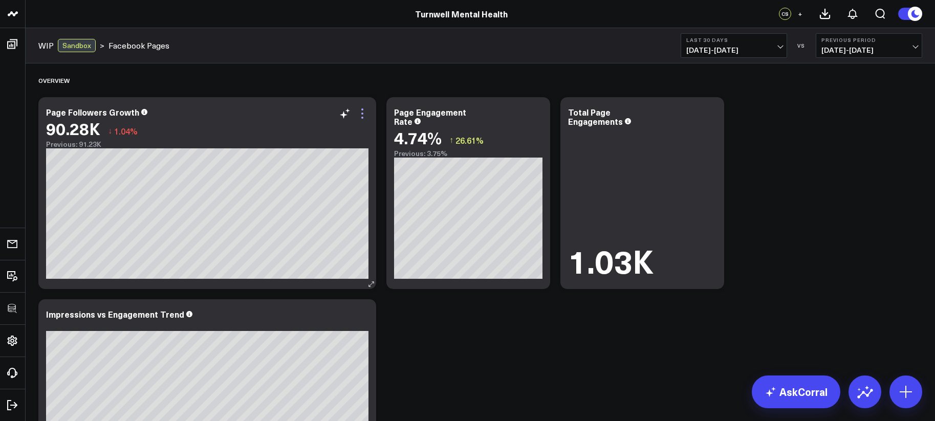
click at [362, 118] on icon at bounding box center [363, 118] width 2 height 2
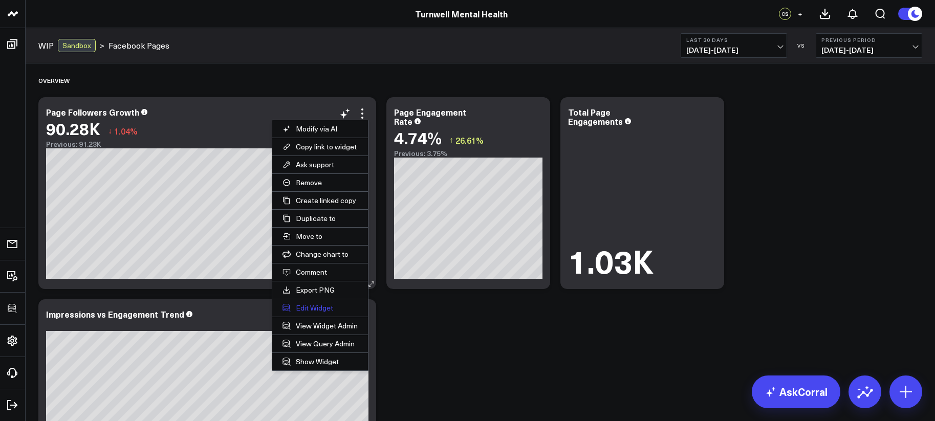
click at [310, 305] on button "Edit Widget" at bounding box center [320, 308] width 96 height 17
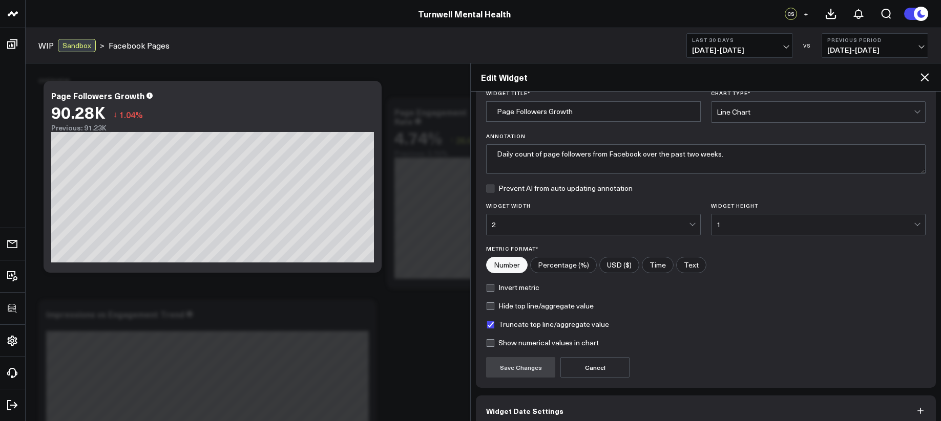
scroll to position [91, 0]
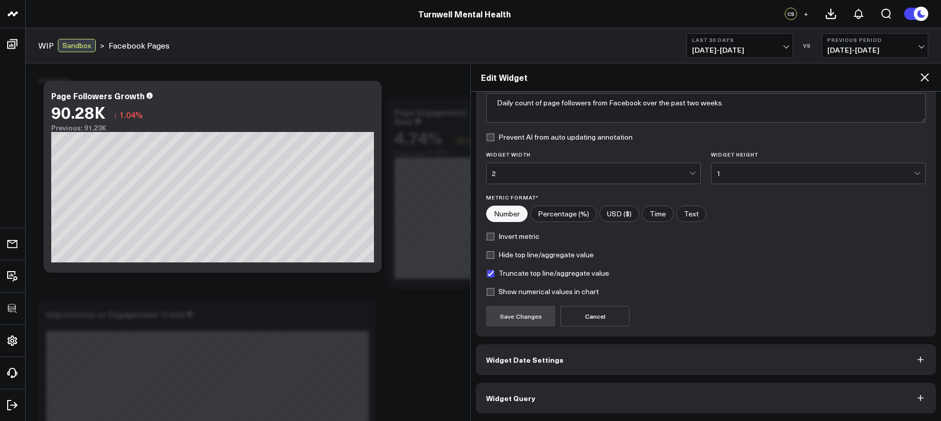
click at [582, 391] on button "Widget Query" at bounding box center [706, 398] width 460 height 31
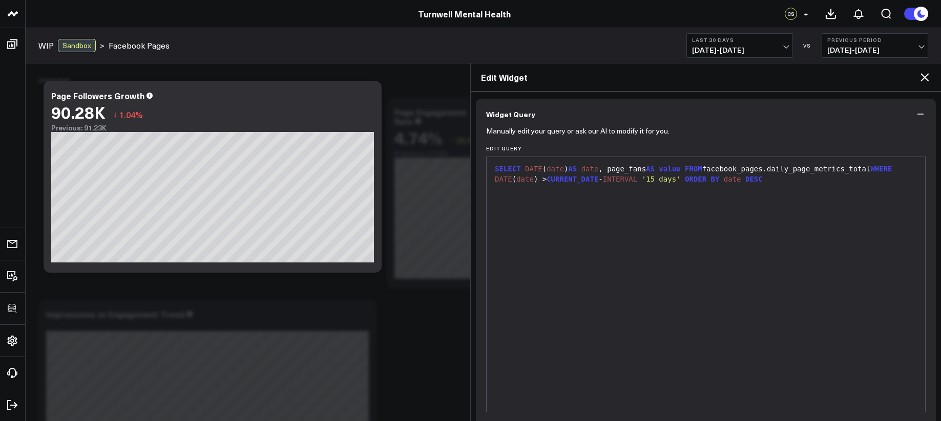
scroll to position [79, 0]
click at [575, 221] on div "SELECT DATE ( date ) AS date , page_fans AS value FROM facebook_pages.daily_pag…" at bounding box center [706, 282] width 428 height 245
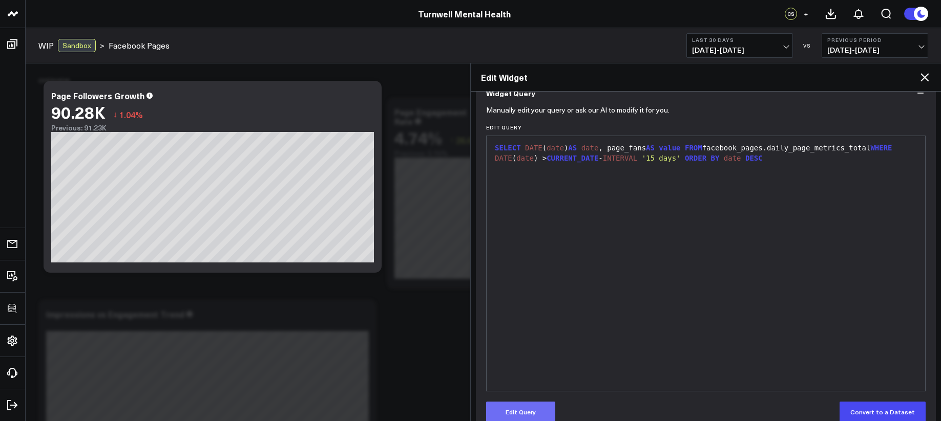
scroll to position [99, 0]
click at [525, 408] on button "Edit Query" at bounding box center [520, 411] width 69 height 20
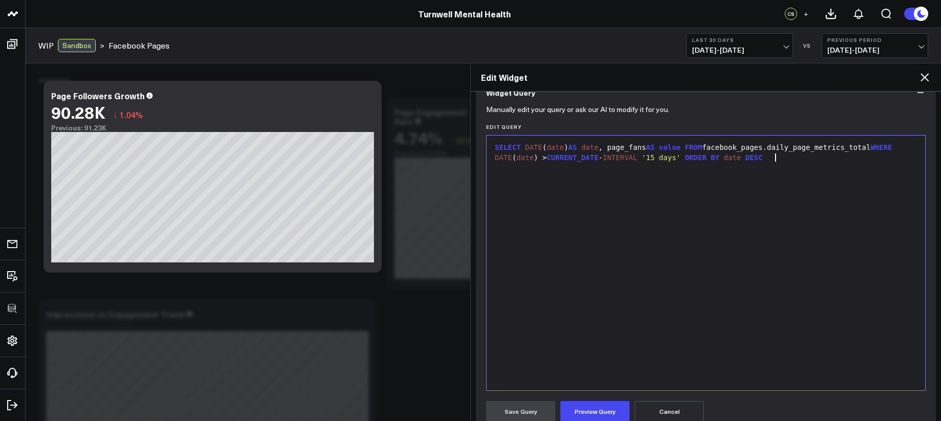
click at [548, 333] on div "SELECT DATE ( date ) AS date , page_fans AS value FROM facebook_pages.daily_pag…" at bounding box center [706, 263] width 428 height 245
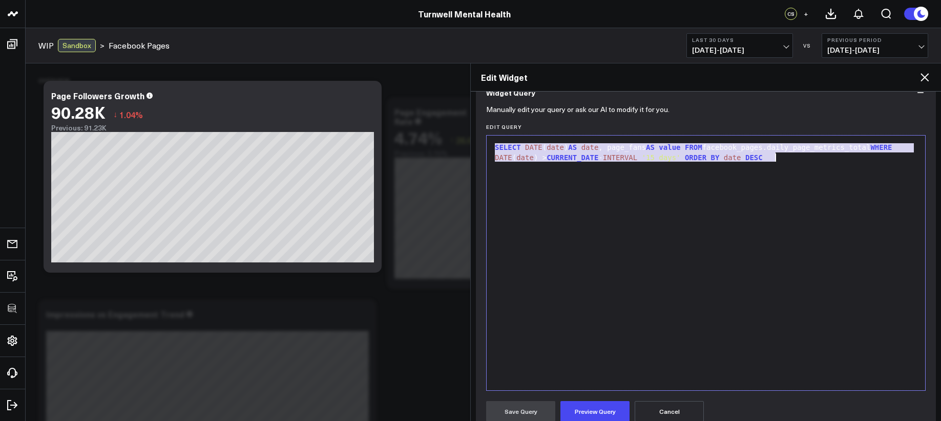
copy div "SELECT DATE ( date ) AS date , page_fans AS value FROM facebook_pages.daily_pag…"
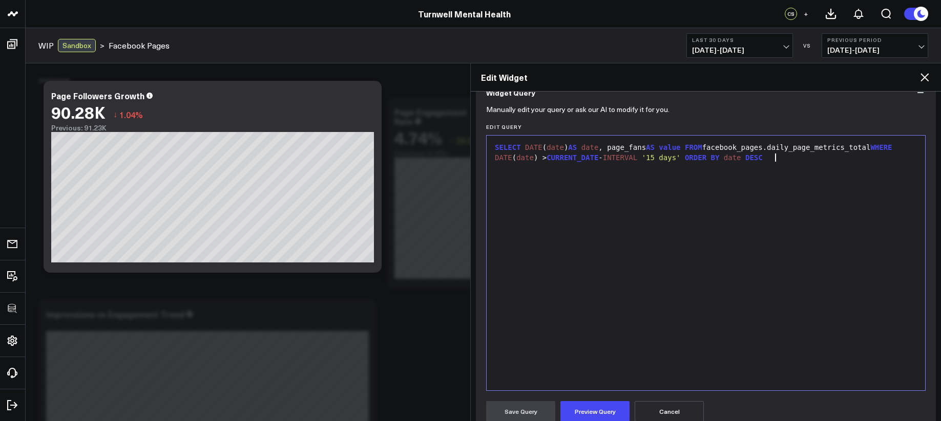
click at [624, 199] on div "SELECT DATE ( date ) AS date , page_fans AS value FROM facebook_pages.daily_pag…" at bounding box center [706, 263] width 428 height 245
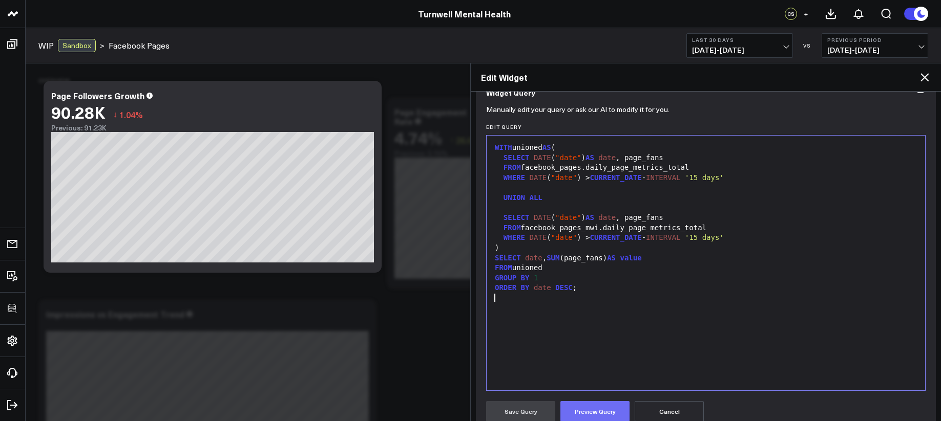
click at [601, 408] on button "Preview Query" at bounding box center [594, 411] width 69 height 20
click at [539, 413] on button "Save Query" at bounding box center [520, 411] width 69 height 20
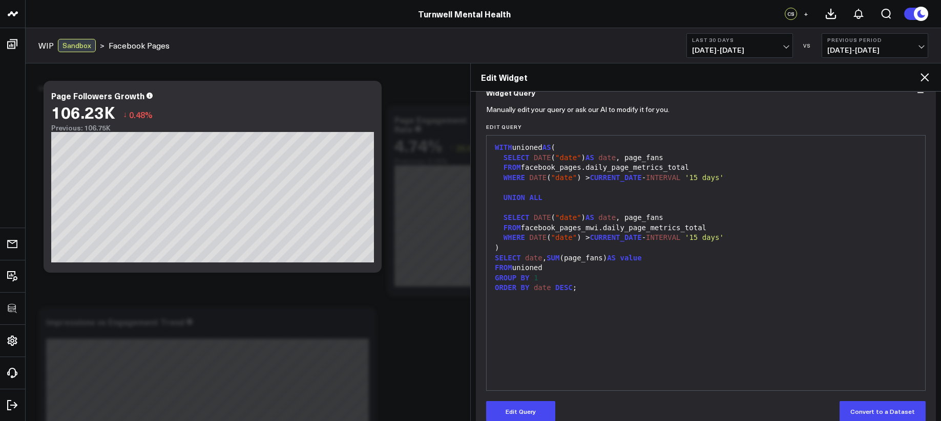
click at [920, 72] on icon at bounding box center [924, 77] width 12 height 12
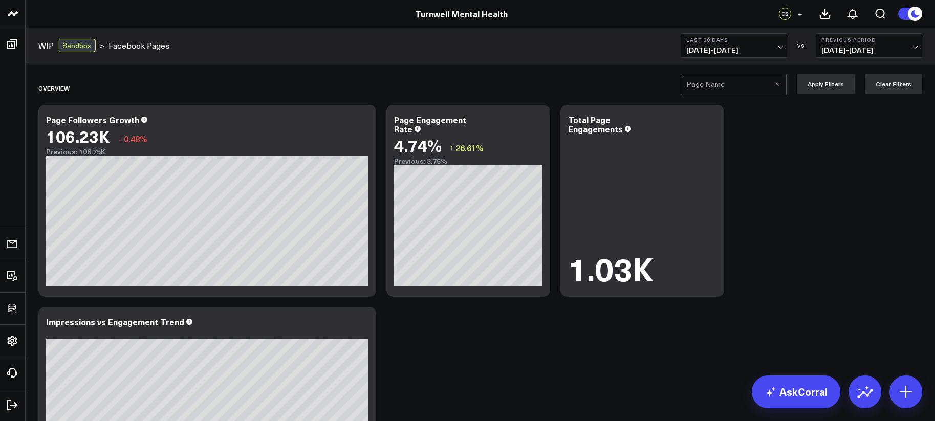
click at [726, 90] on div at bounding box center [731, 84] width 89 height 20
click at [359, 122] on icon at bounding box center [362, 121] width 12 height 12
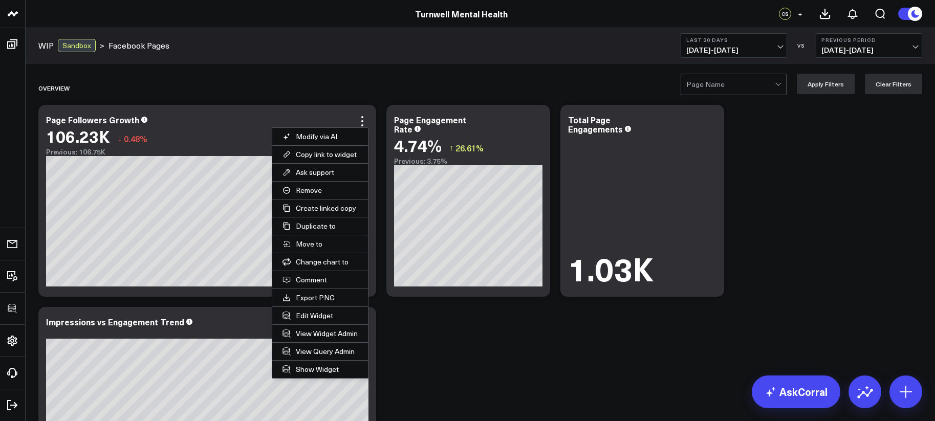
click at [325, 317] on button "Edit Widget" at bounding box center [320, 315] width 96 height 17
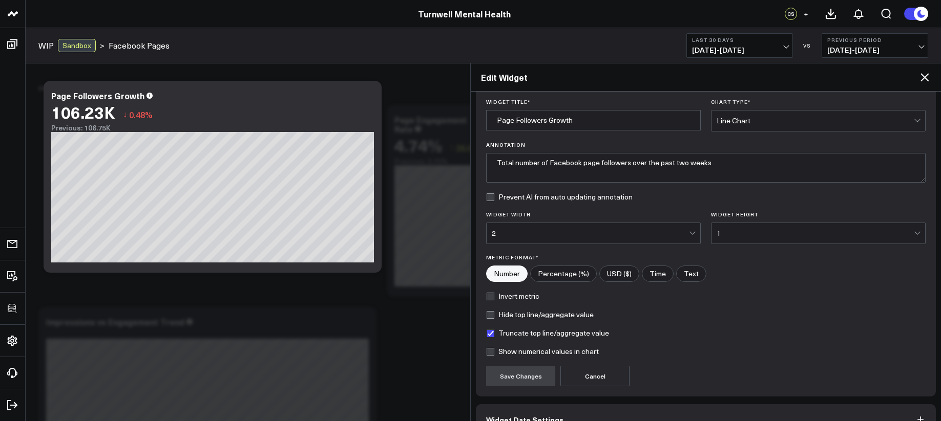
scroll to position [91, 0]
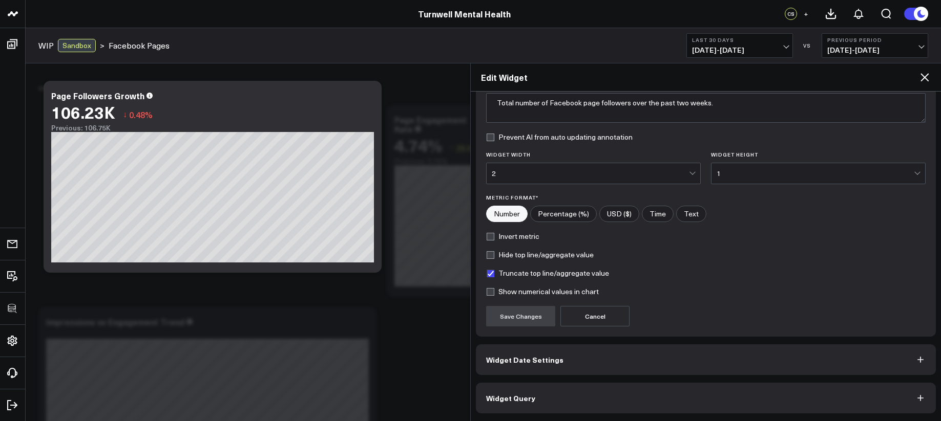
click at [566, 397] on button "Widget Query" at bounding box center [706, 398] width 460 height 31
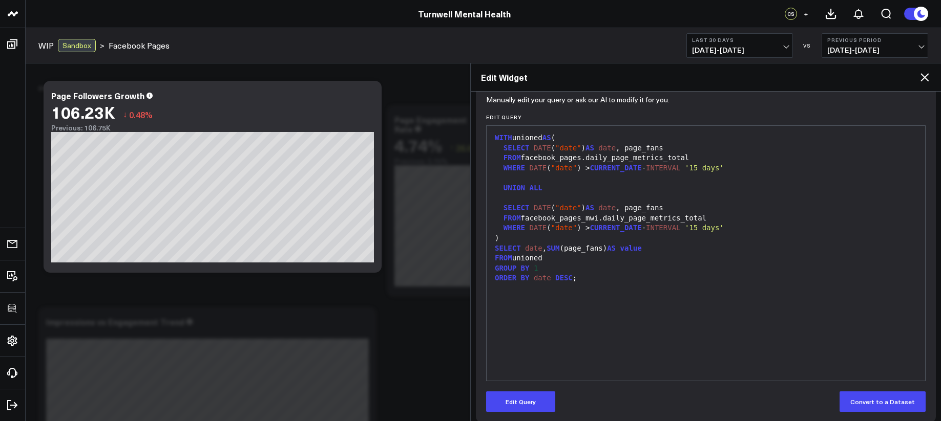
scroll to position [110, 0]
click at [509, 391] on button "Edit Query" at bounding box center [520, 401] width 69 height 20
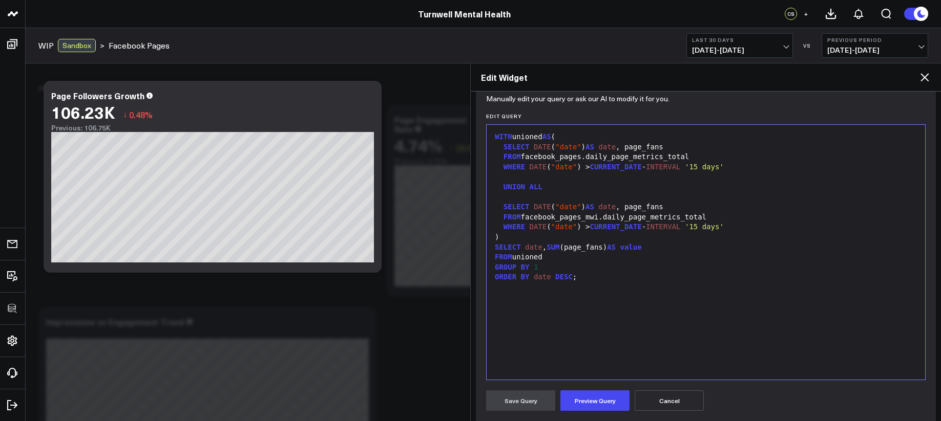
click at [594, 334] on div "WITH unioned AS ( SELECT DATE ( "date" ) AS date , page_fans FROM facebook_page…" at bounding box center [706, 252] width 428 height 245
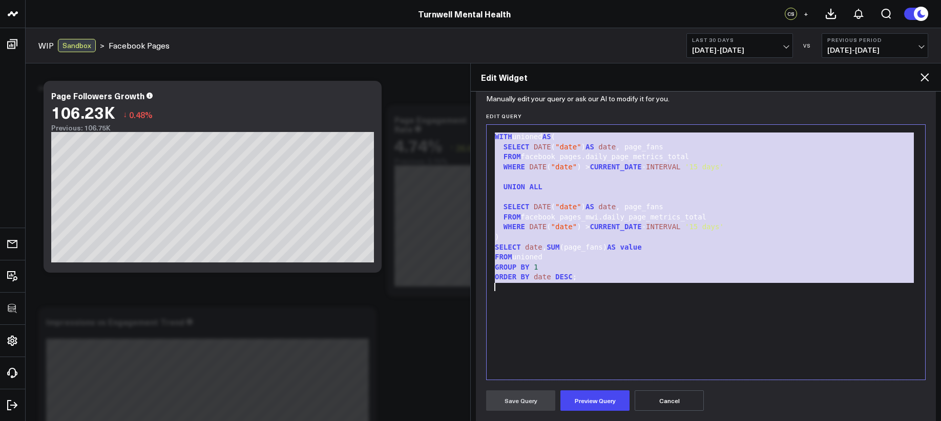
copy div "WITH unioned AS ( SELECT DATE ( "date" ) AS date , page_fans FROM facebook_page…"
